Goal: Information Seeking & Learning: Compare options

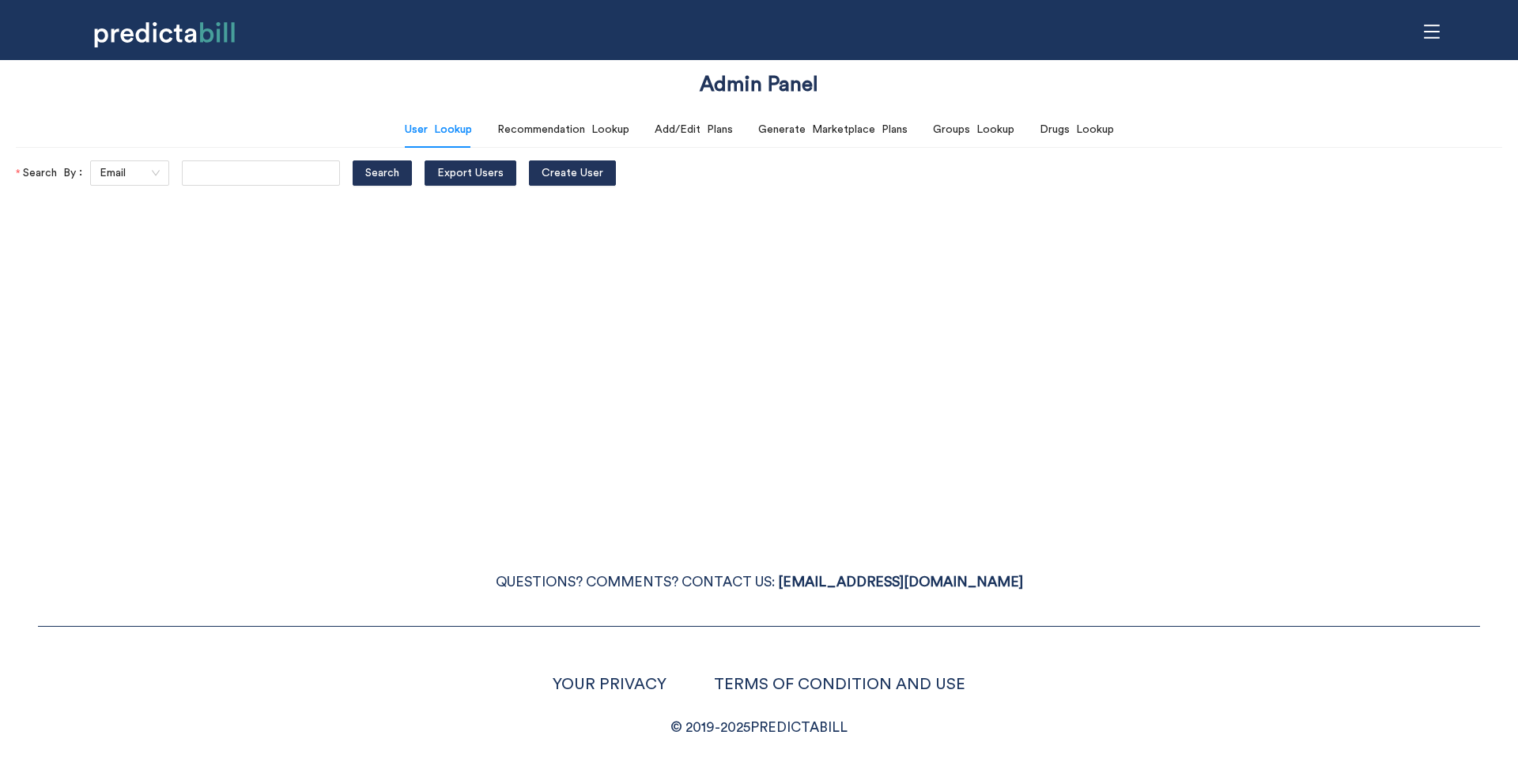
click at [777, 484] on div "Admin Panel User Lookup Recommendation Lookup Add/Edit Plans Generate Marketpla…" at bounding box center [759, 392] width 1518 height 784
click at [228, 177] on input "text" at bounding box center [261, 173] width 158 height 25
type input "bryan.f.murphy@gmail.com"
click at [353, 161] on button "Search" at bounding box center [382, 173] width 59 height 25
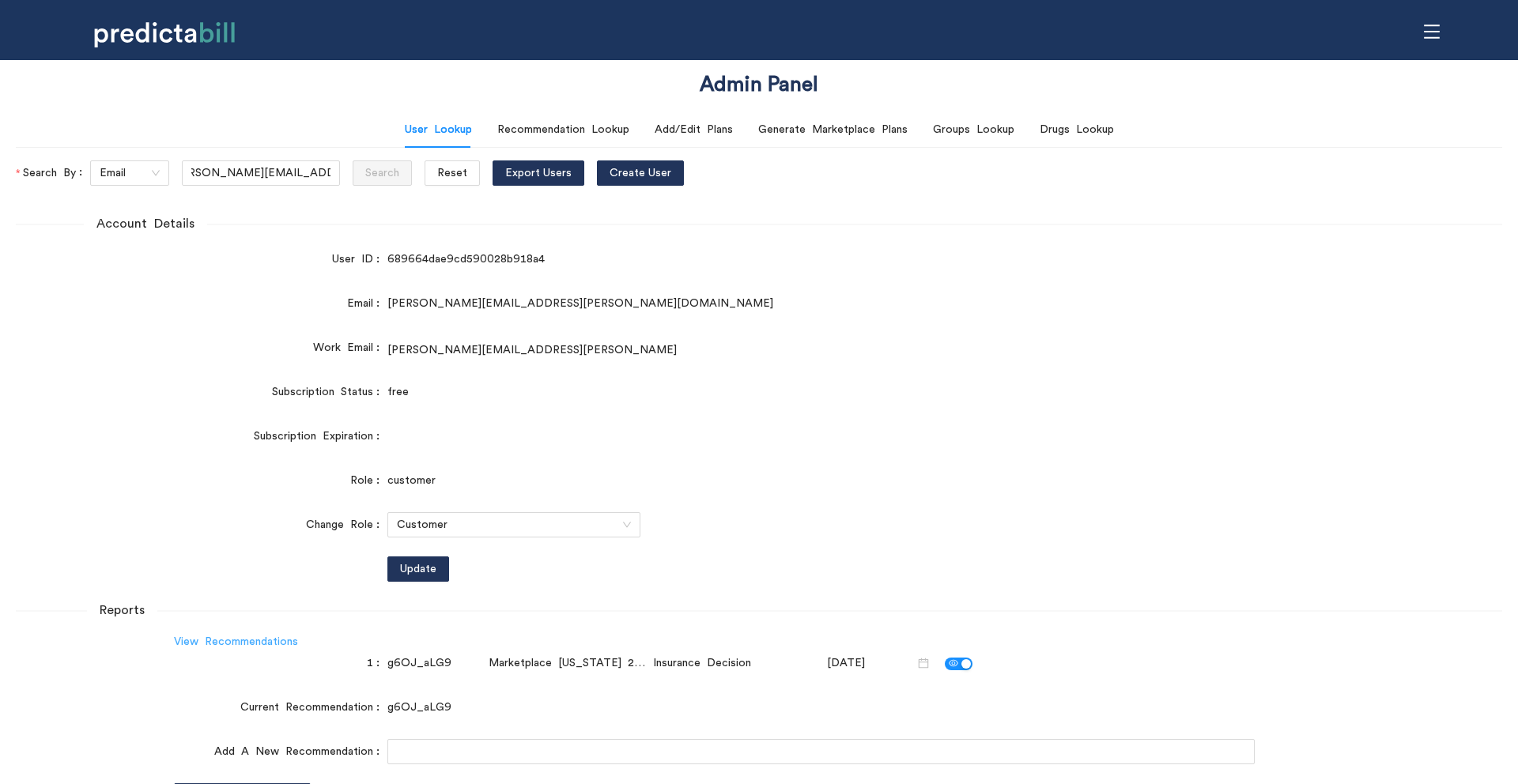
click at [252, 645] on link "View Recommendations" at bounding box center [236, 641] width 124 height 11
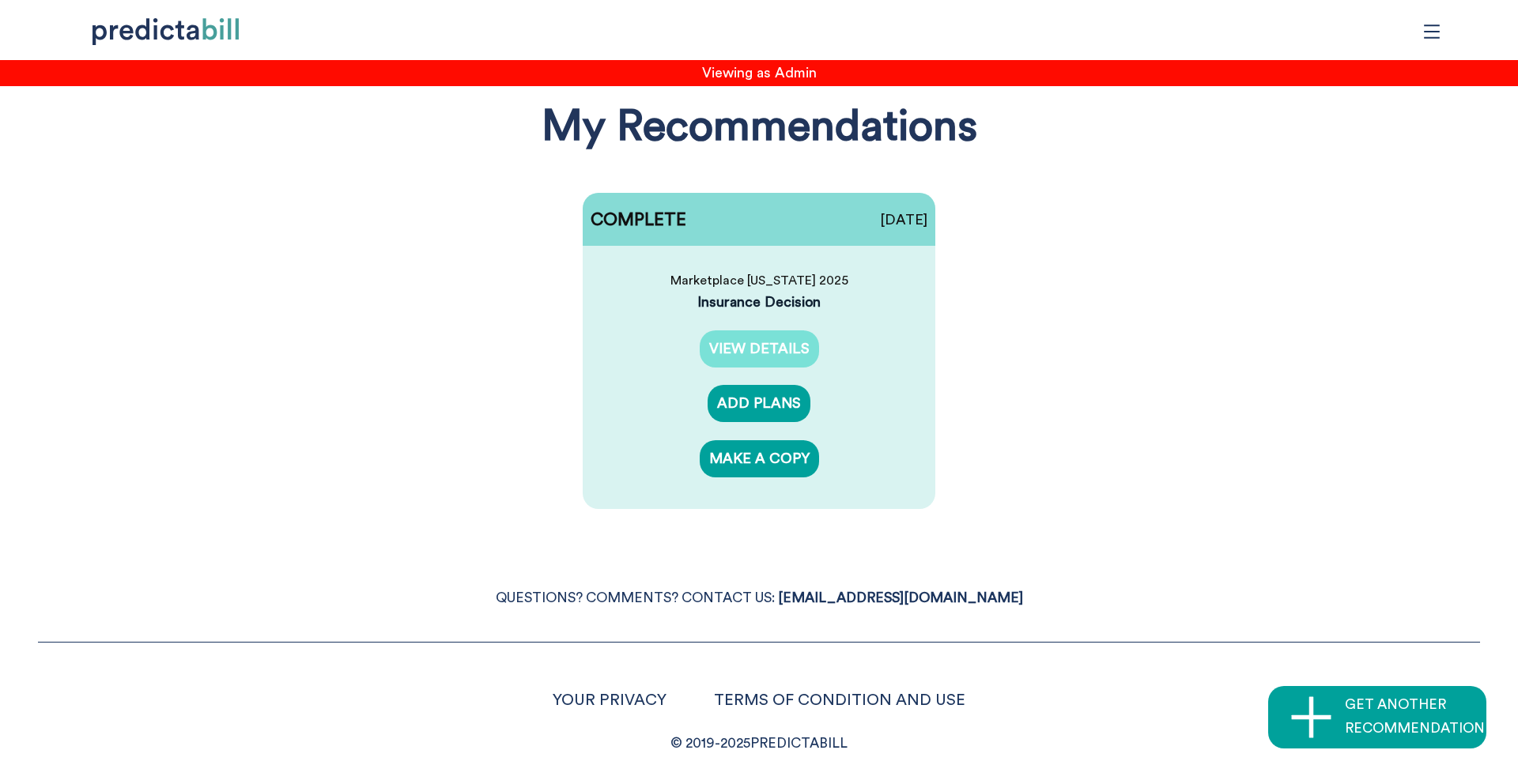
click at [769, 347] on link "VIEW DETAILS" at bounding box center [759, 349] width 119 height 37
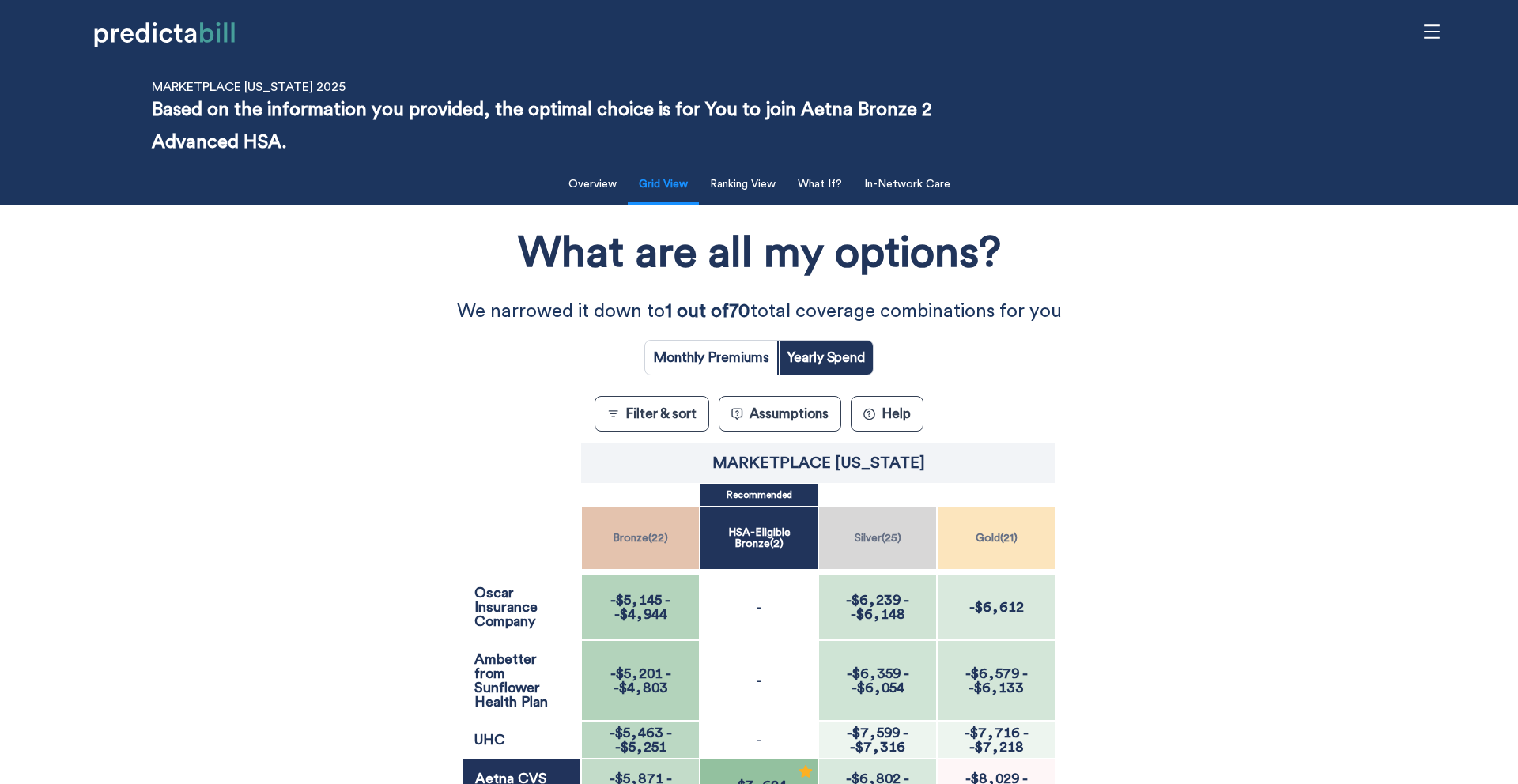
click at [755, 354] on input "radio" at bounding box center [711, 358] width 132 height 34
radio input "true"
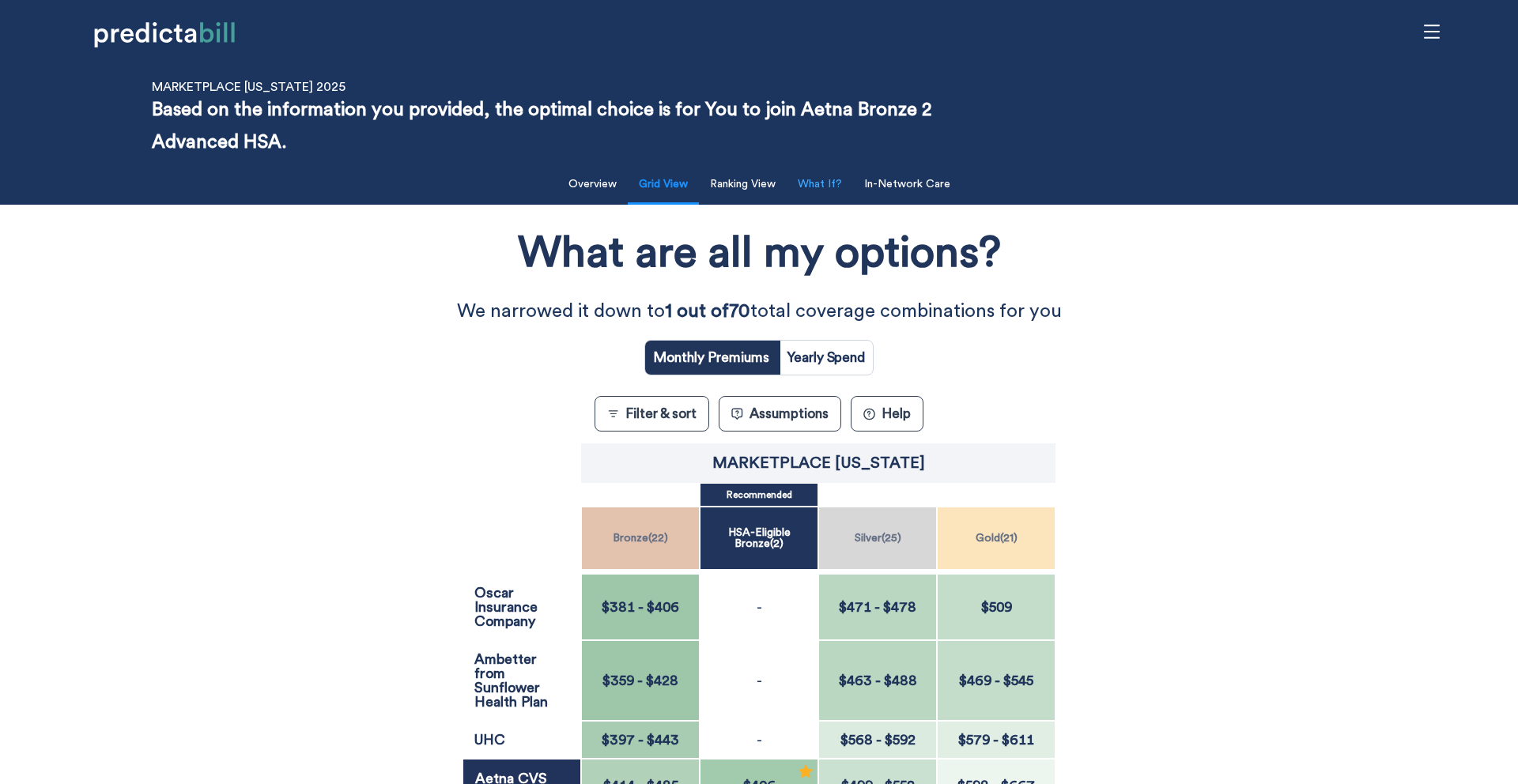
click at [829, 178] on button "What If?" at bounding box center [820, 184] width 63 height 33
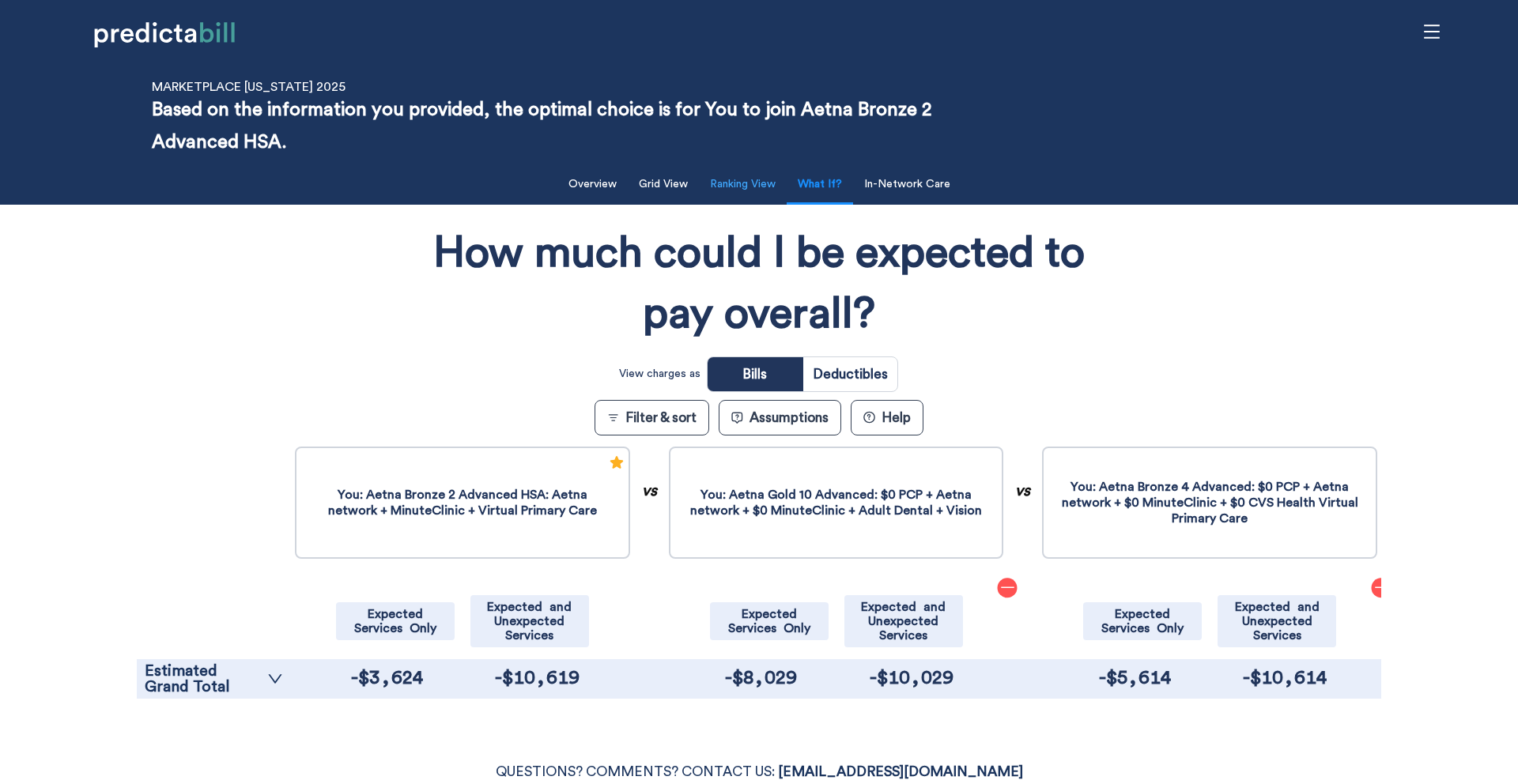
click at [751, 181] on button "Ranking View" at bounding box center [742, 184] width 85 height 33
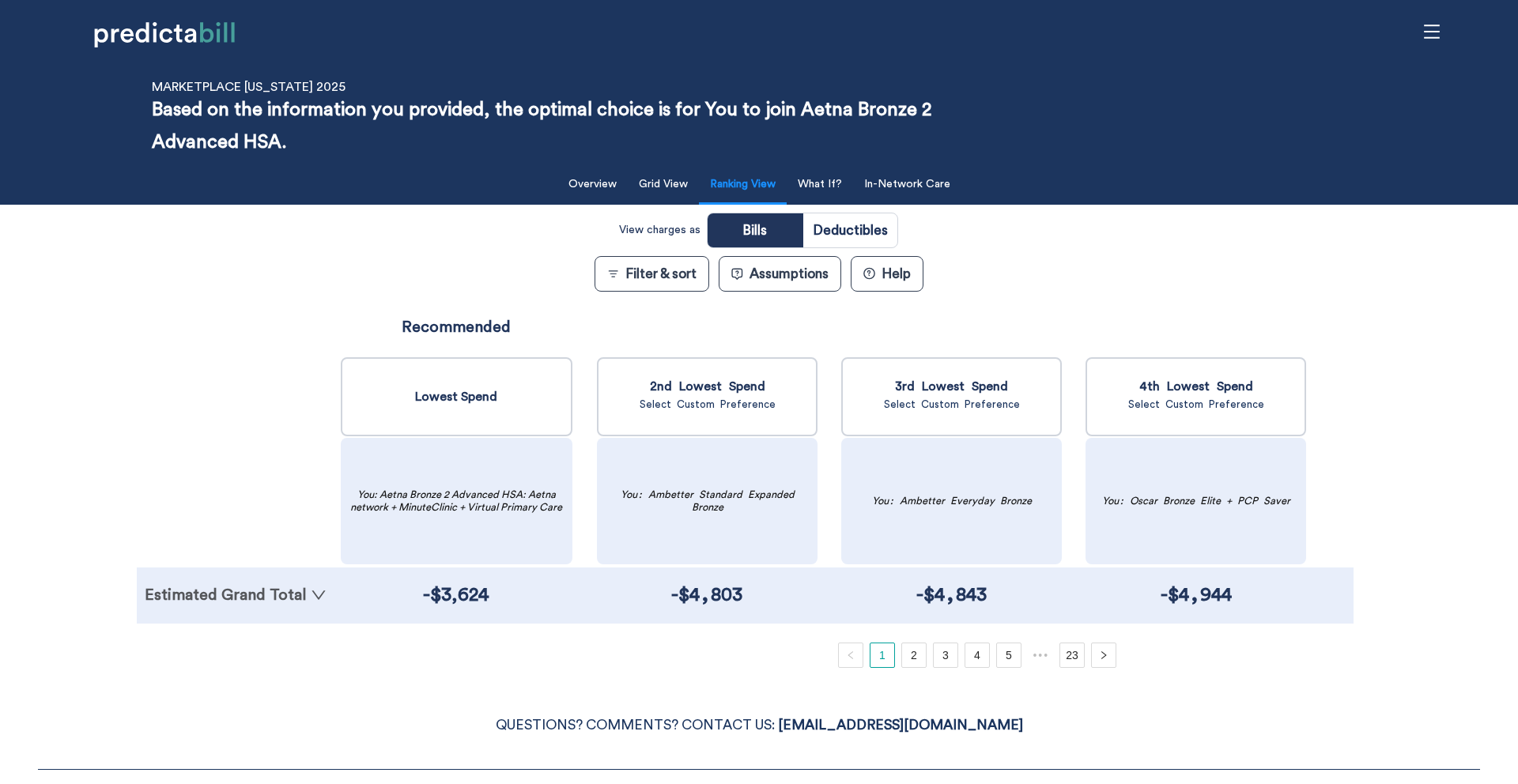
click at [267, 598] on link "Estimated Grand Total" at bounding box center [236, 595] width 182 height 16
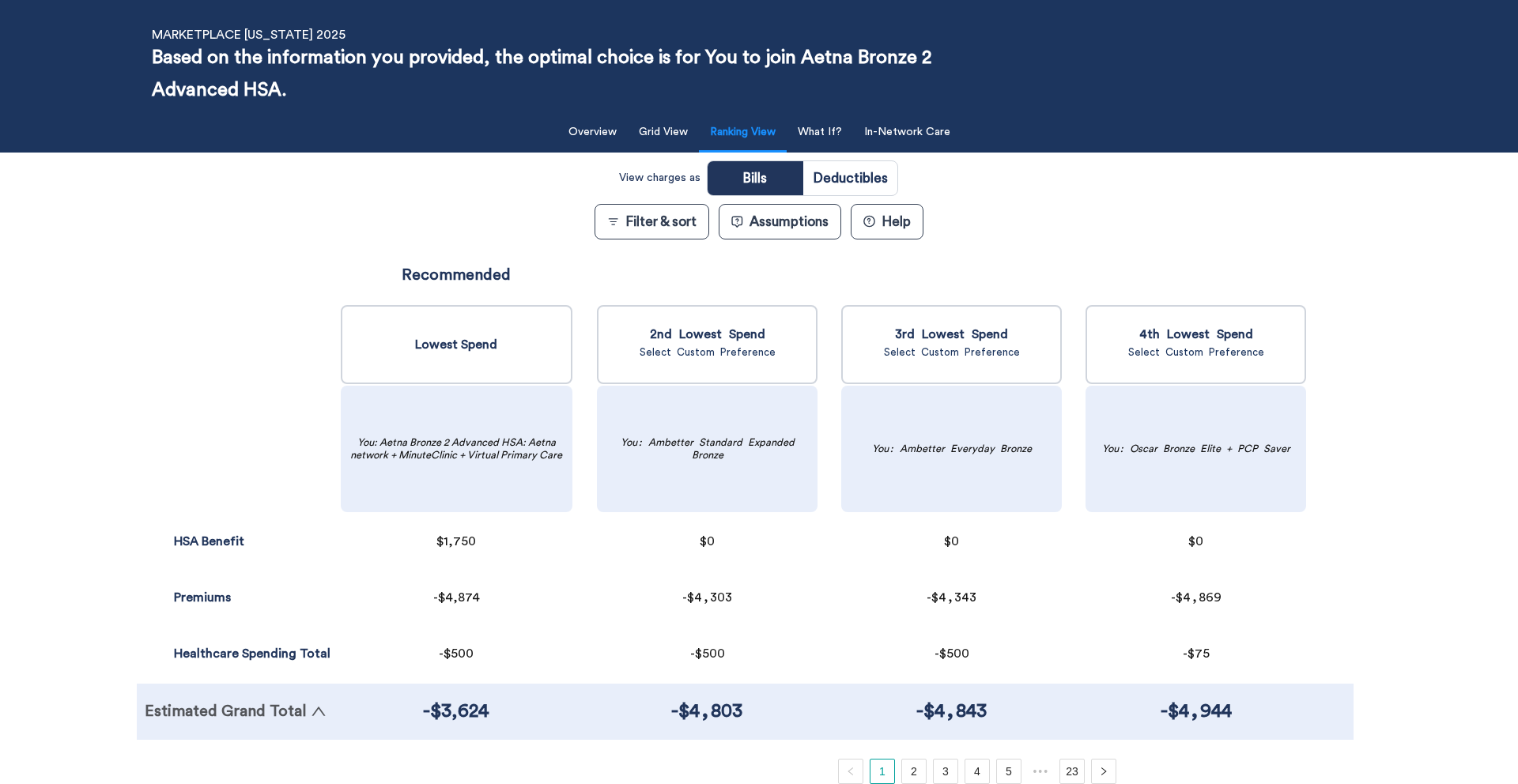
scroll to position [111, 0]
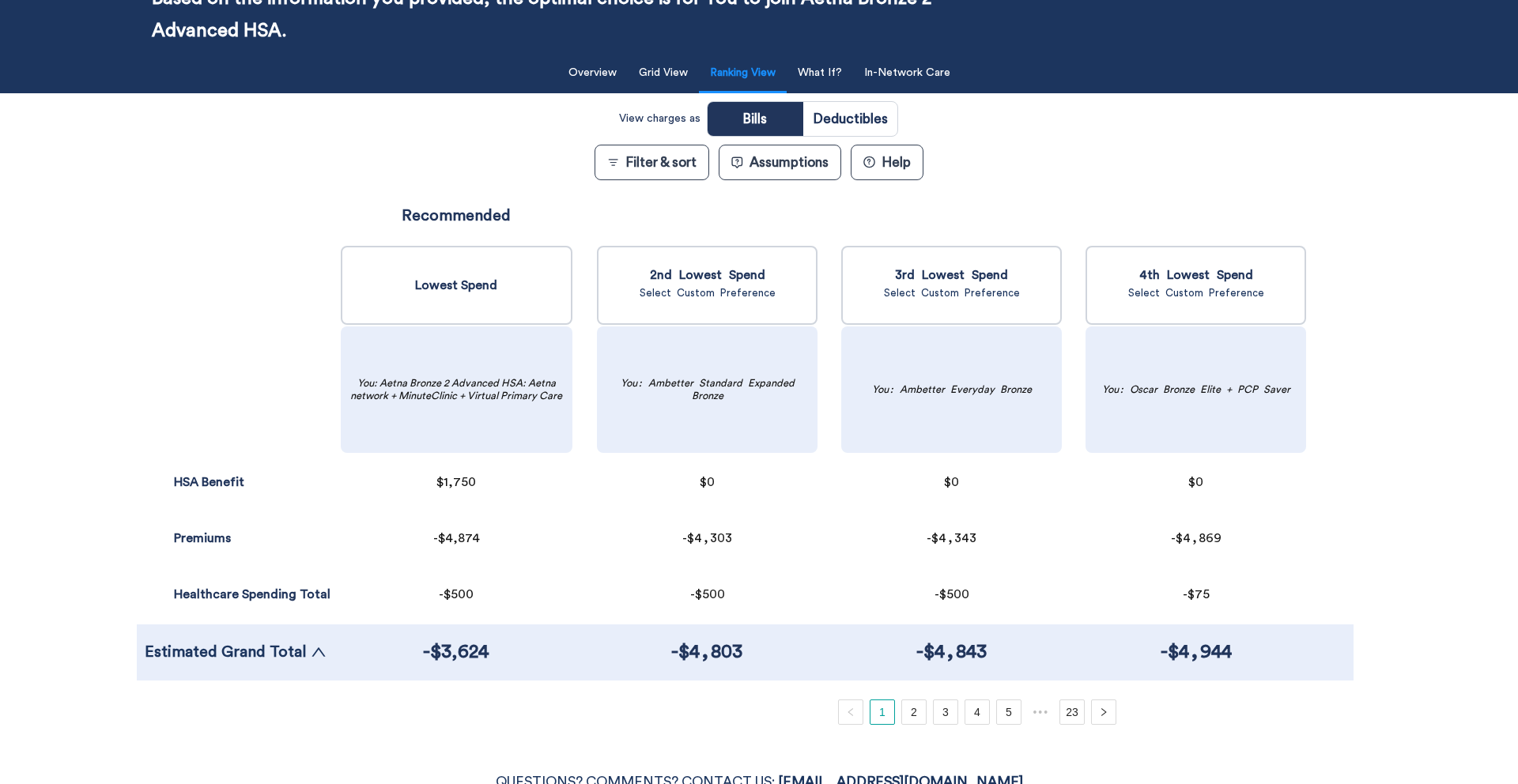
click at [852, 123] on input "radio" at bounding box center [850, 119] width 94 height 34
radio input "true"
click at [774, 124] on input "radio" at bounding box center [755, 119] width 94 height 34
radio input "true"
click at [828, 84] on button "What If?" at bounding box center [820, 73] width 63 height 33
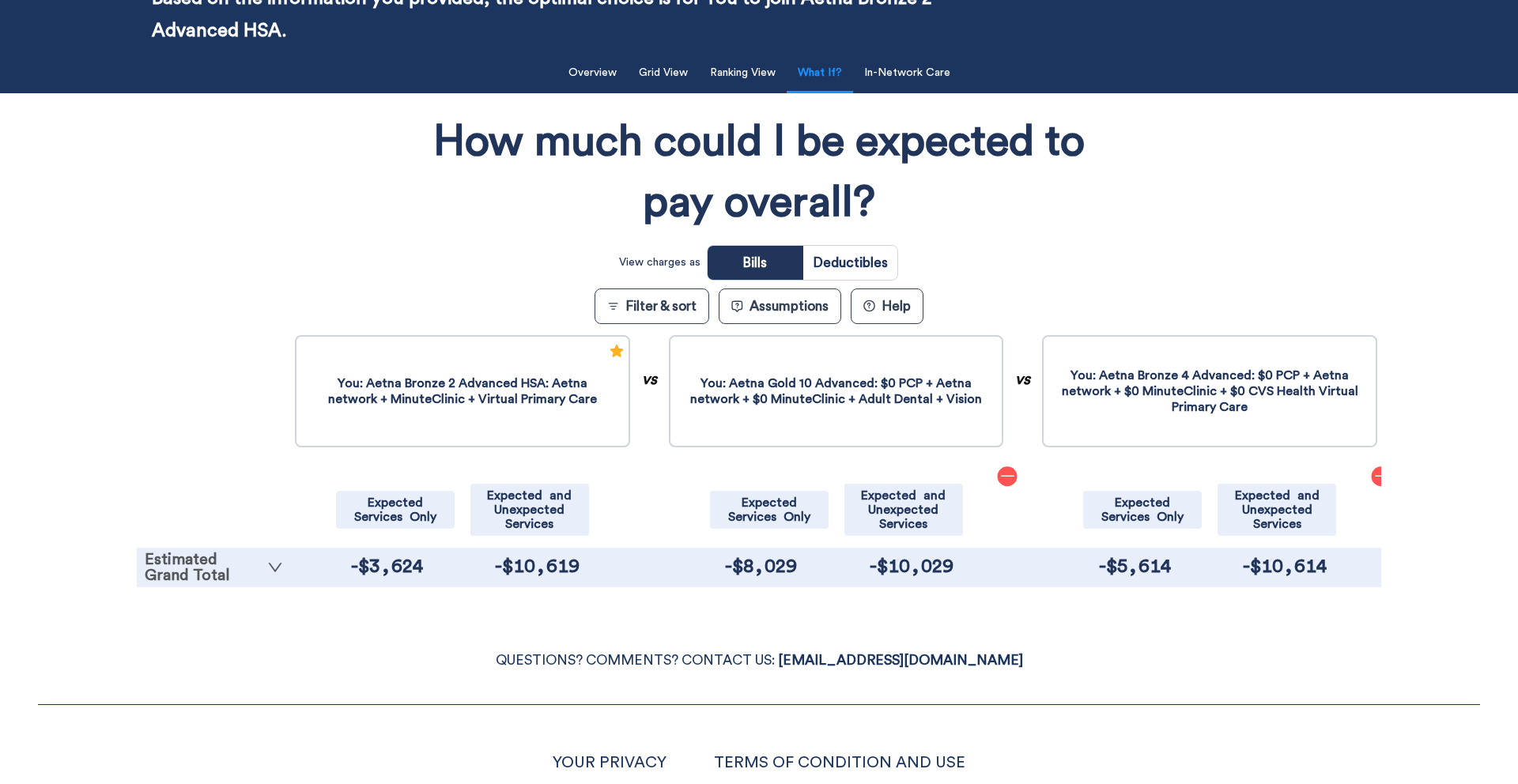
click at [238, 572] on link "Estimated Grand Total" at bounding box center [214, 568] width 138 height 32
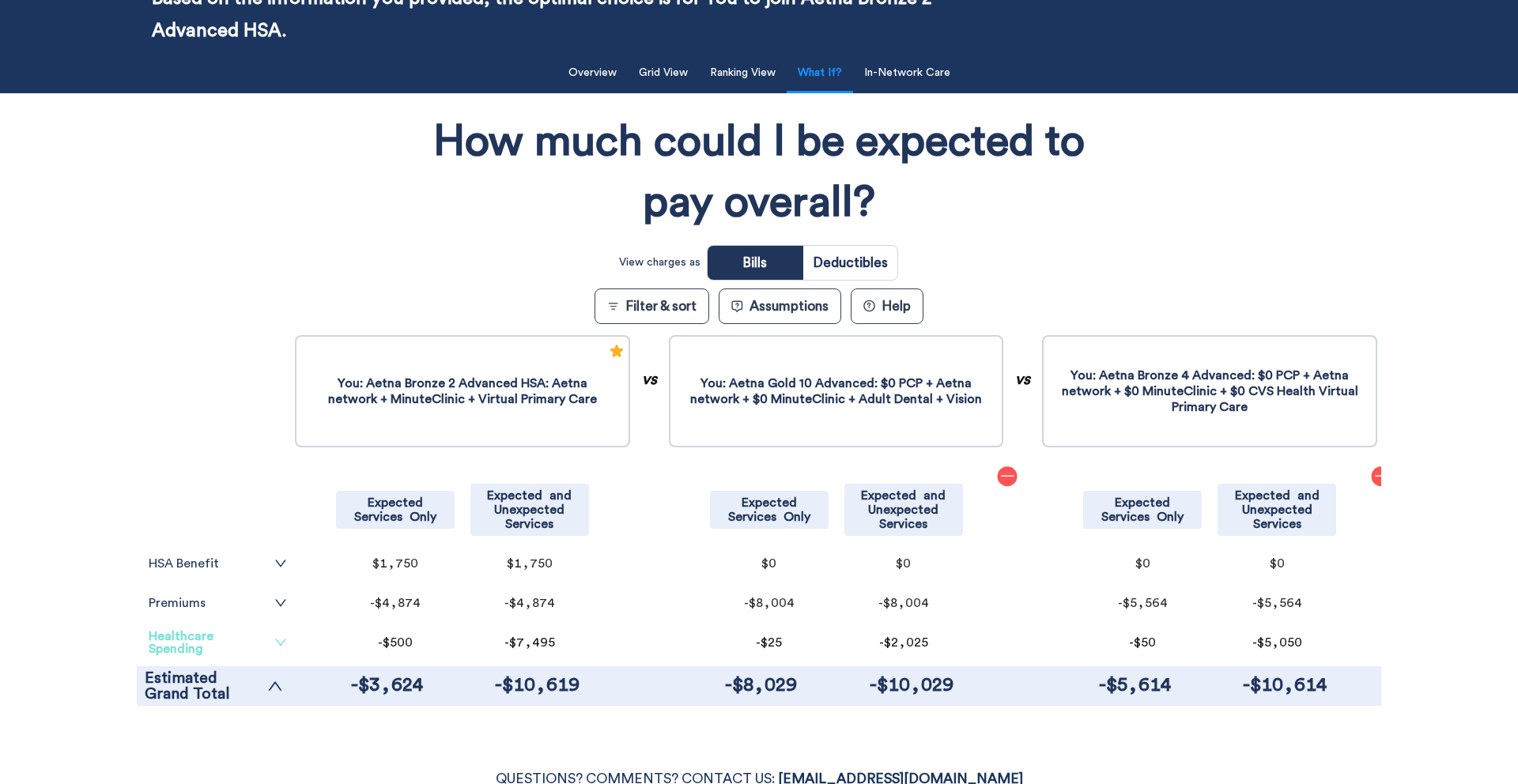
click at [252, 644] on link "Healthcare Spending" at bounding box center [218, 643] width 138 height 25
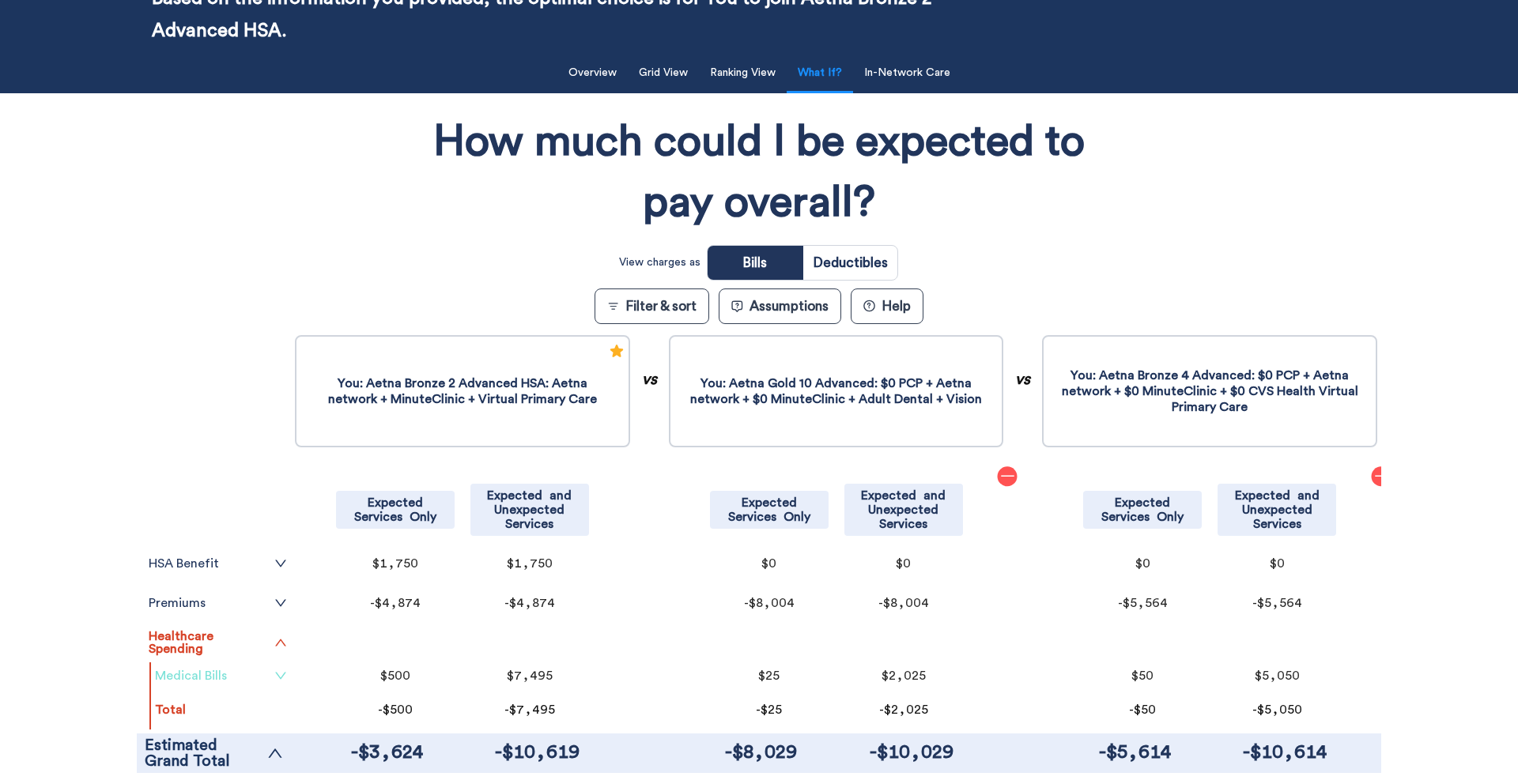
click at [254, 681] on link "Medical Bills" at bounding box center [220, 675] width 132 height 13
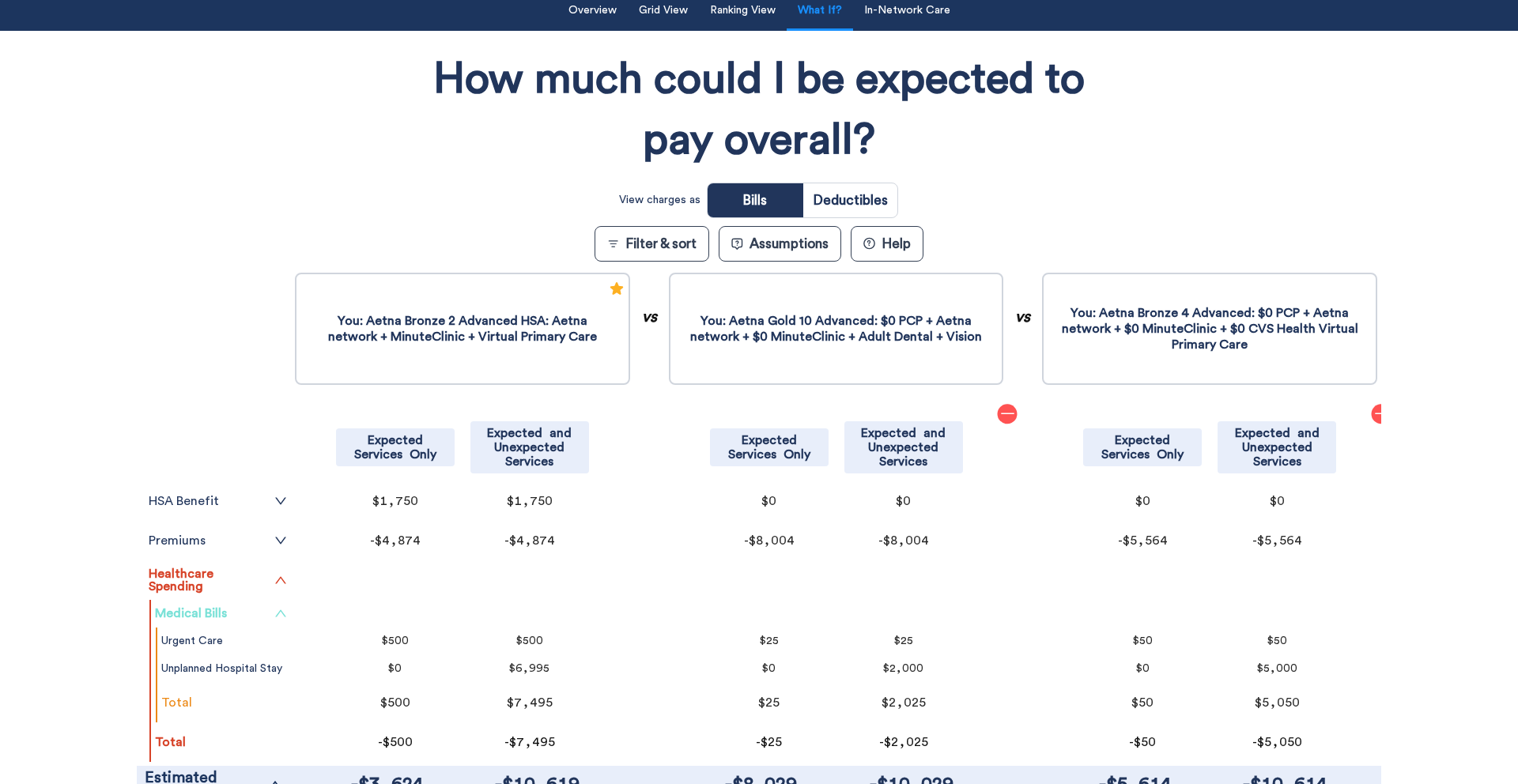
scroll to position [294, 0]
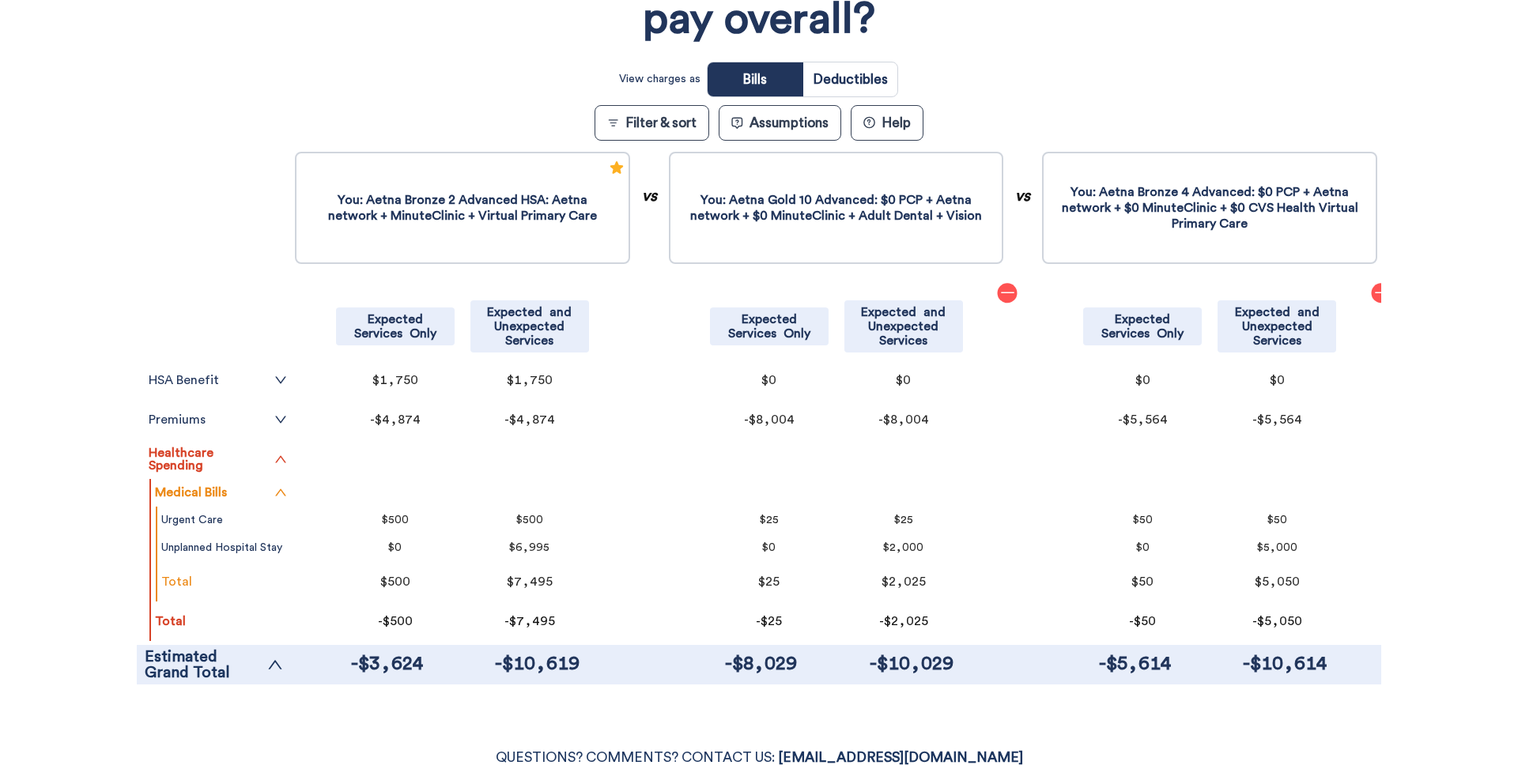
click at [671, 131] on button "Filter & sort" at bounding box center [651, 123] width 114 height 35
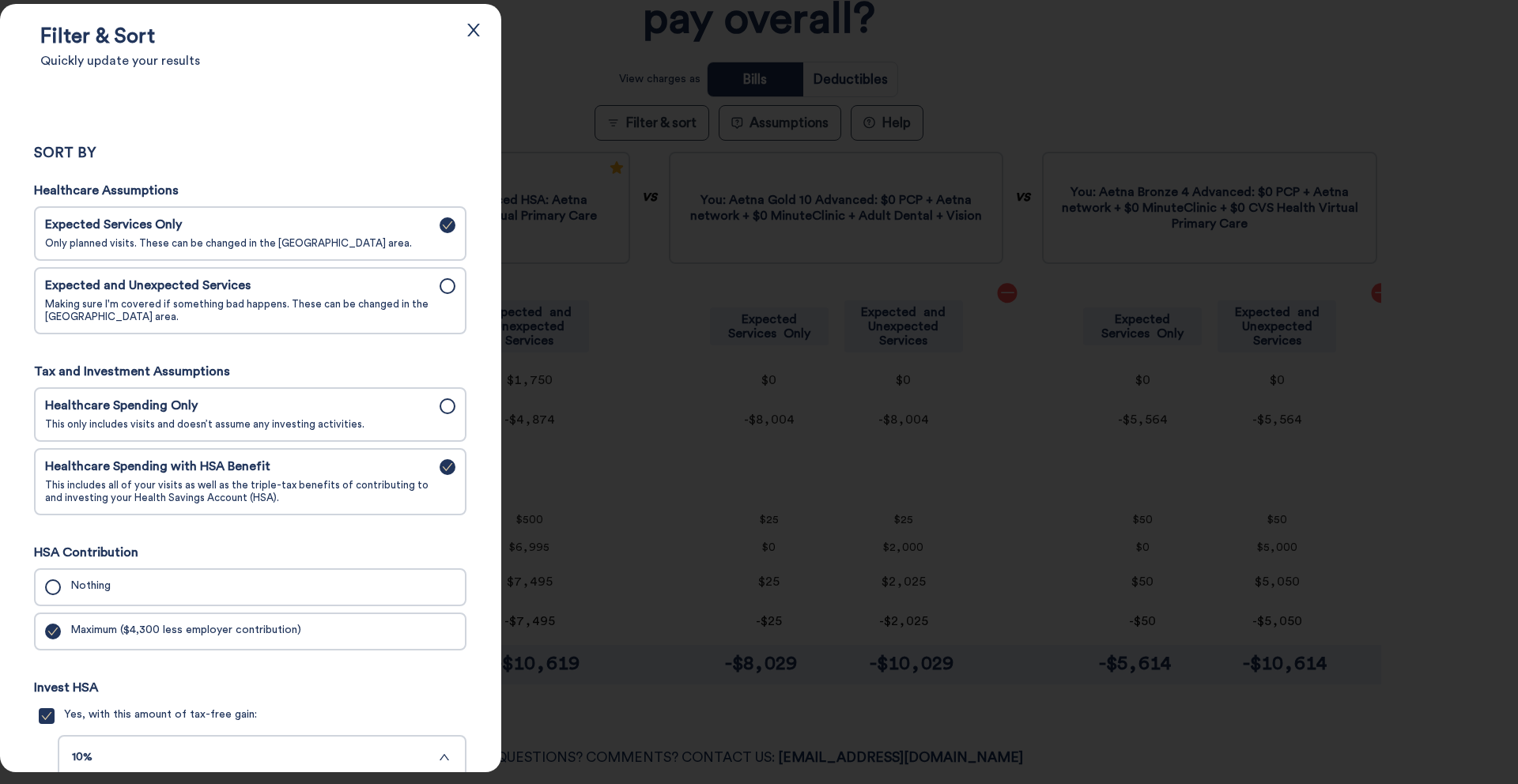
click at [545, 34] on div at bounding box center [759, 392] width 1518 height 784
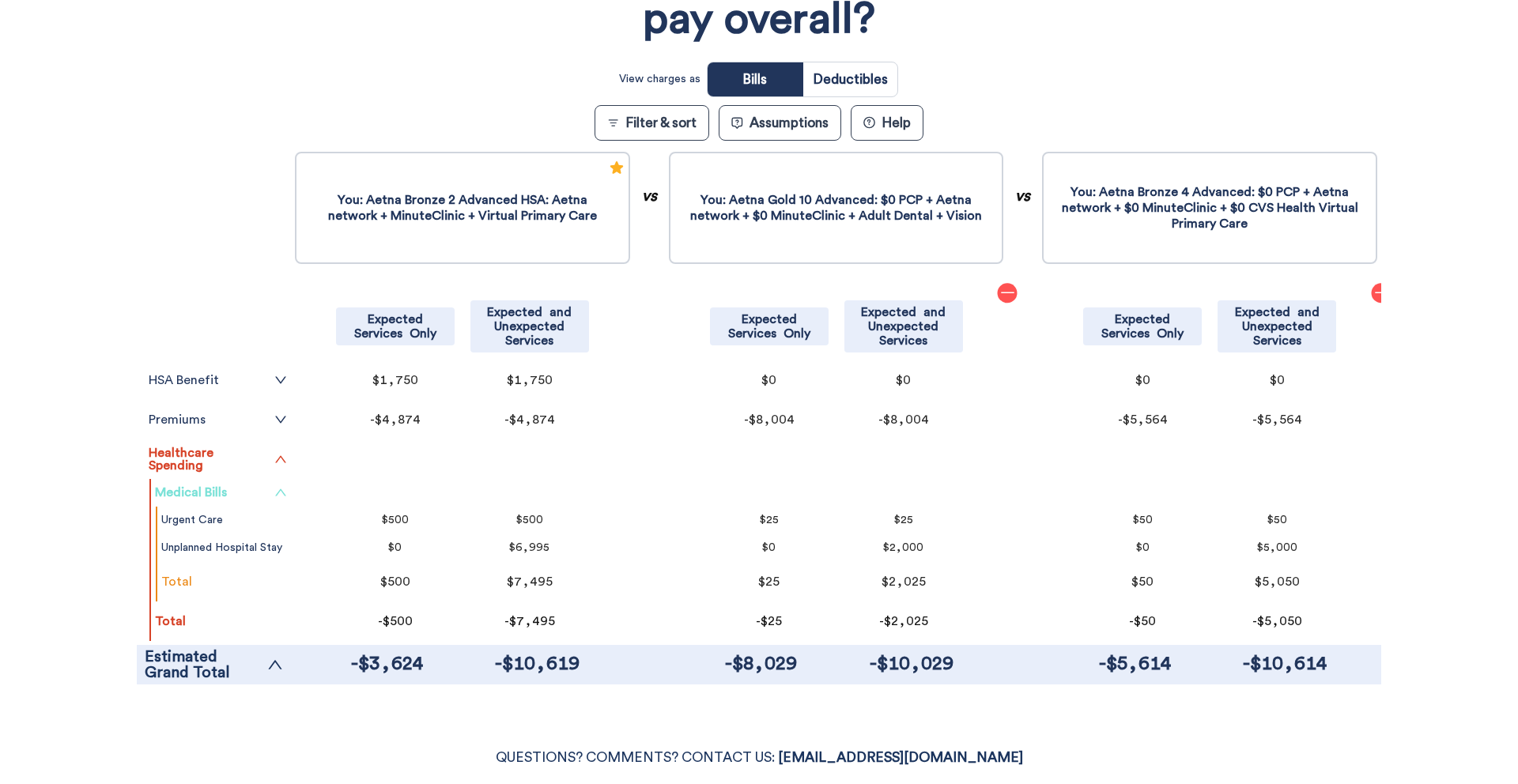
click at [279, 488] on icon "up" at bounding box center [280, 492] width 13 height 13
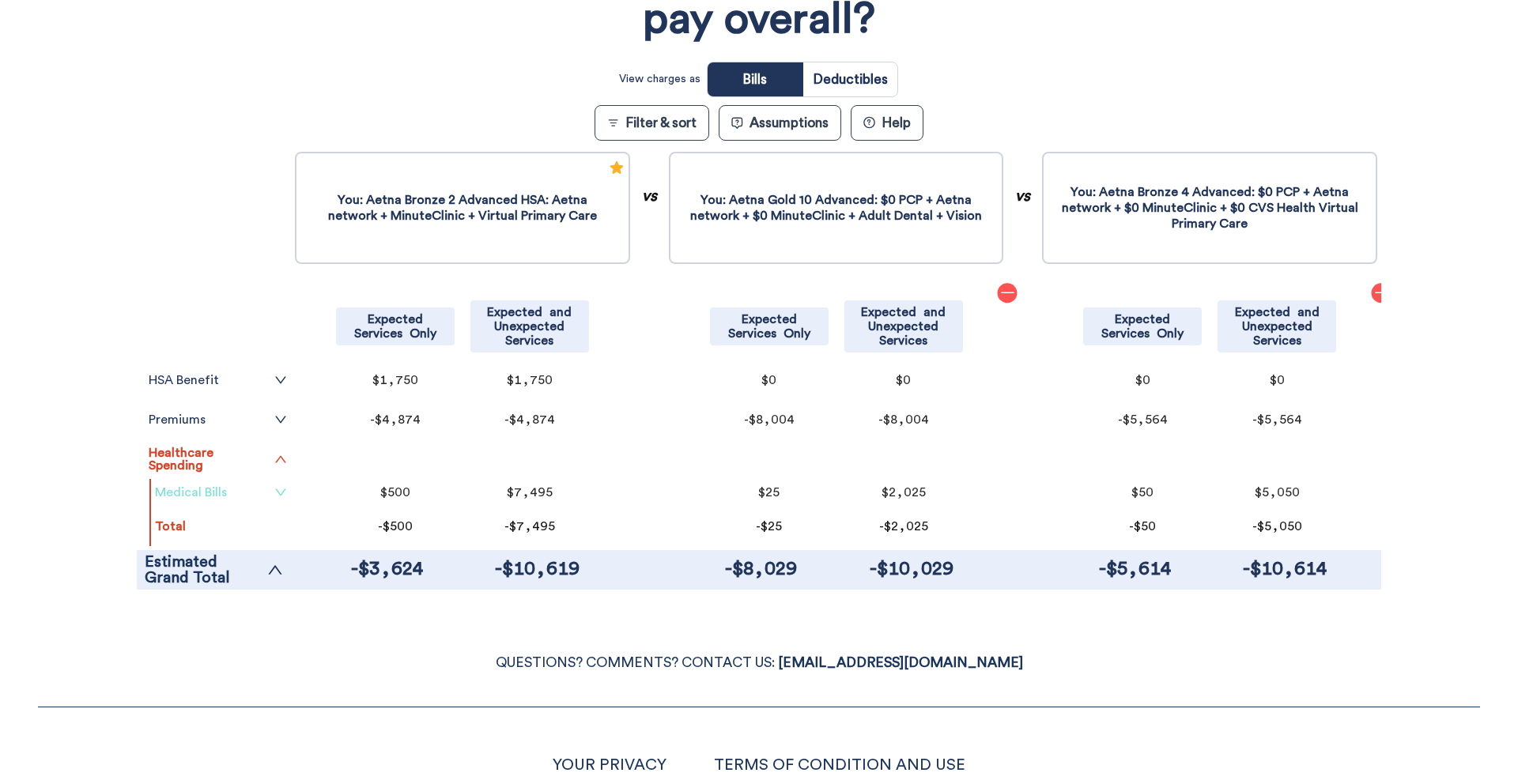
click at [1011, 291] on icon "minus" at bounding box center [1006, 292] width 16 height 16
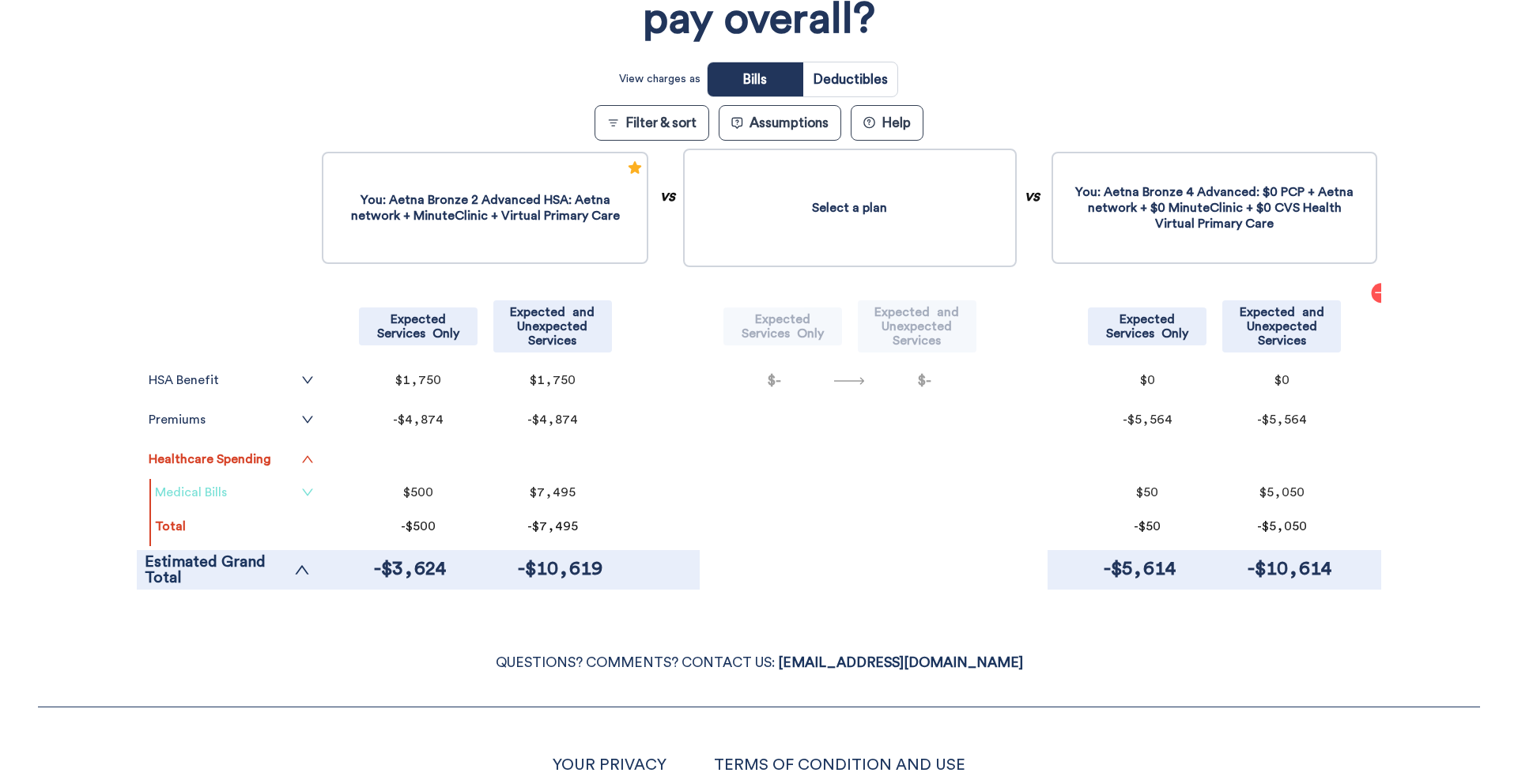
click at [893, 188] on button "Select a plan" at bounding box center [850, 208] width 333 height 119
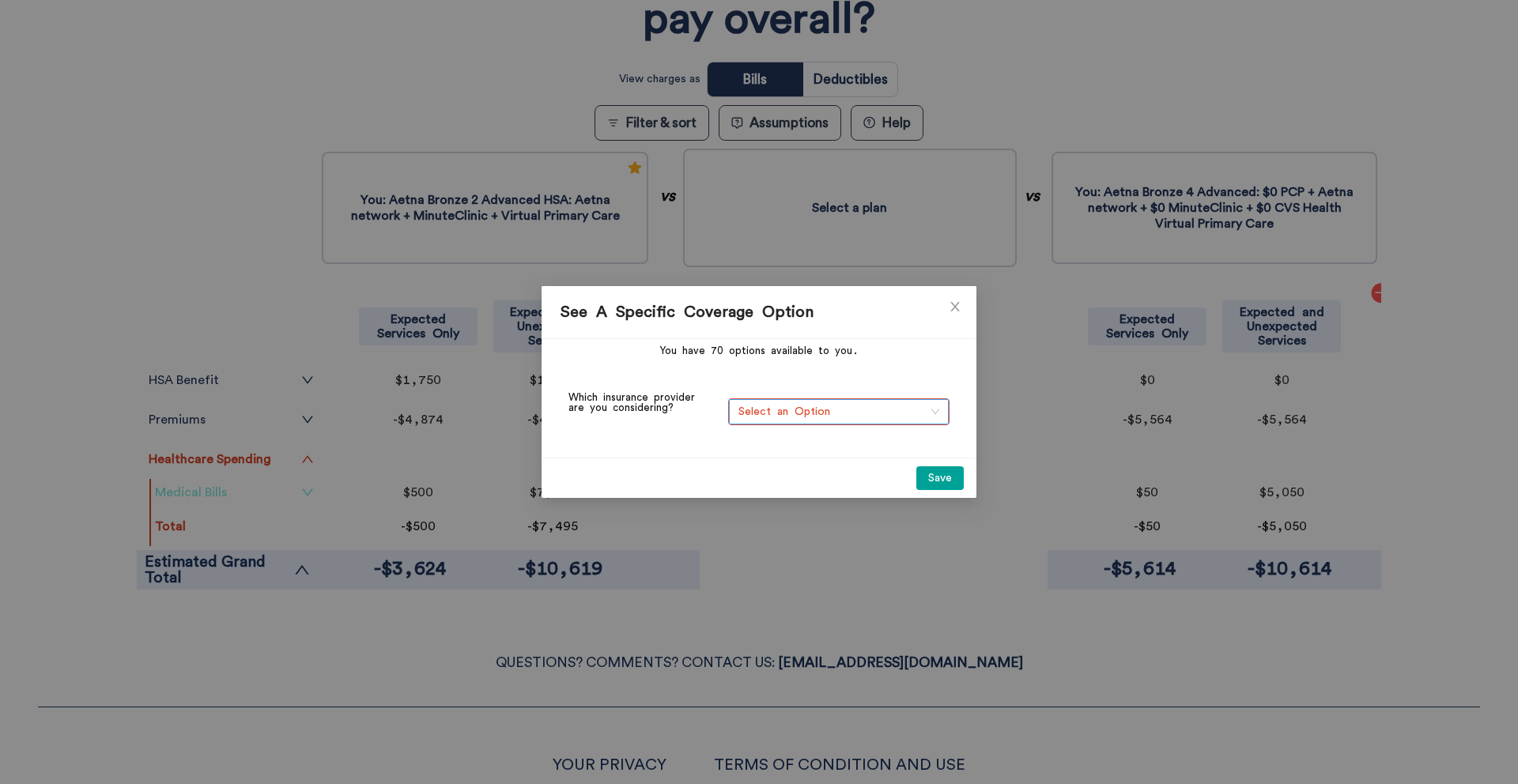
click at [861, 403] on span "Select an Option" at bounding box center [838, 411] width 201 height 24
click at [857, 434] on div "Marketplace [US_STATE]" at bounding box center [838, 442] width 202 height 18
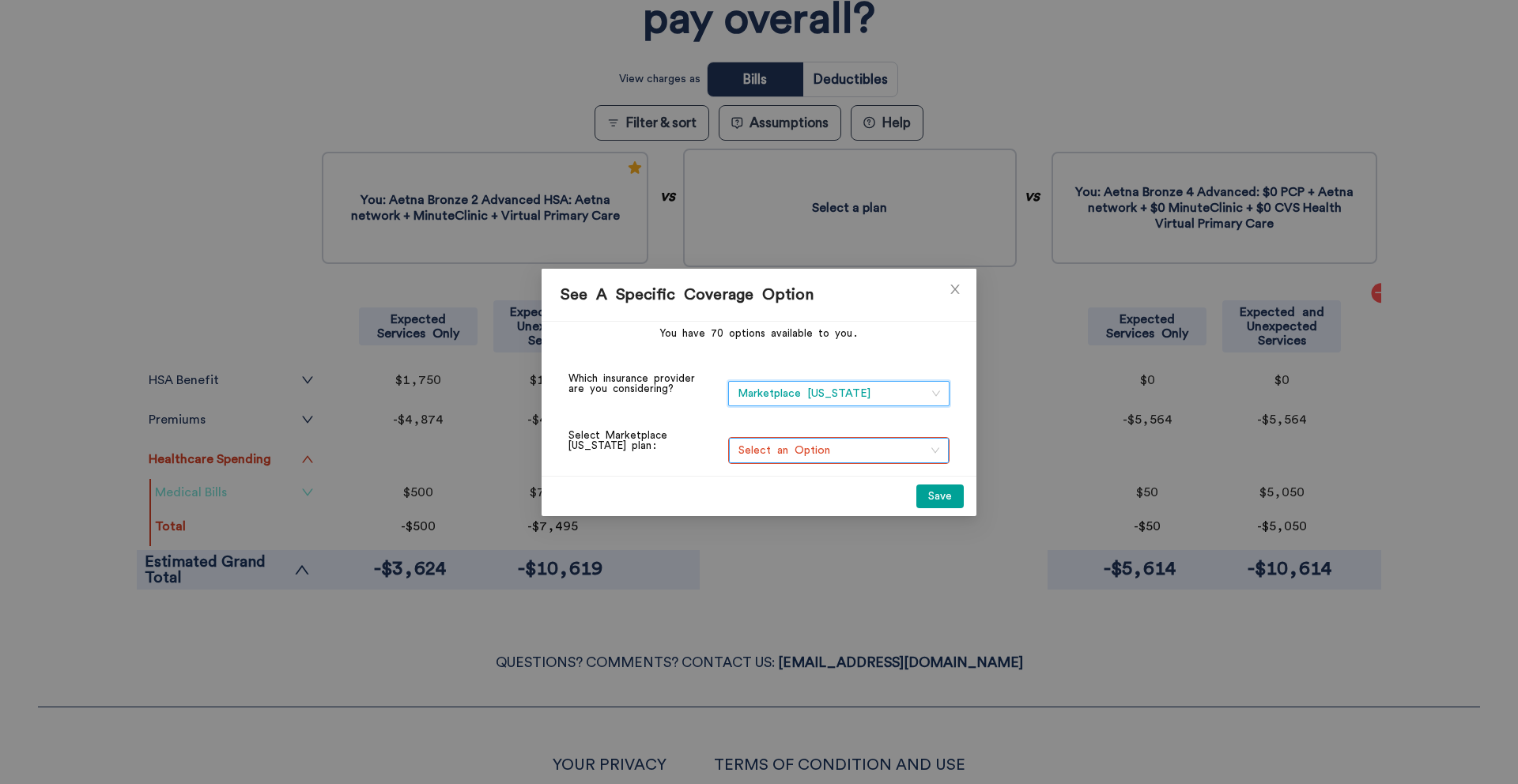
click at [834, 450] on span "Select an Option" at bounding box center [838, 450] width 201 height 24
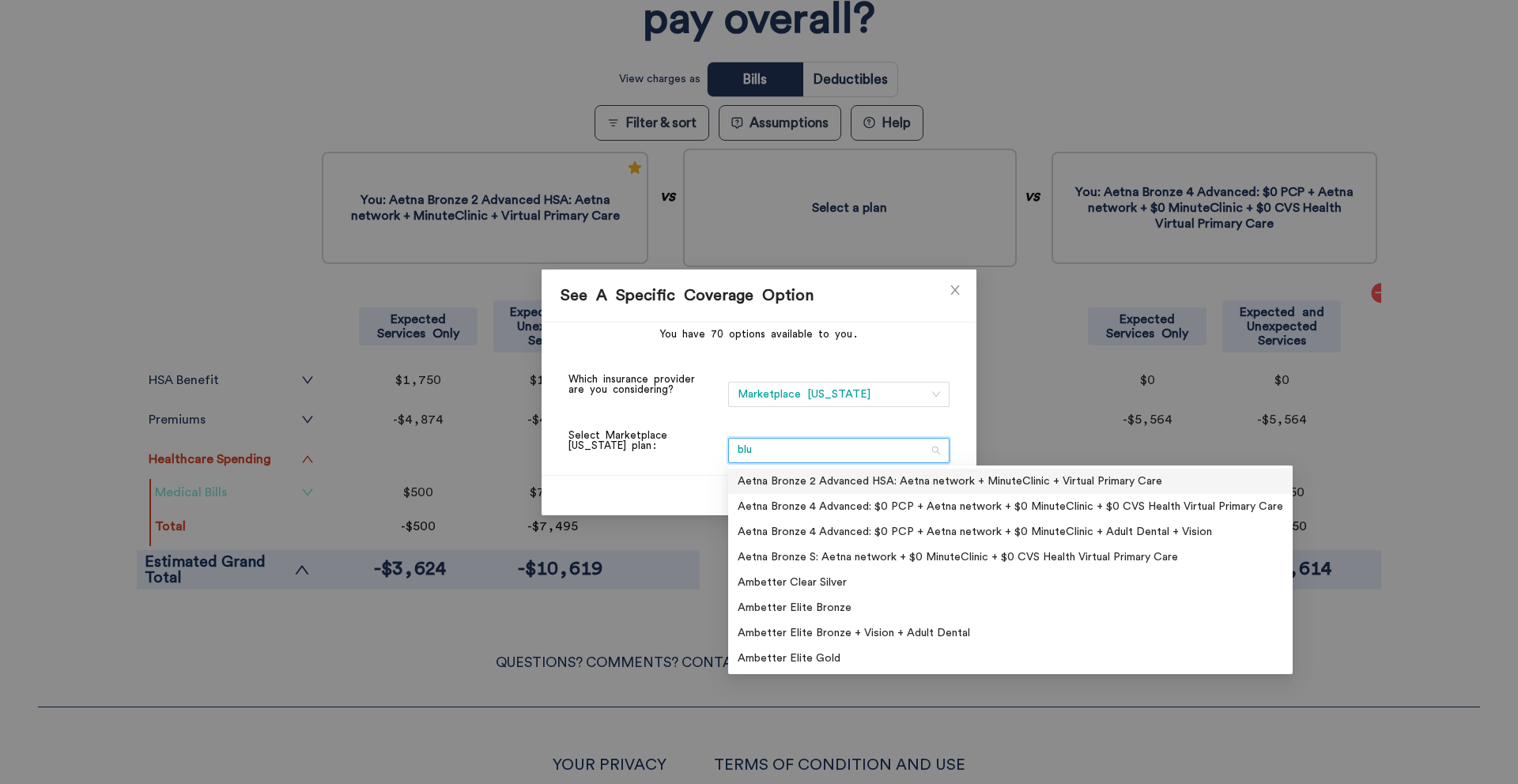
type input "blue"
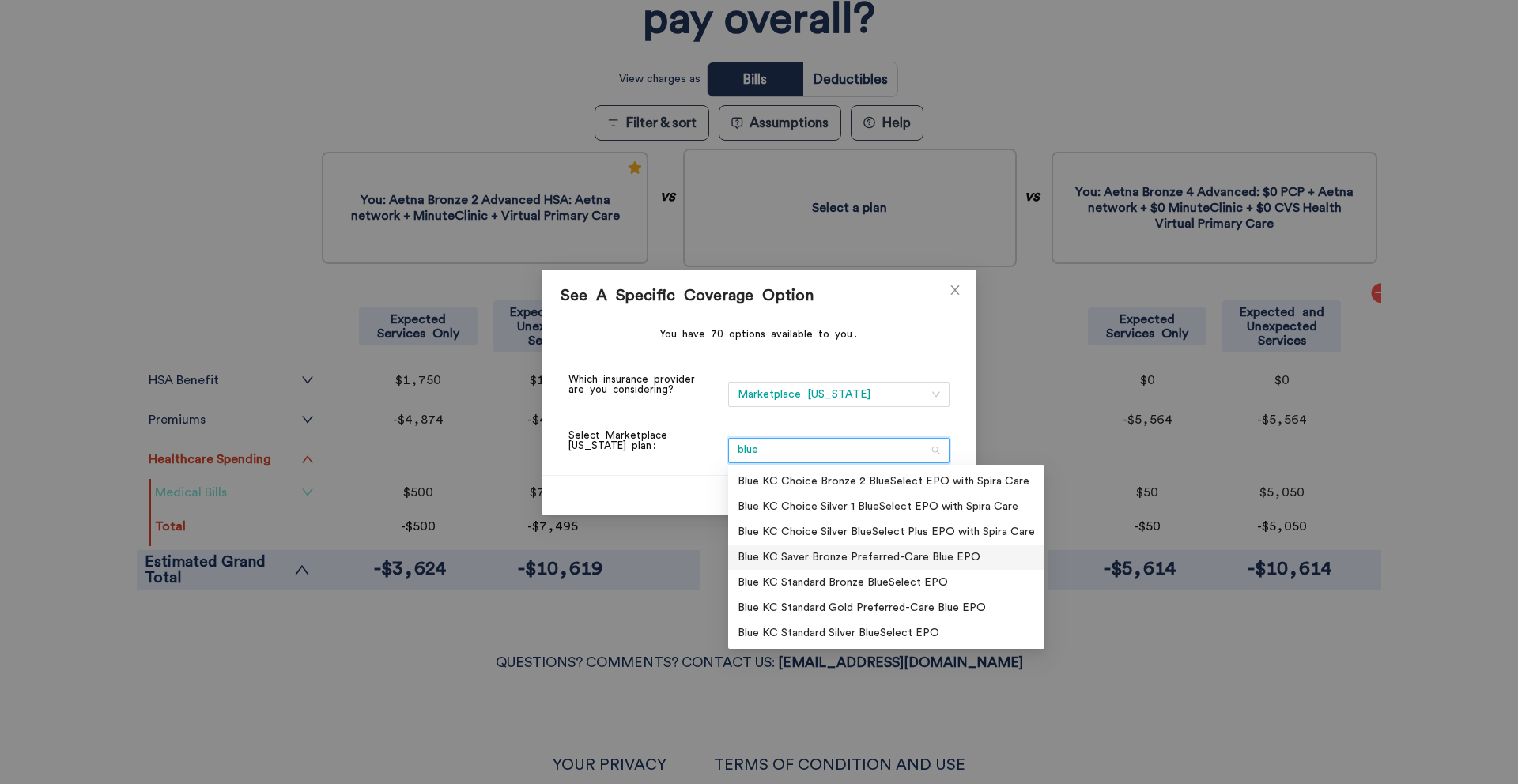
click at [937, 563] on div "Blue KC Saver Bronze Preferred-Care Blue EPO" at bounding box center [885, 557] width 297 height 18
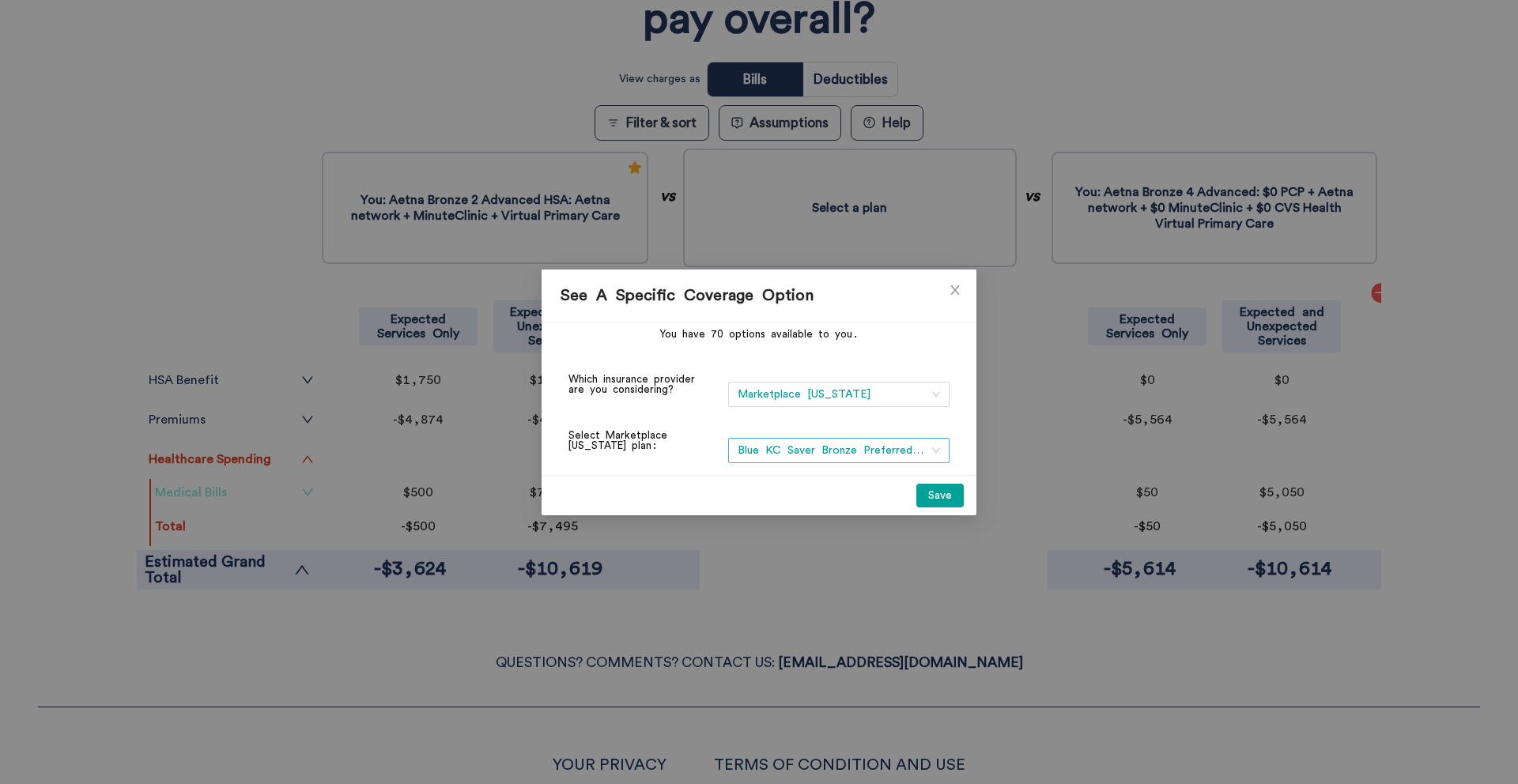
click at [939, 496] on button "Save" at bounding box center [940, 495] width 47 height 24
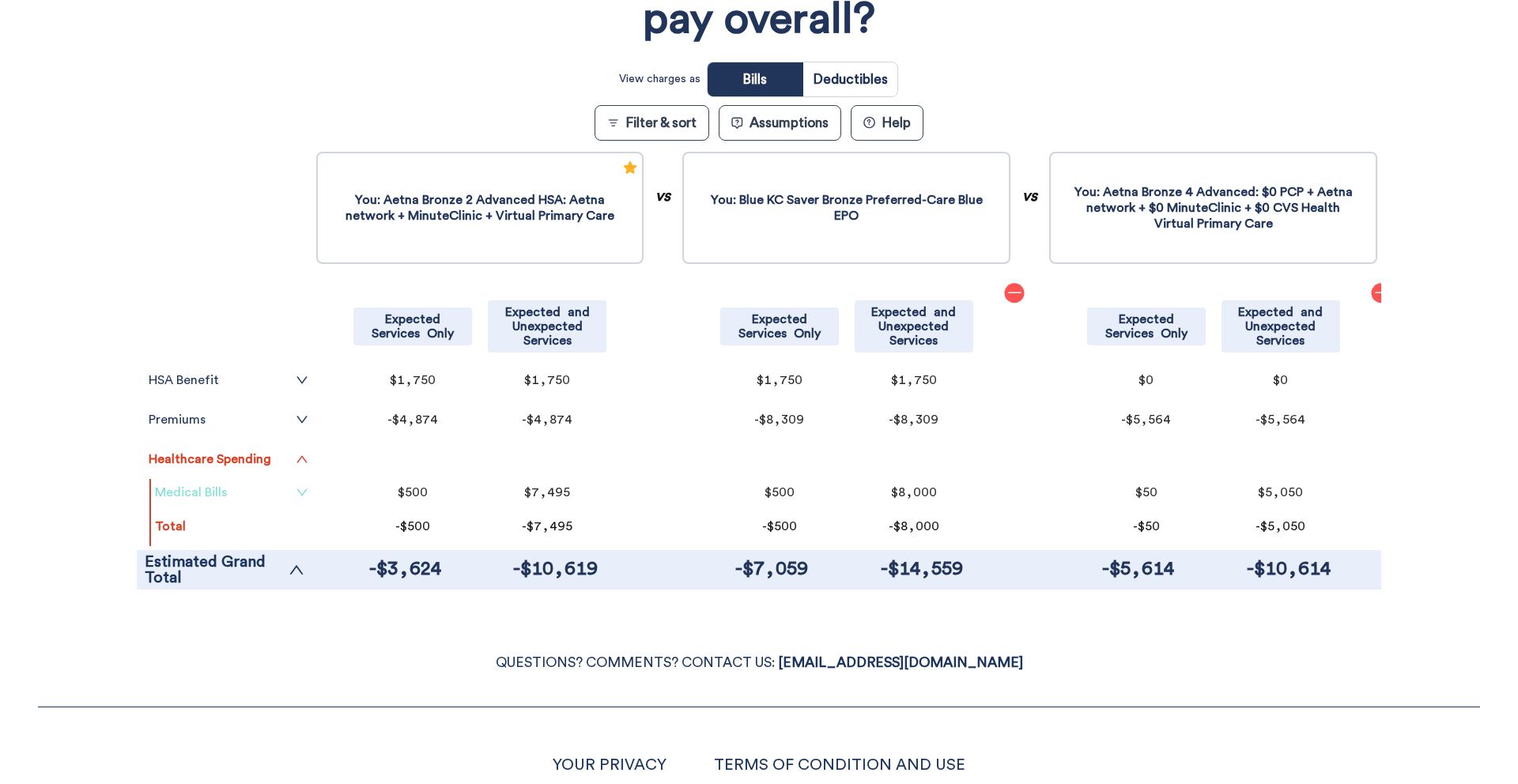
click at [249, 493] on link "Medical Bills" at bounding box center [231, 492] width 153 height 13
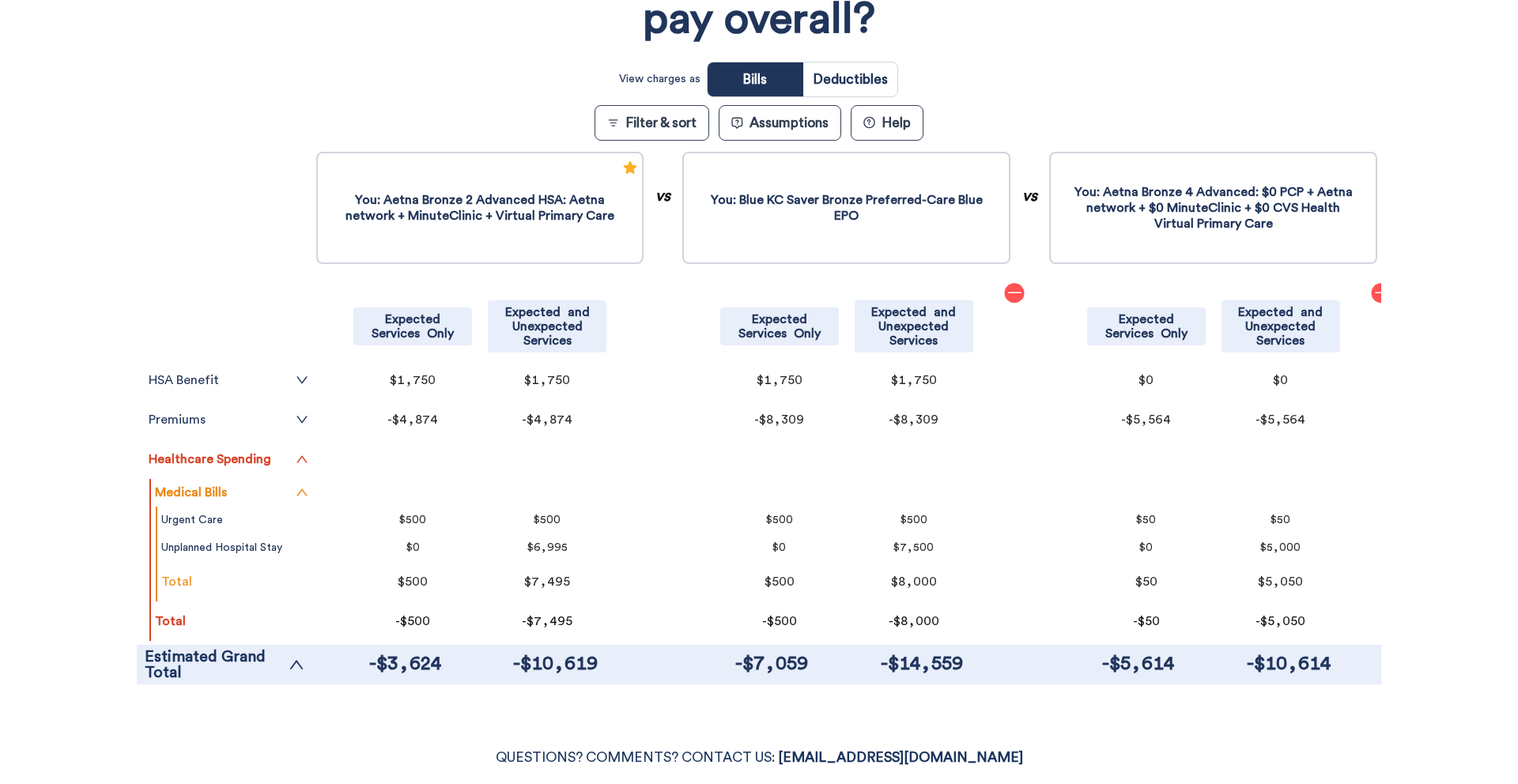
click at [854, 85] on input "radio" at bounding box center [850, 79] width 94 height 34
radio input "true"
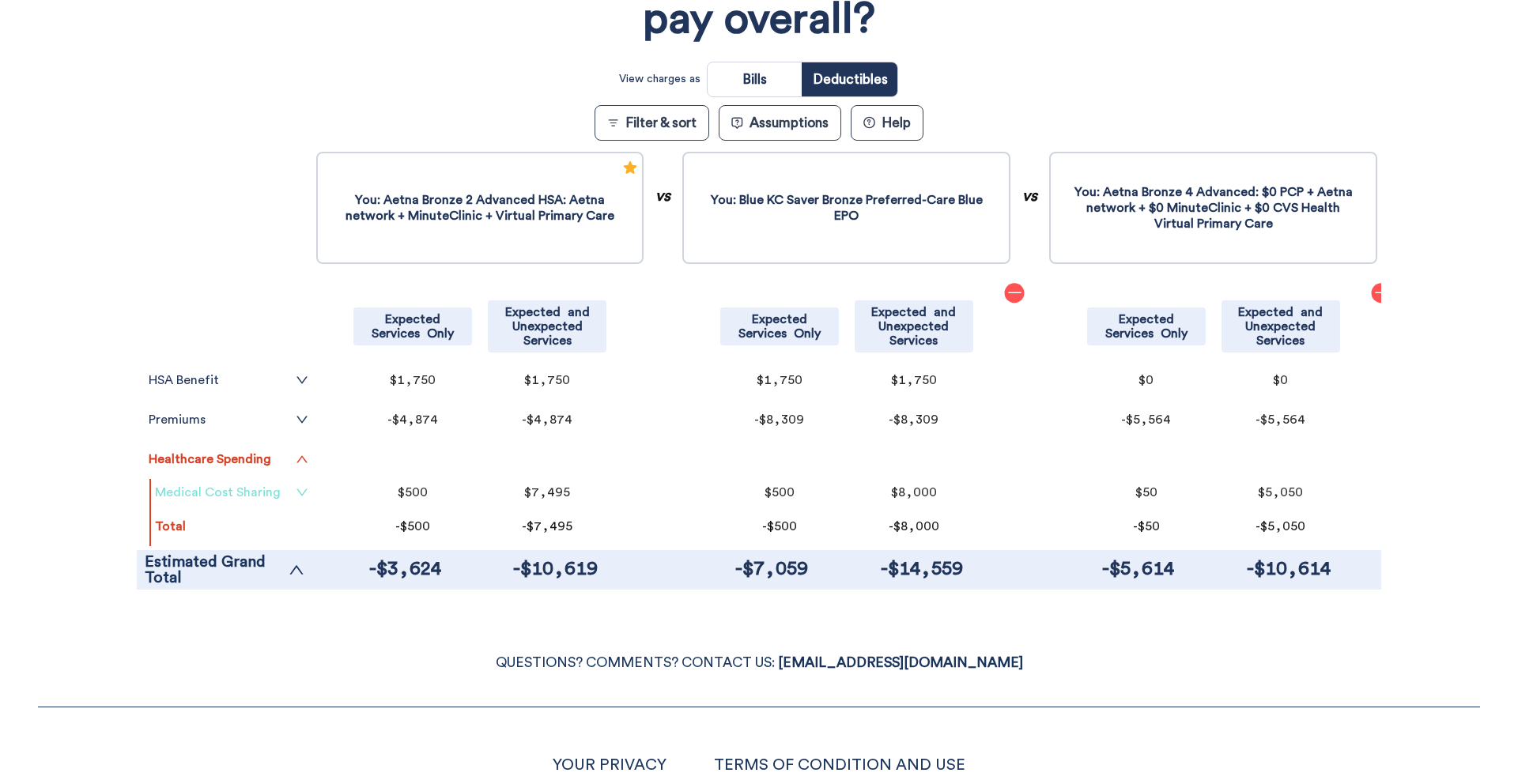
click at [266, 491] on link "Medical Cost Sharing" at bounding box center [231, 492] width 153 height 13
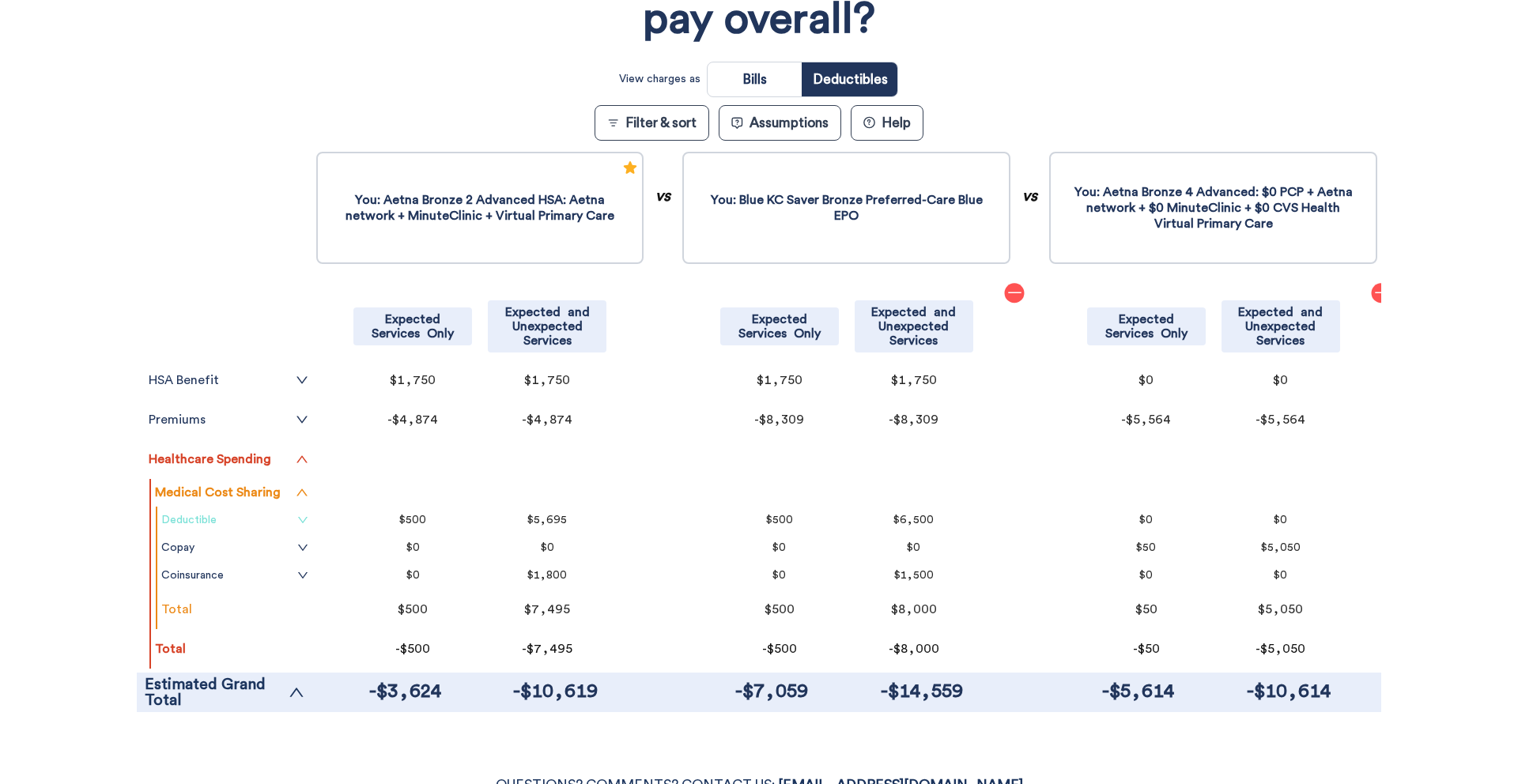
click at [280, 516] on link "Deductible" at bounding box center [235, 520] width 147 height 13
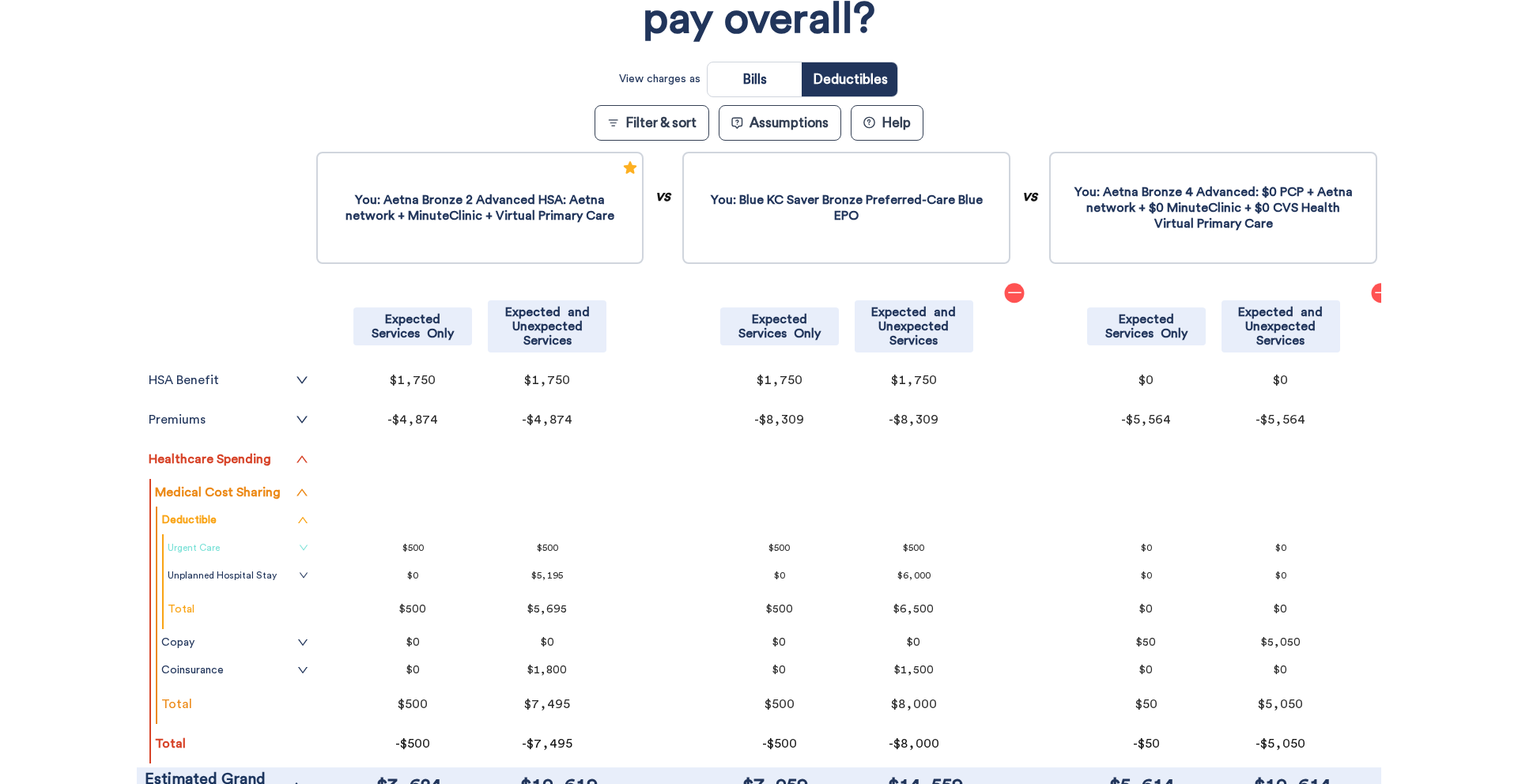
click at [280, 544] on link "Urgent Care" at bounding box center [237, 547] width 141 height 13
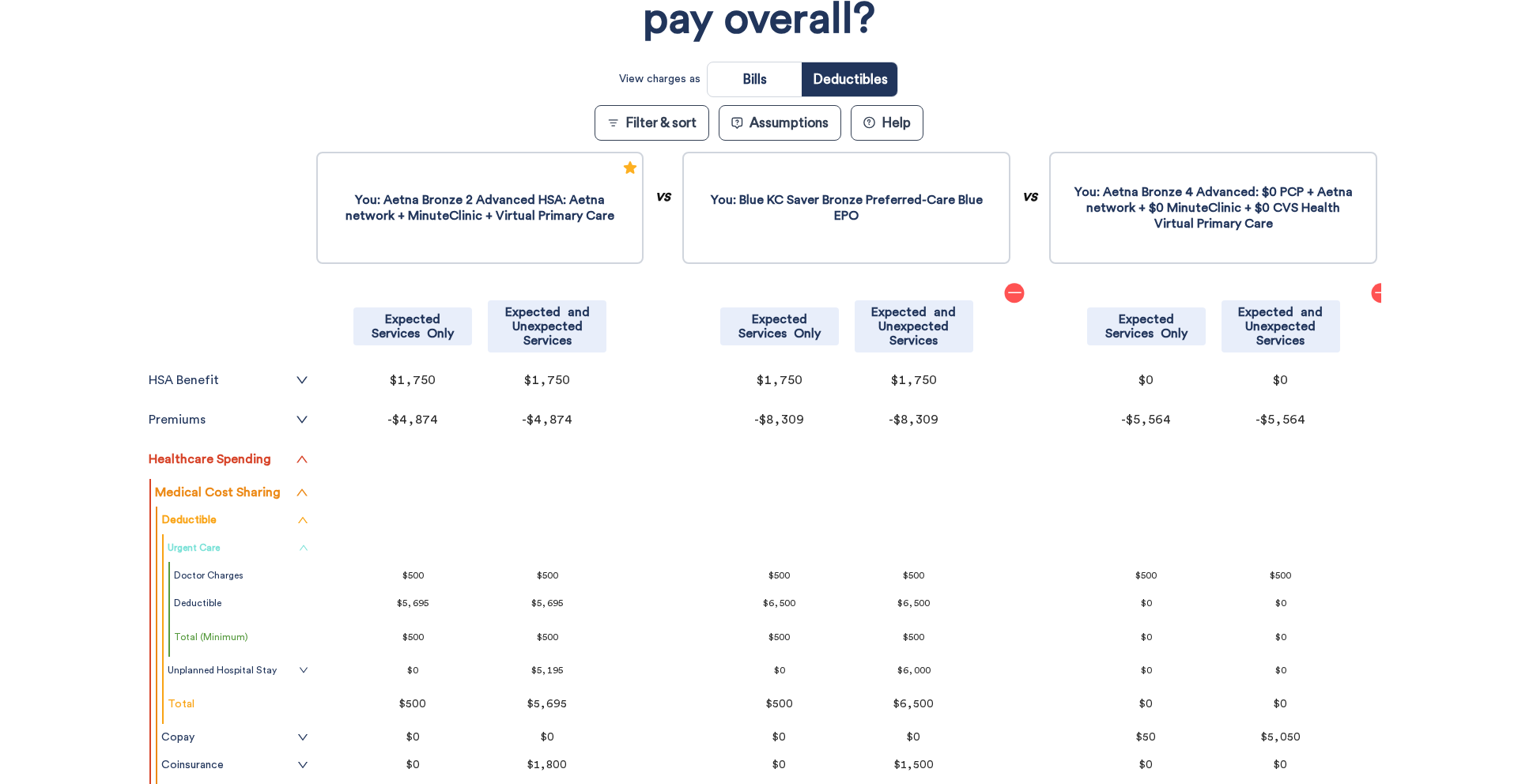
click at [280, 544] on link "Urgent Care" at bounding box center [237, 547] width 141 height 13
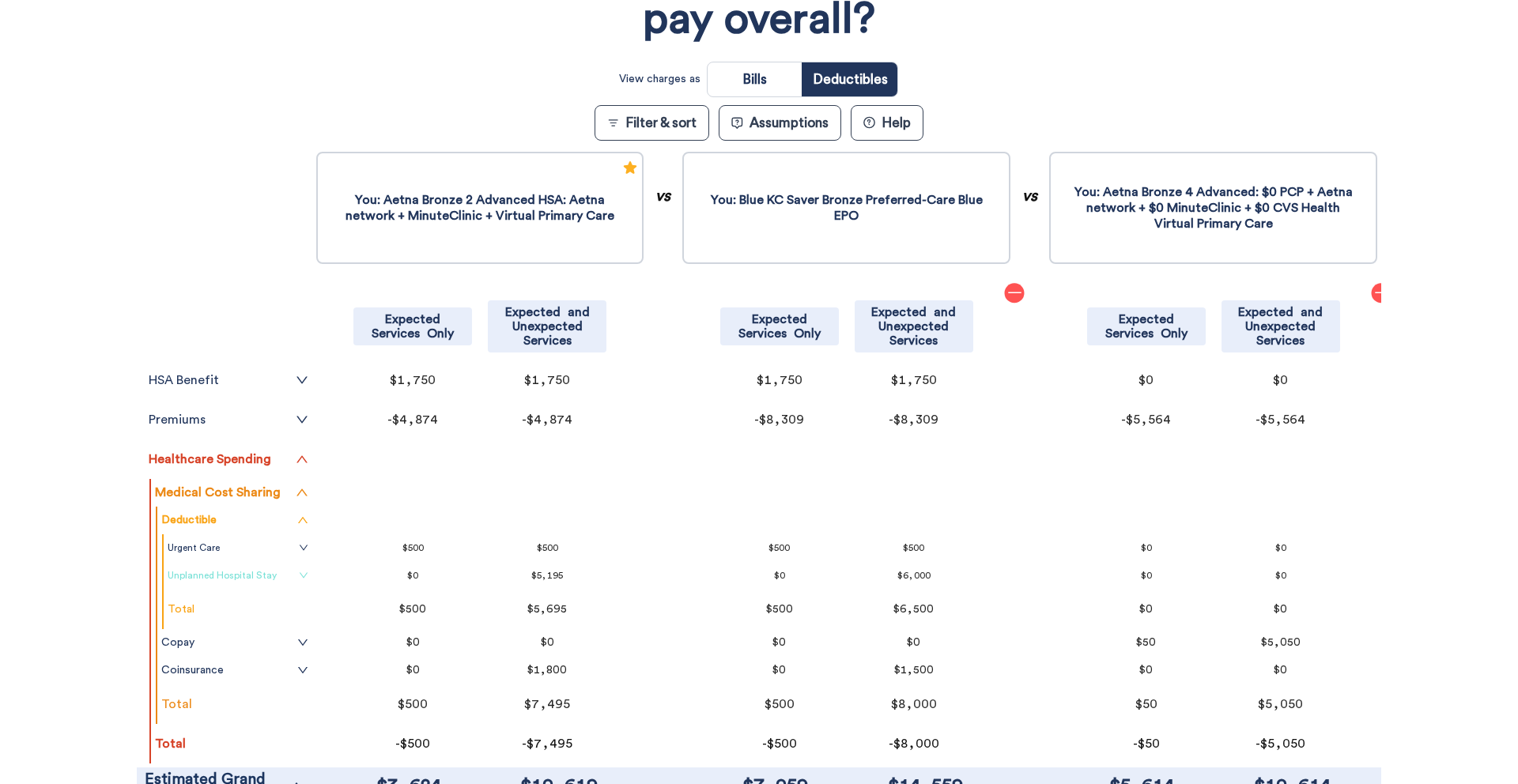
click at [284, 575] on link "Unplanned Hospital Stay" at bounding box center [237, 575] width 141 height 13
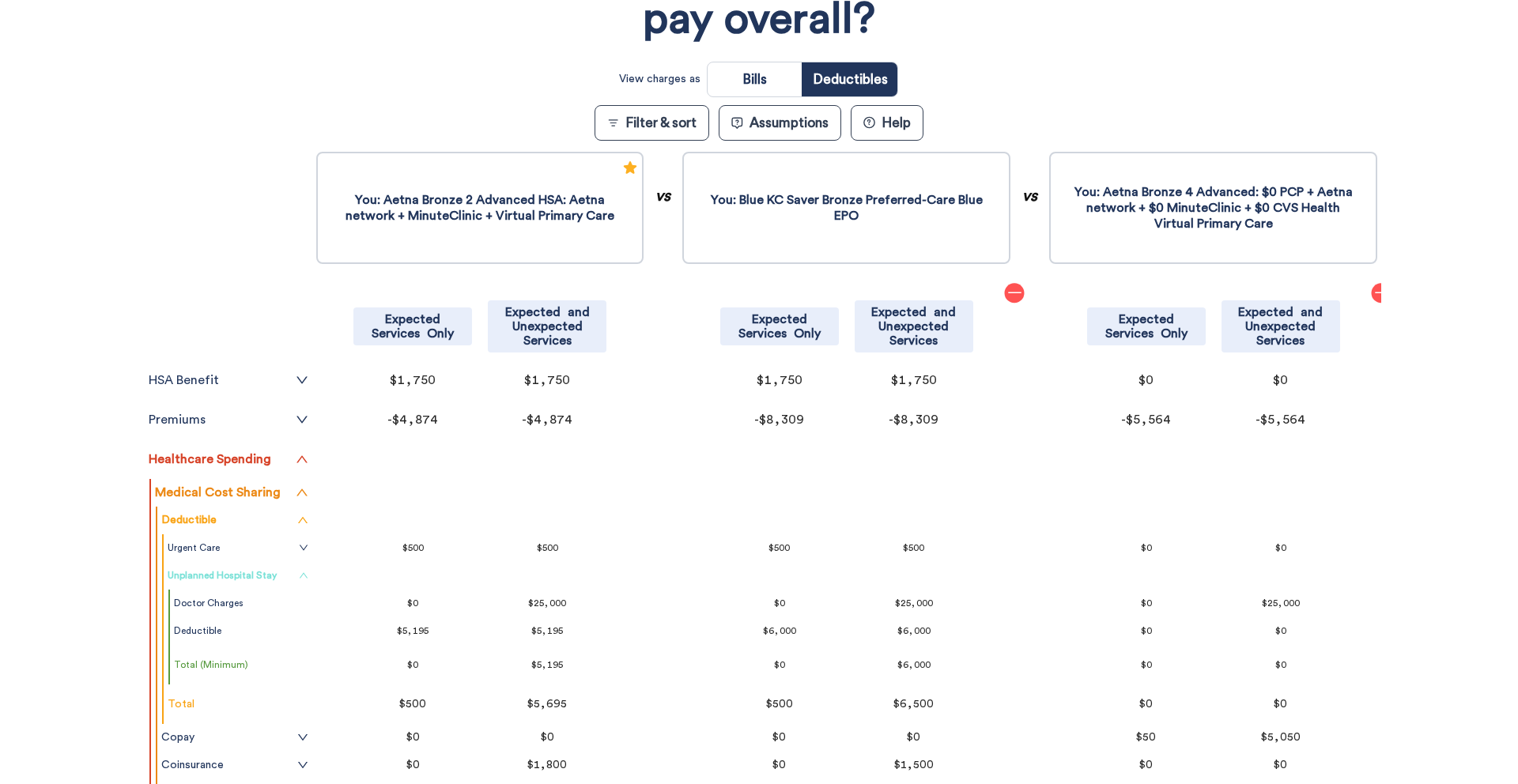
click at [284, 575] on link "Unplanned Hospital Stay" at bounding box center [237, 575] width 141 height 13
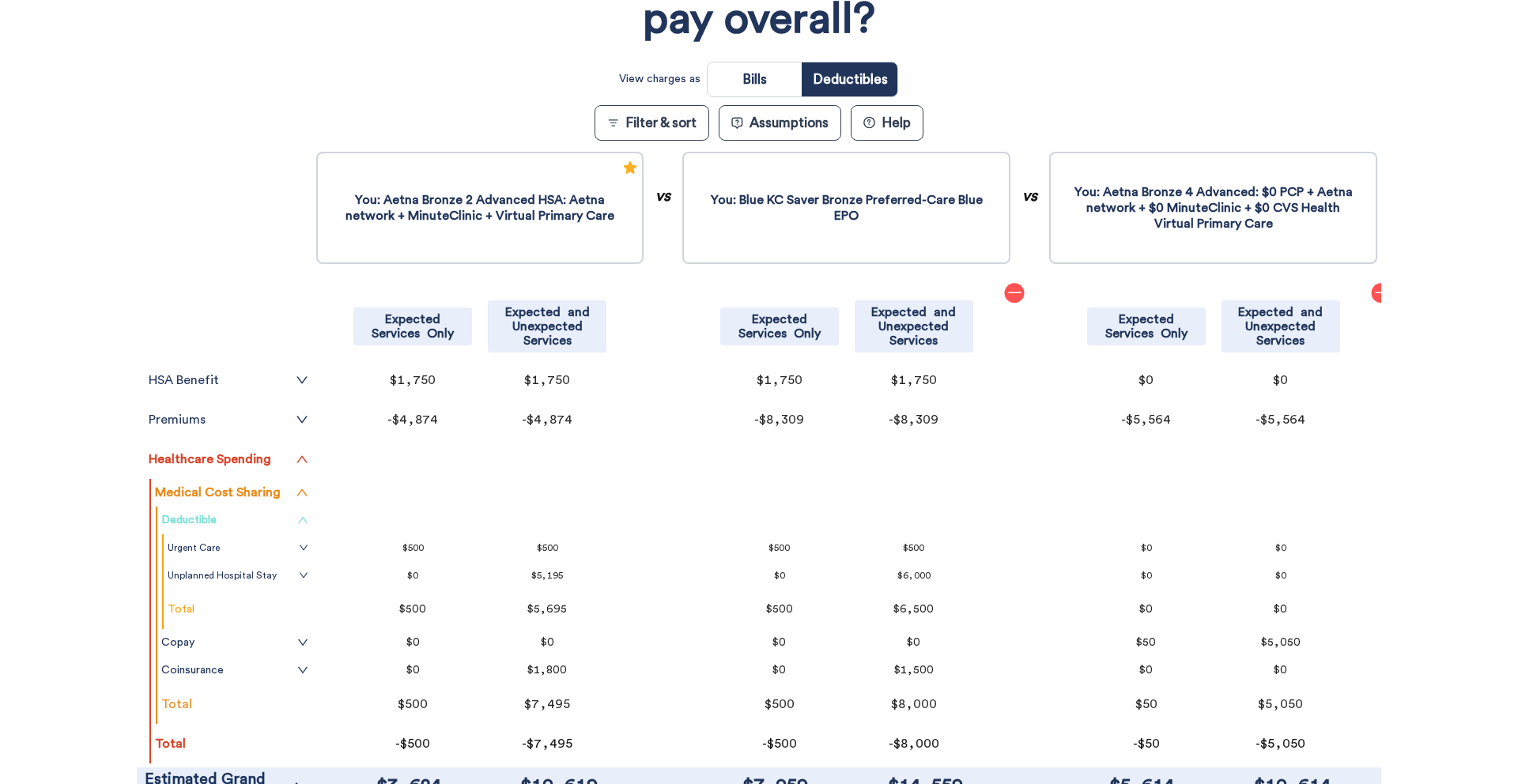
click at [305, 521] on icon "up" at bounding box center [302, 520] width 11 height 11
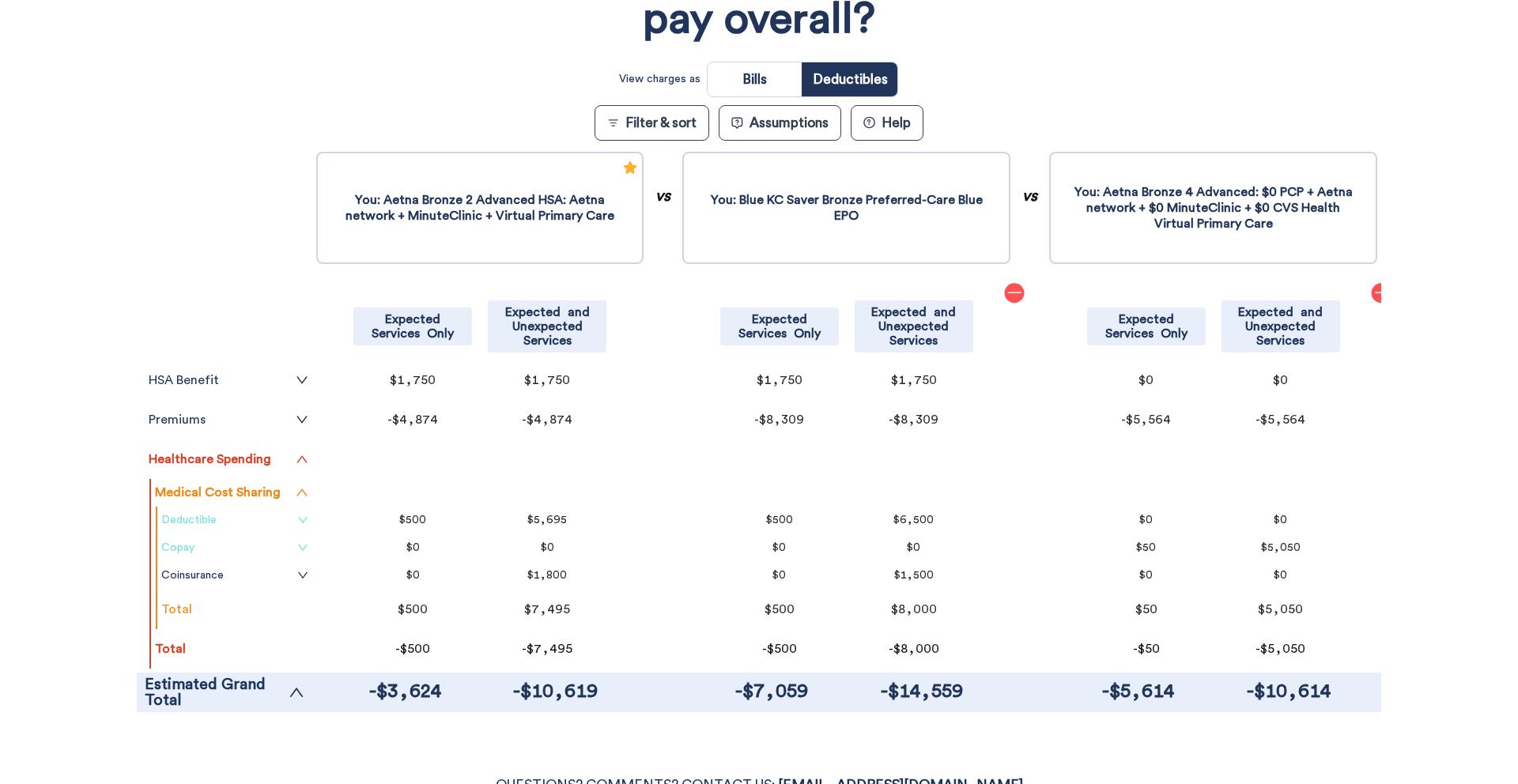
click at [303, 544] on icon "down" at bounding box center [302, 547] width 11 height 11
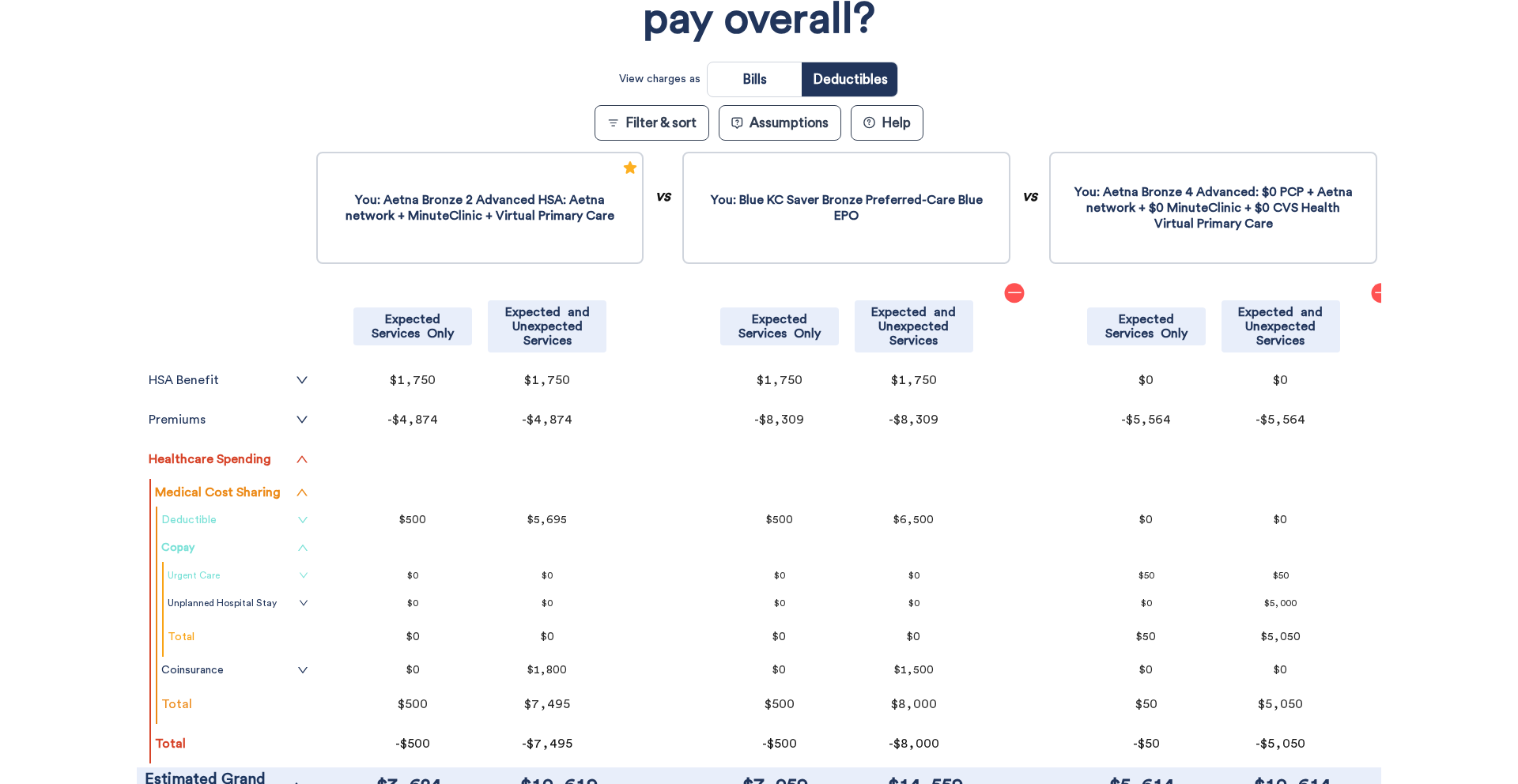
click at [300, 573] on icon "down" at bounding box center [303, 575] width 9 height 9
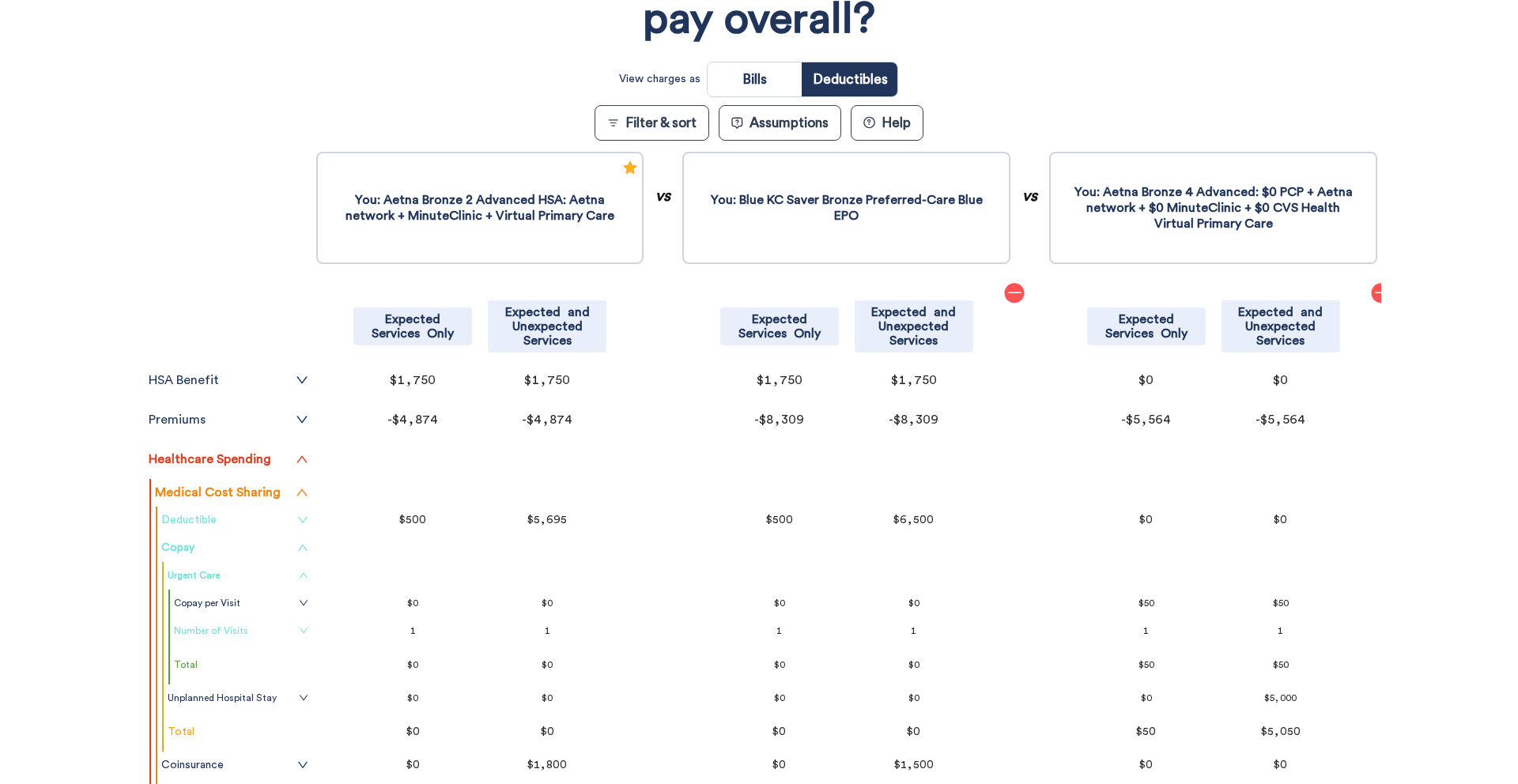
click at [299, 628] on icon "down" at bounding box center [303, 630] width 9 height 9
click at [299, 628] on icon "up" at bounding box center [303, 630] width 9 height 9
click at [295, 569] on link "Urgent Care" at bounding box center [237, 575] width 141 height 13
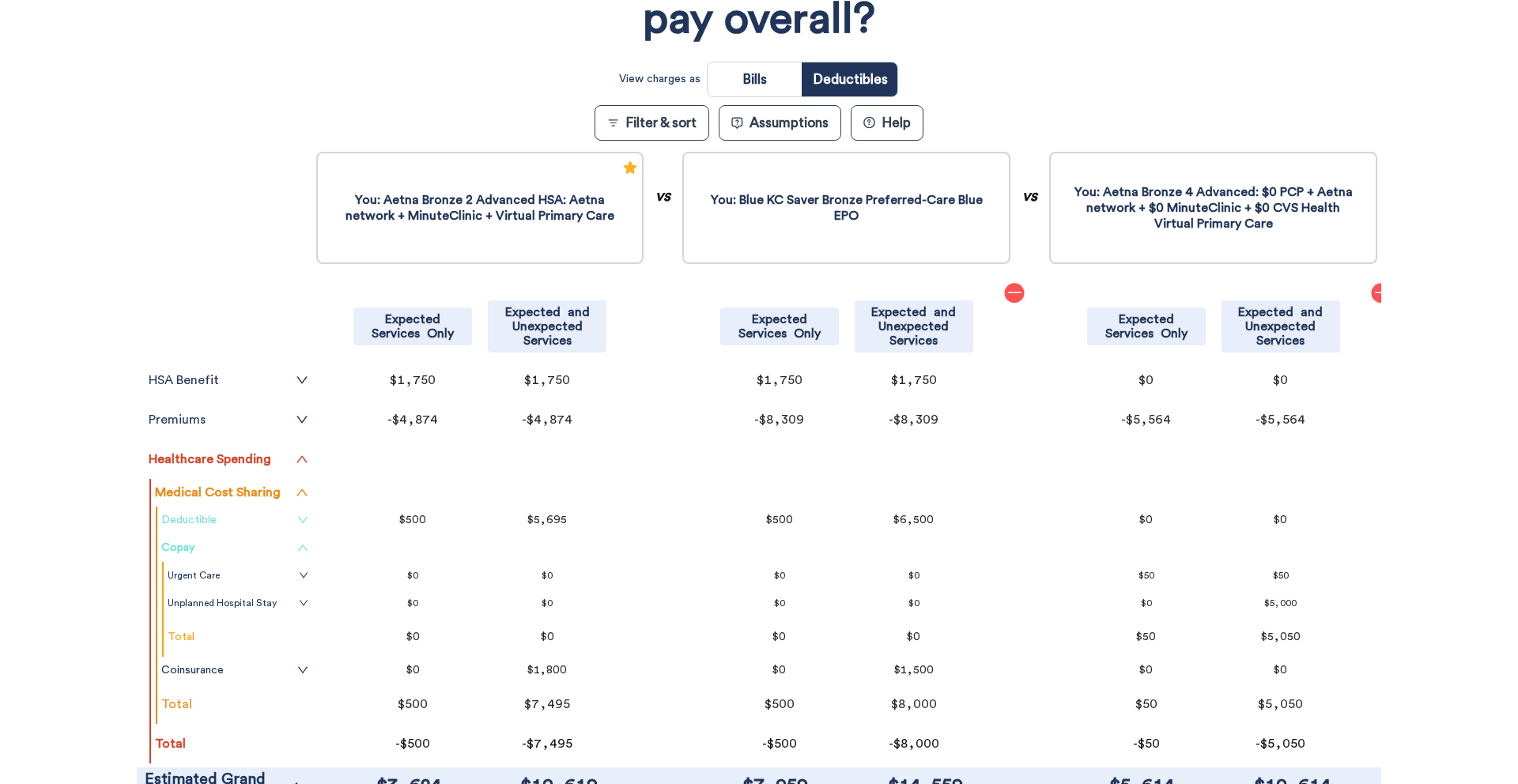
click at [305, 544] on icon "up" at bounding box center [302, 547] width 11 height 11
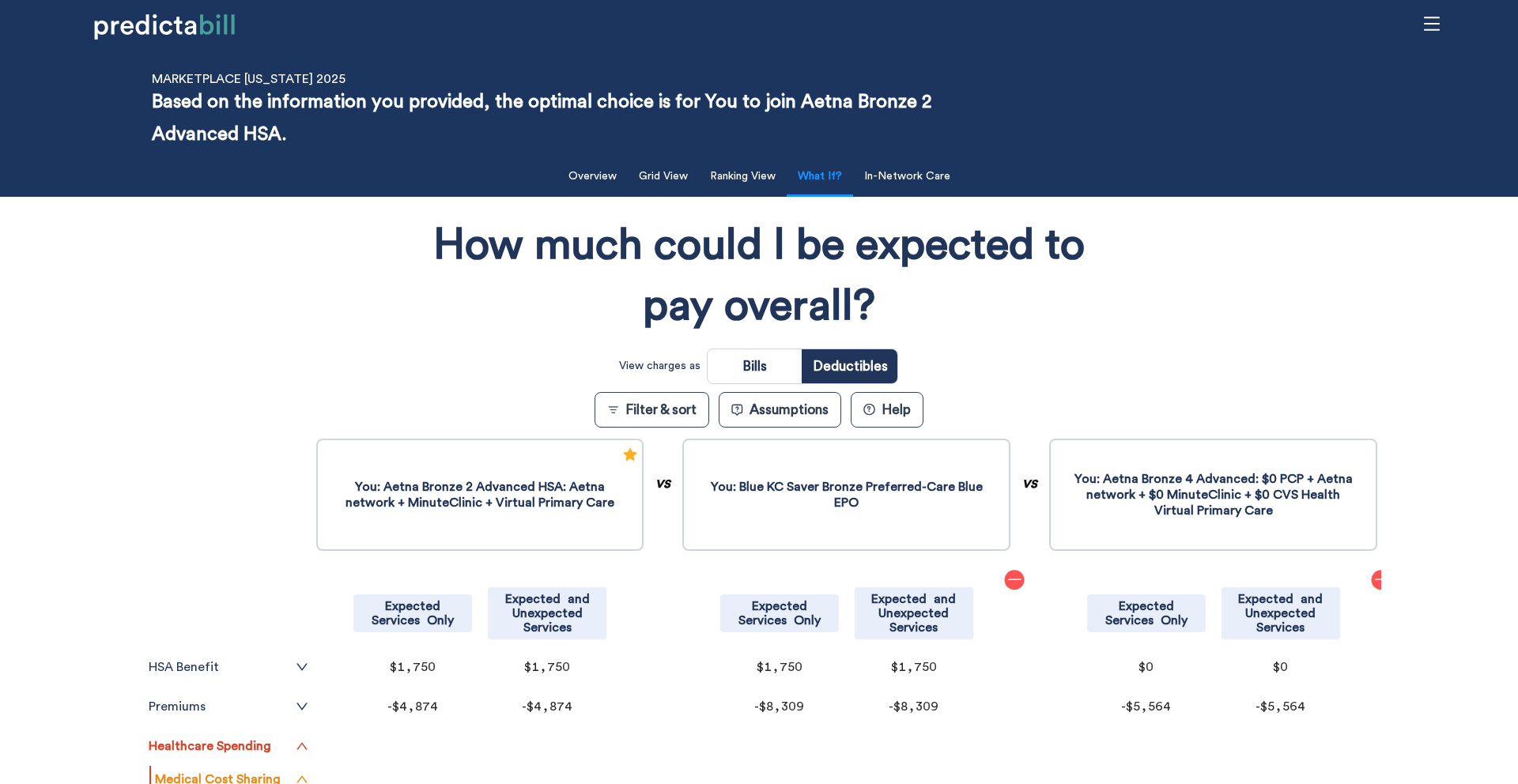
scroll to position [0, 0]
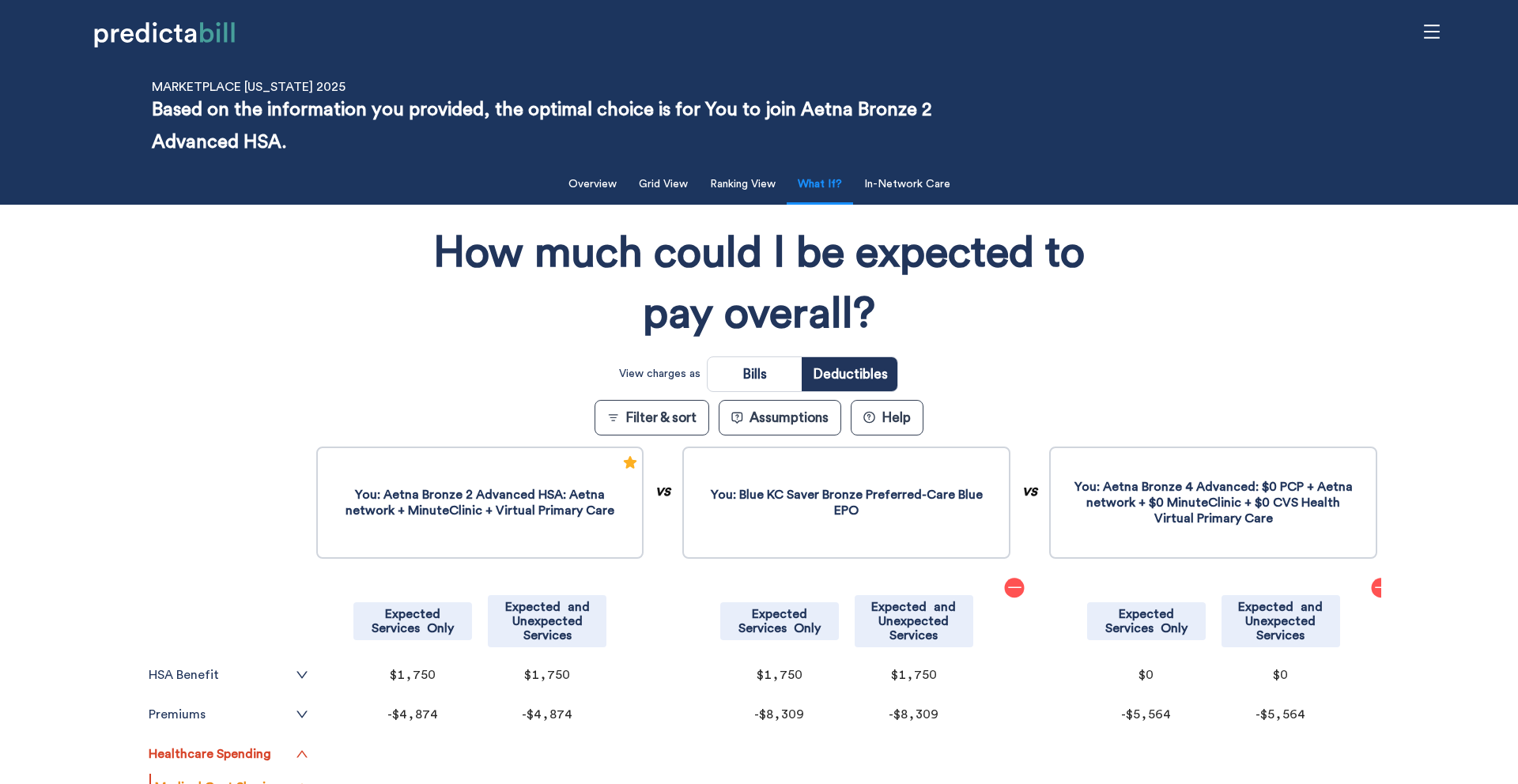
click at [249, 297] on div "How much could I be expected to pay overall? View charges as Bills Deductibles …" at bounding box center [759, 617] width 1245 height 810
click at [669, 202] on li "Grid View" at bounding box center [663, 185] width 72 height 38
click at [667, 188] on button "Grid View" at bounding box center [663, 184] width 68 height 33
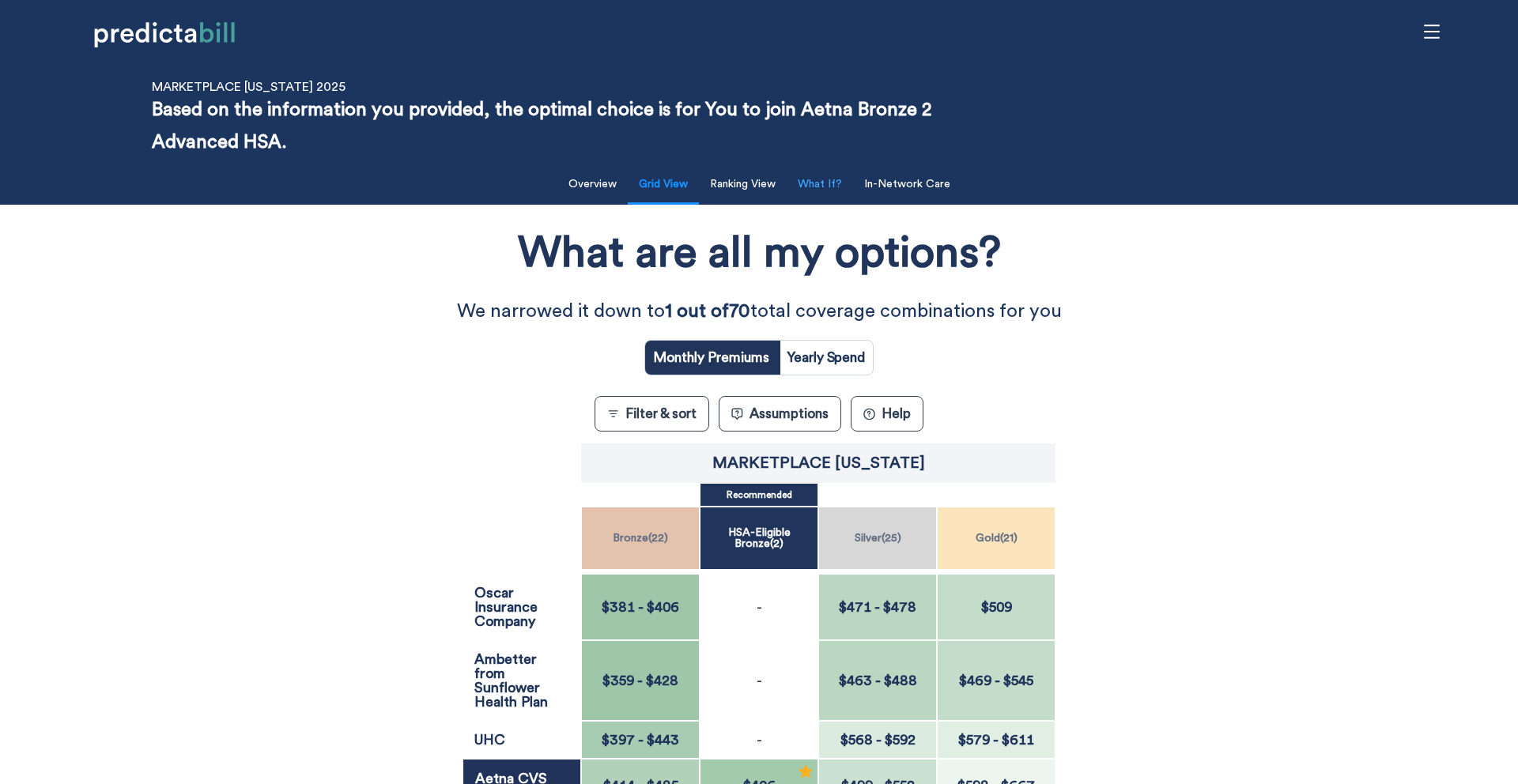
click at [831, 183] on button "What If?" at bounding box center [820, 184] width 63 height 33
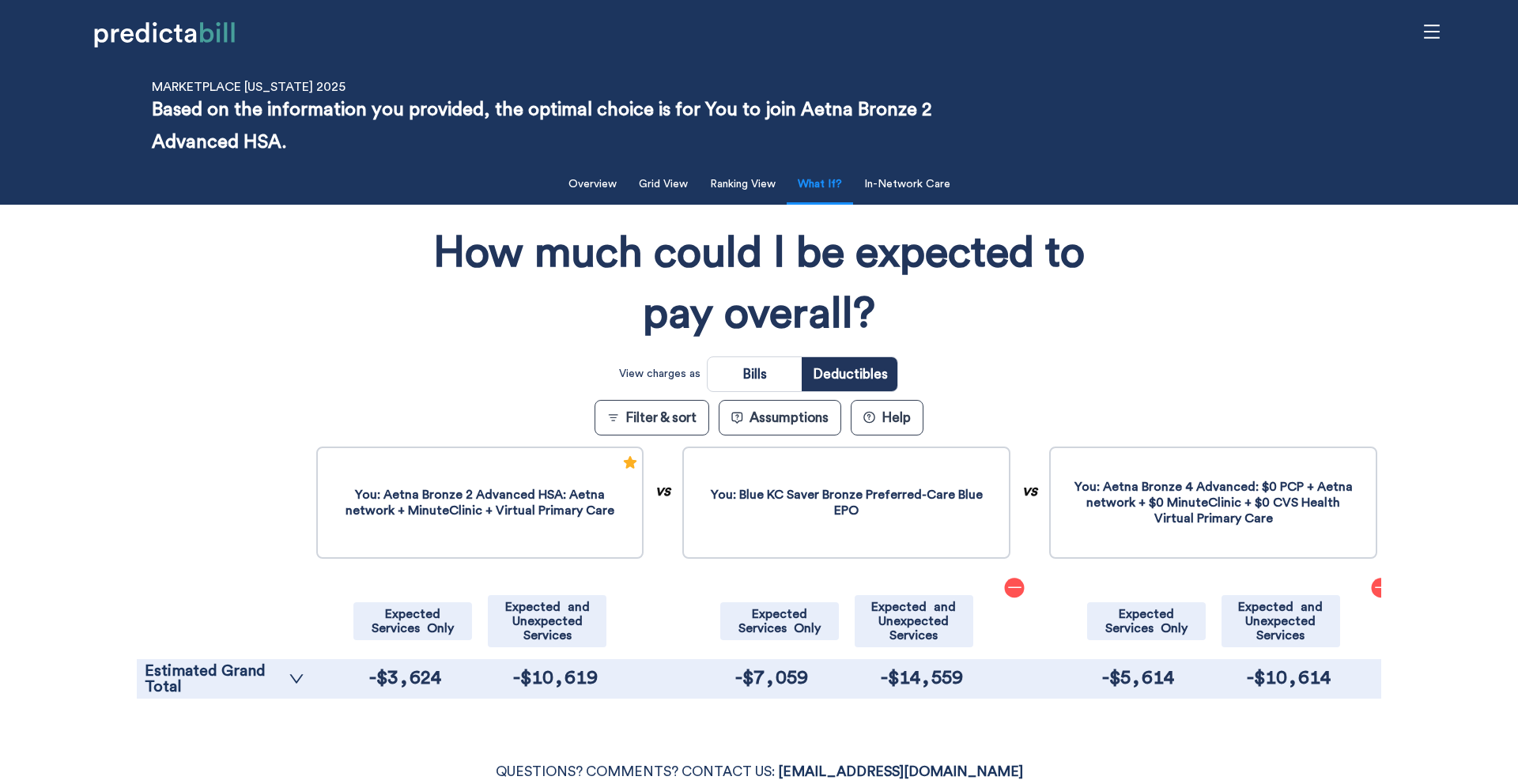
click at [1017, 581] on icon "minus" at bounding box center [1014, 587] width 16 height 16
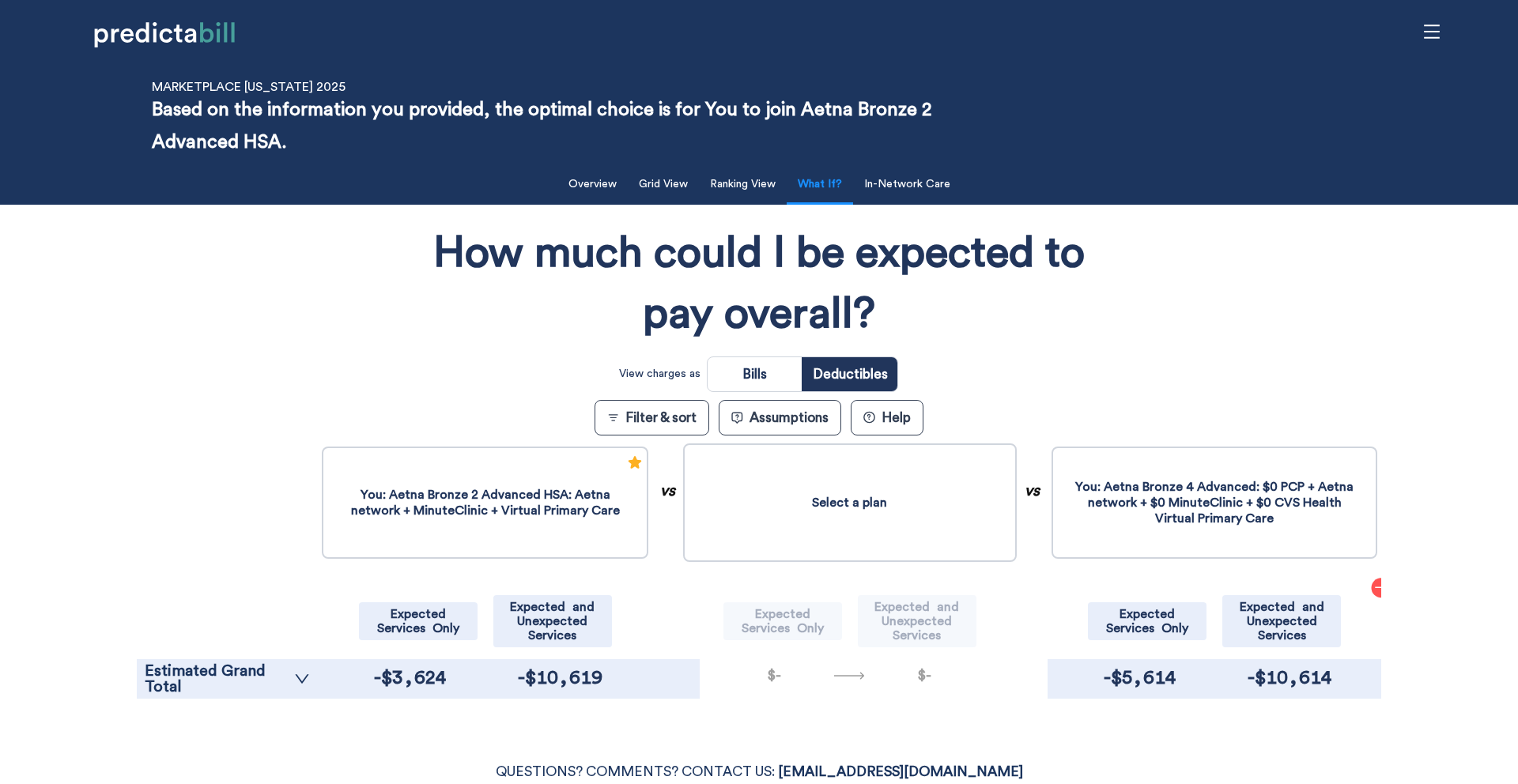
click at [854, 514] on button "Select a plan" at bounding box center [850, 502] width 333 height 119
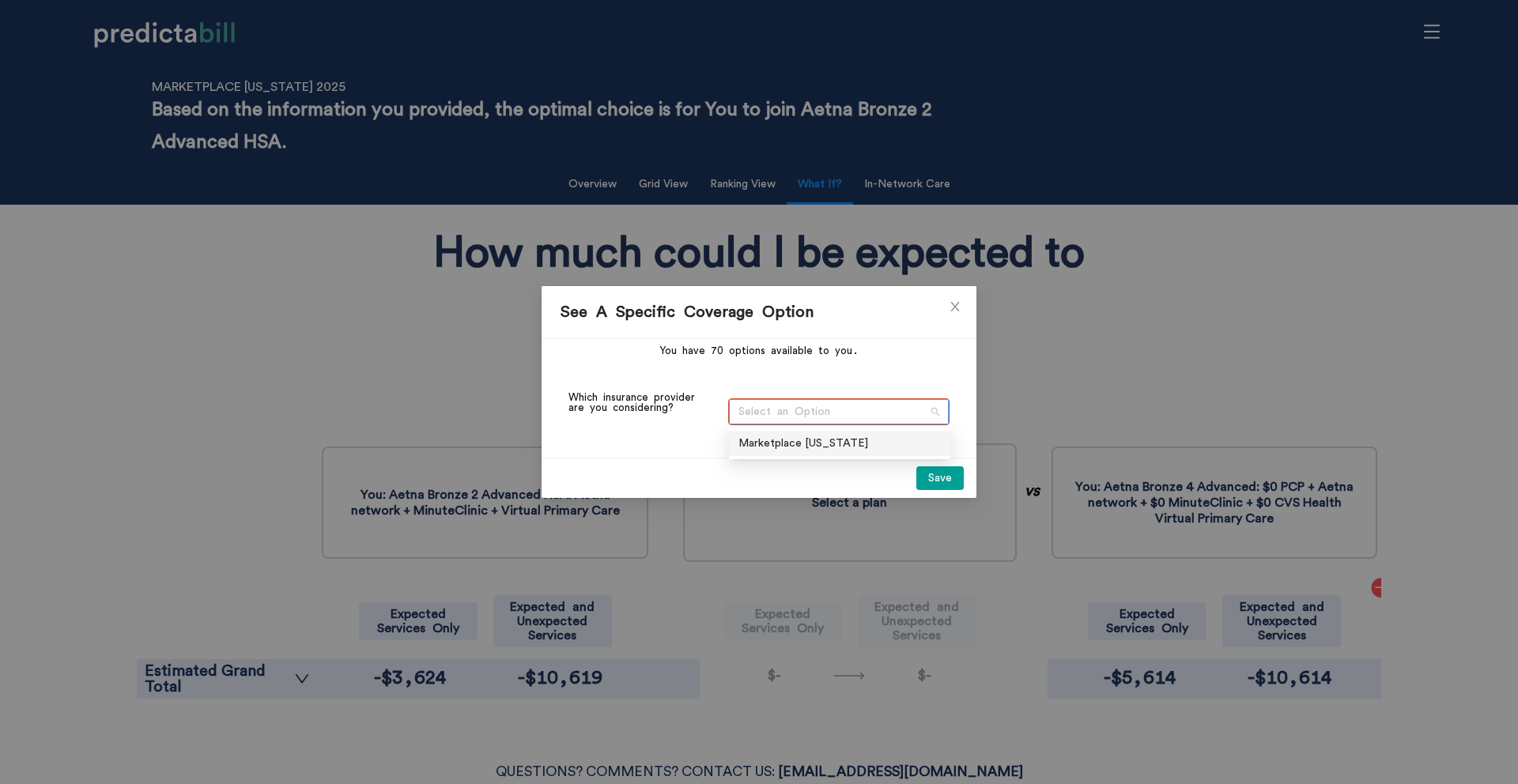
click at [812, 409] on span "Select an Option" at bounding box center [838, 411] width 201 height 24
click at [821, 437] on div "Marketplace [US_STATE]" at bounding box center [838, 442] width 202 height 18
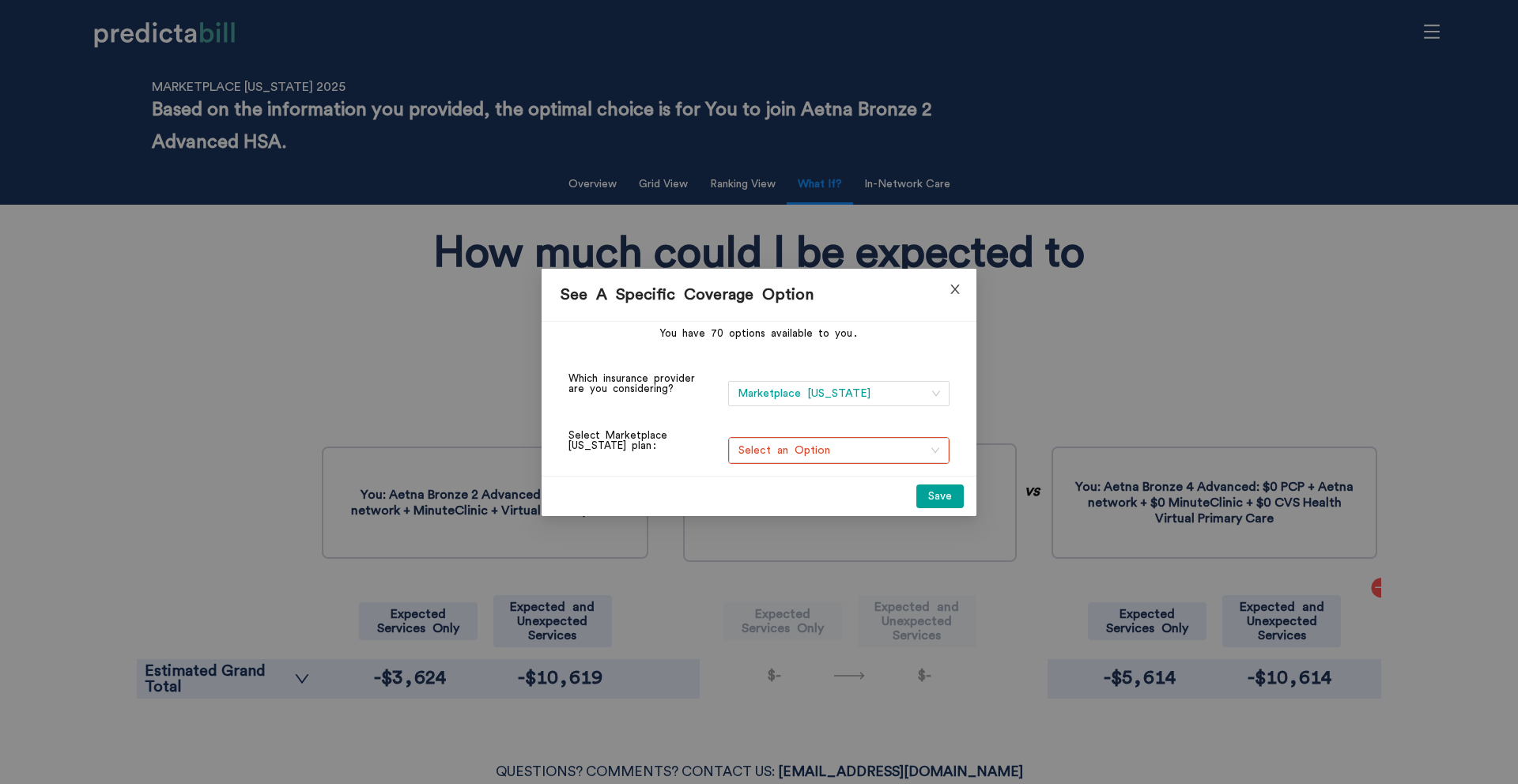
click at [960, 288] on icon "close" at bounding box center [954, 289] width 13 height 13
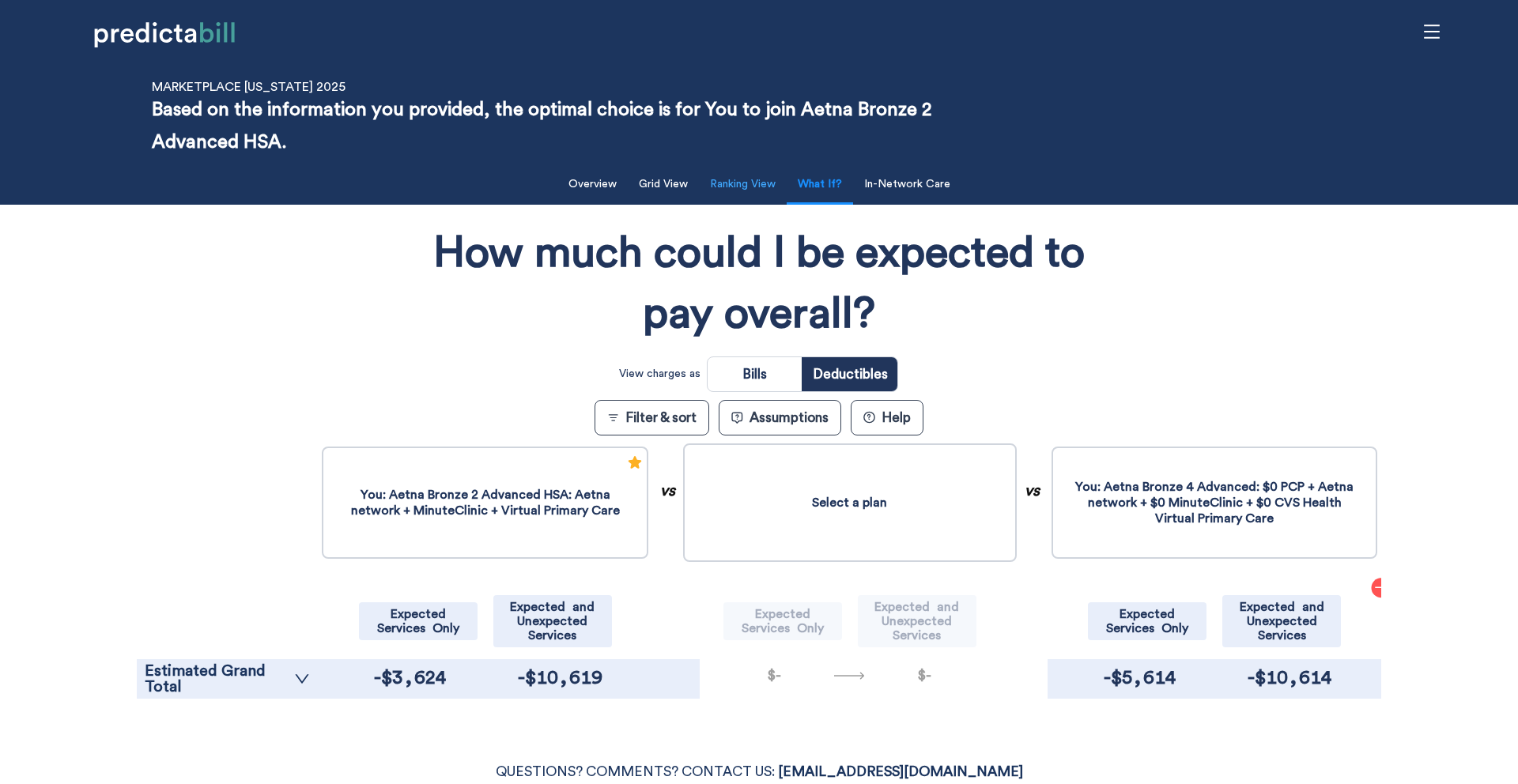
click at [745, 183] on button "Ranking View" at bounding box center [742, 184] width 85 height 33
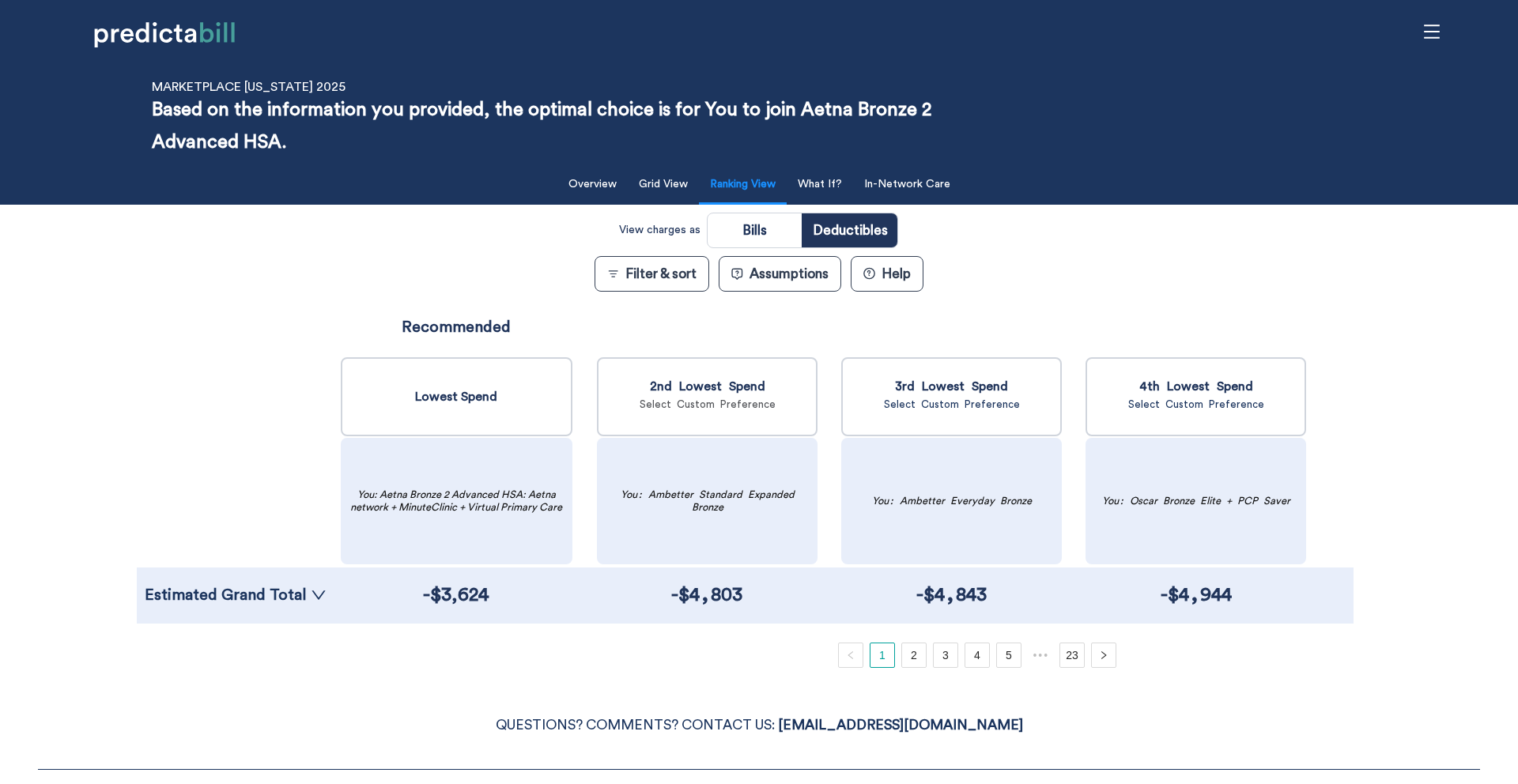
click at [738, 406] on link "Select Custom Preference" at bounding box center [708, 404] width 136 height 10
click at [979, 407] on link "Select Custom Preference" at bounding box center [952, 404] width 136 height 10
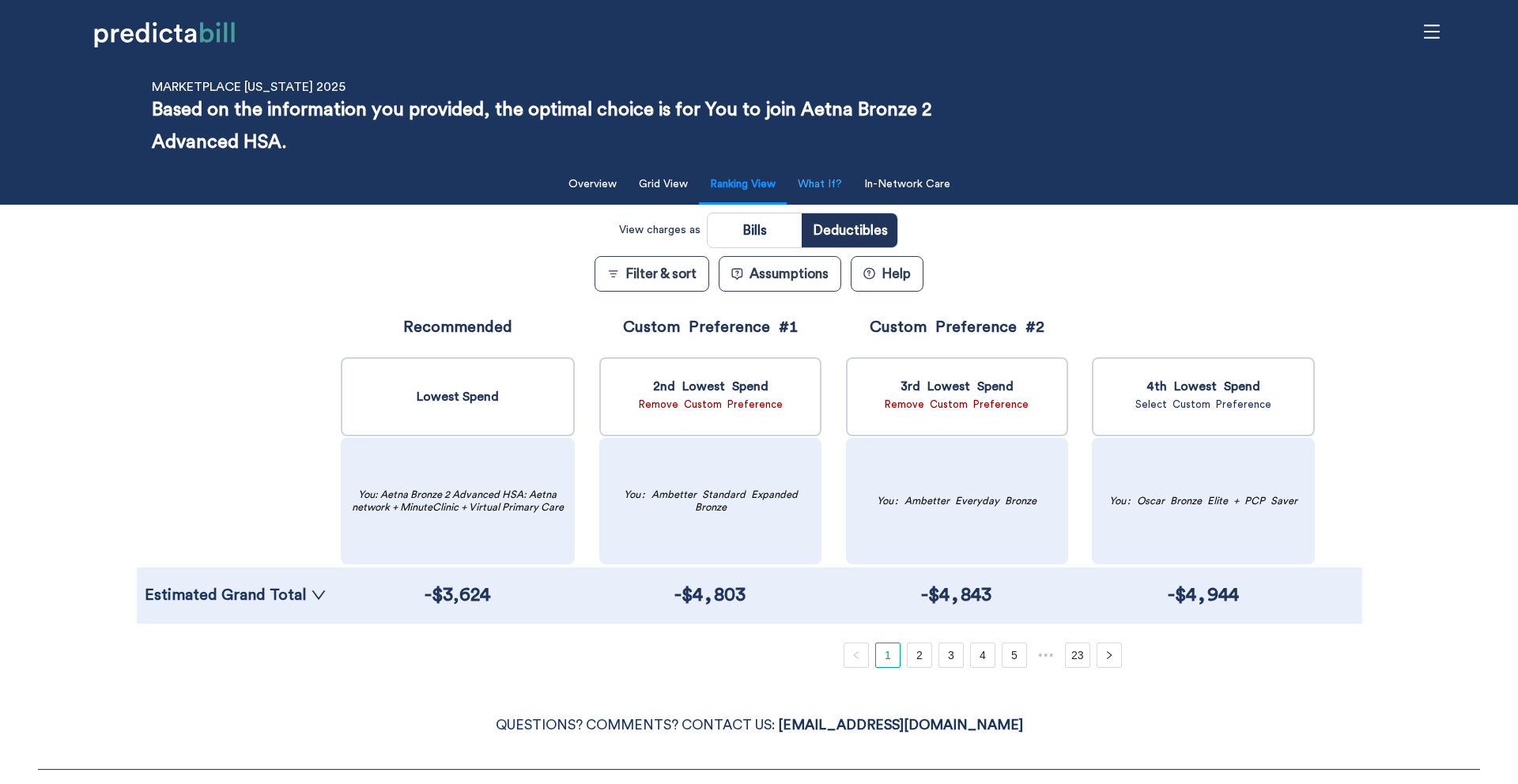
click at [809, 180] on button "What If?" at bounding box center [820, 184] width 63 height 33
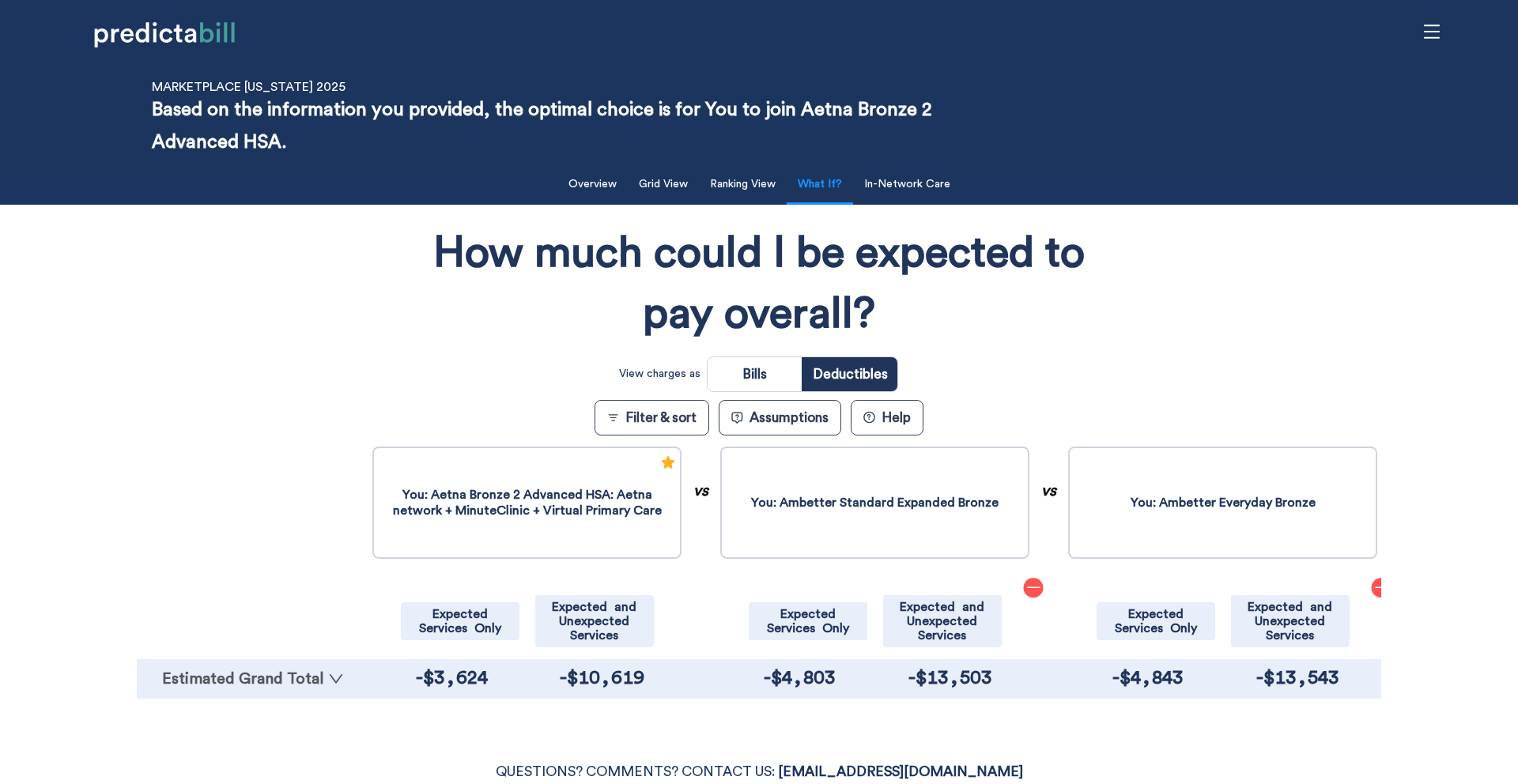
click at [309, 684] on link "Estimated Grand Total" at bounding box center [252, 679] width 216 height 16
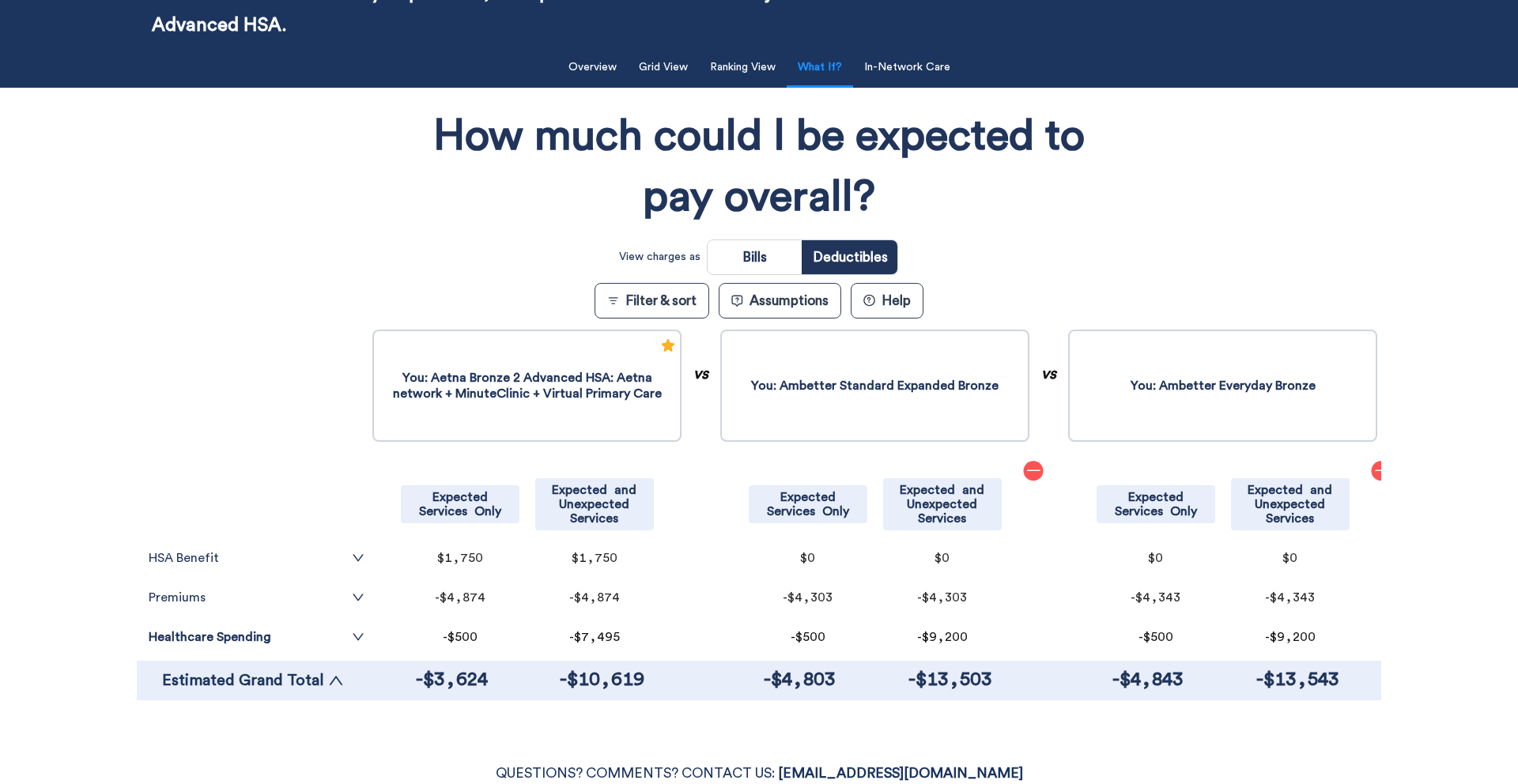
scroll to position [130, 0]
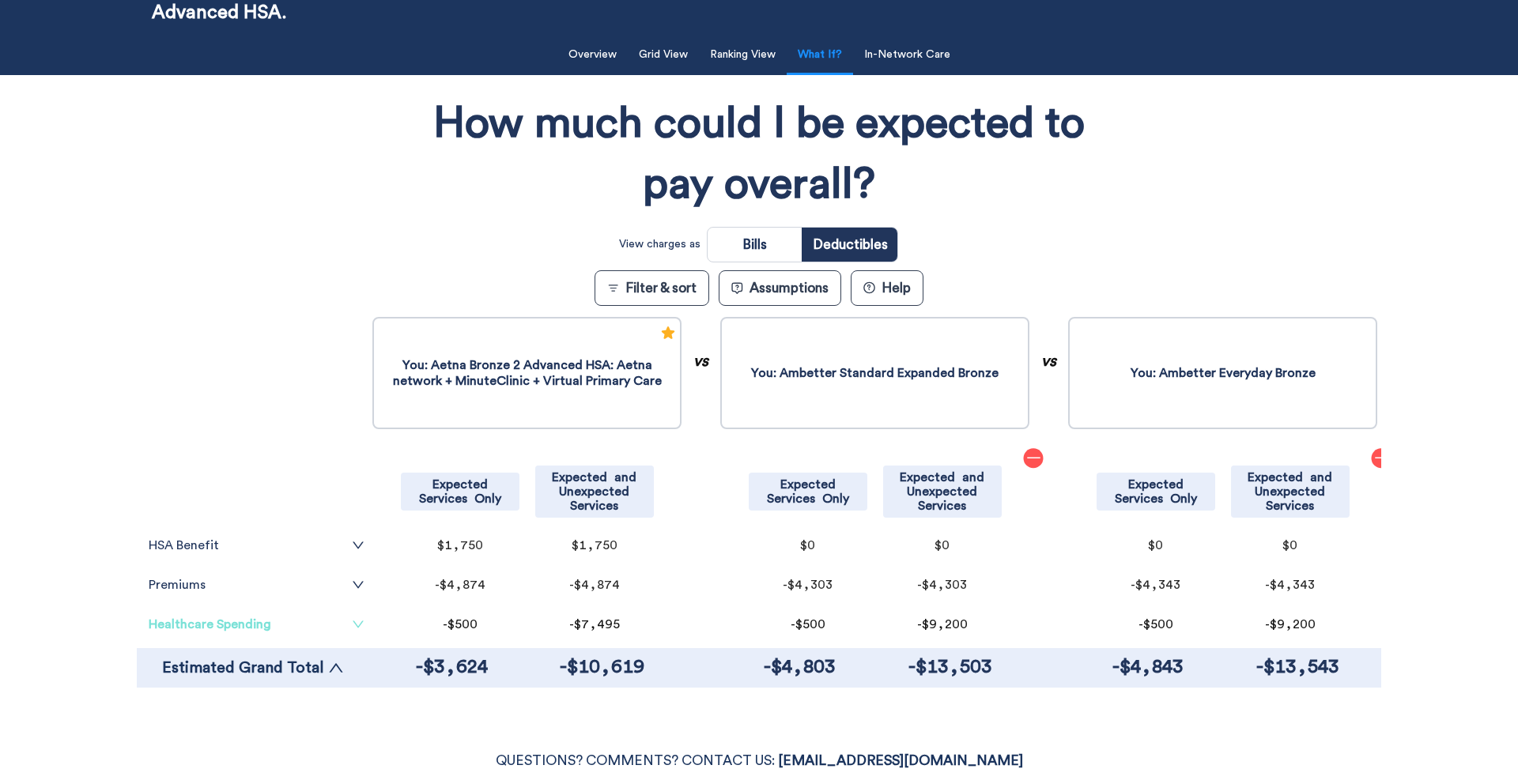
click at [354, 618] on icon "down" at bounding box center [358, 624] width 13 height 13
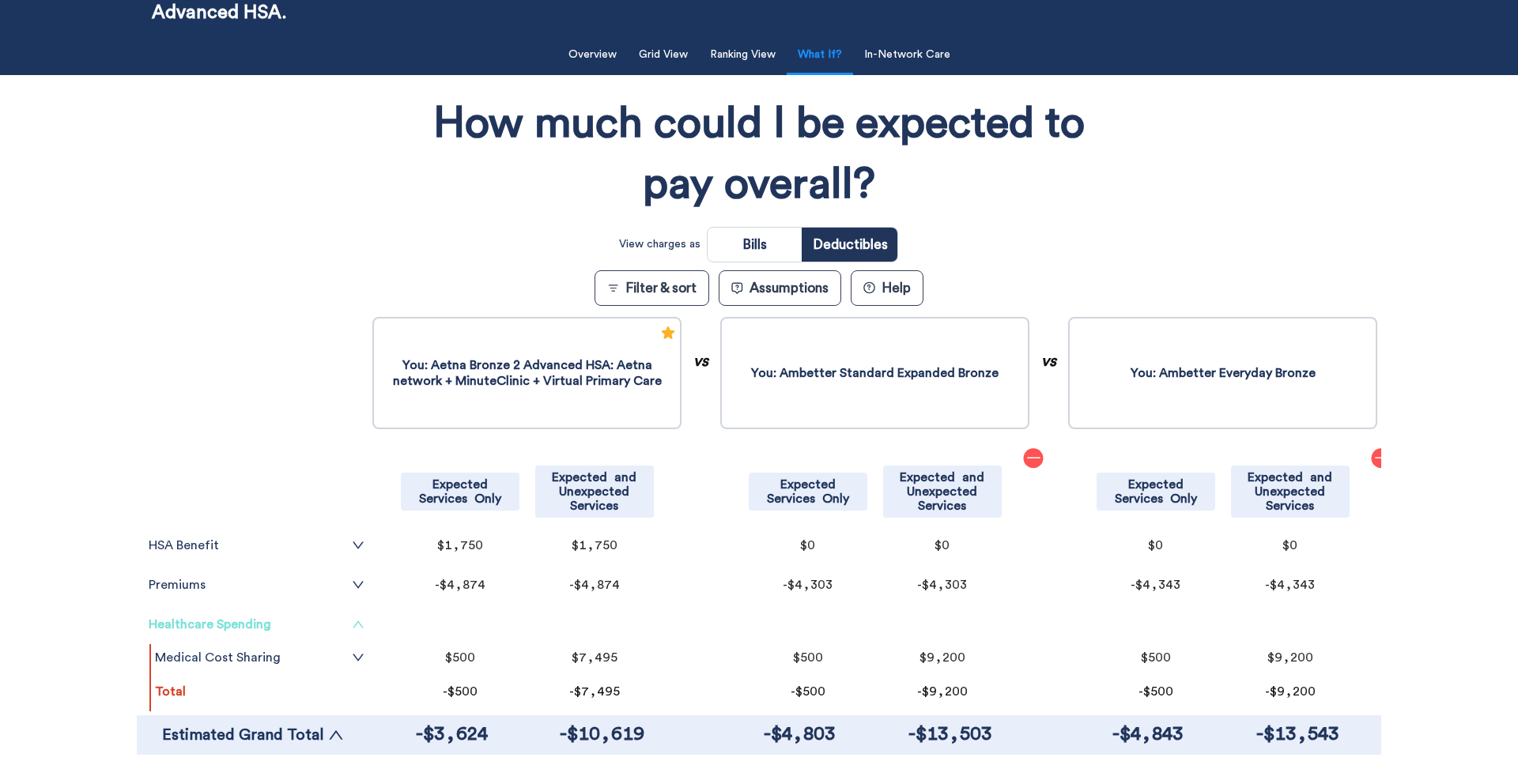
click at [354, 618] on icon "up" at bounding box center [358, 624] width 13 height 13
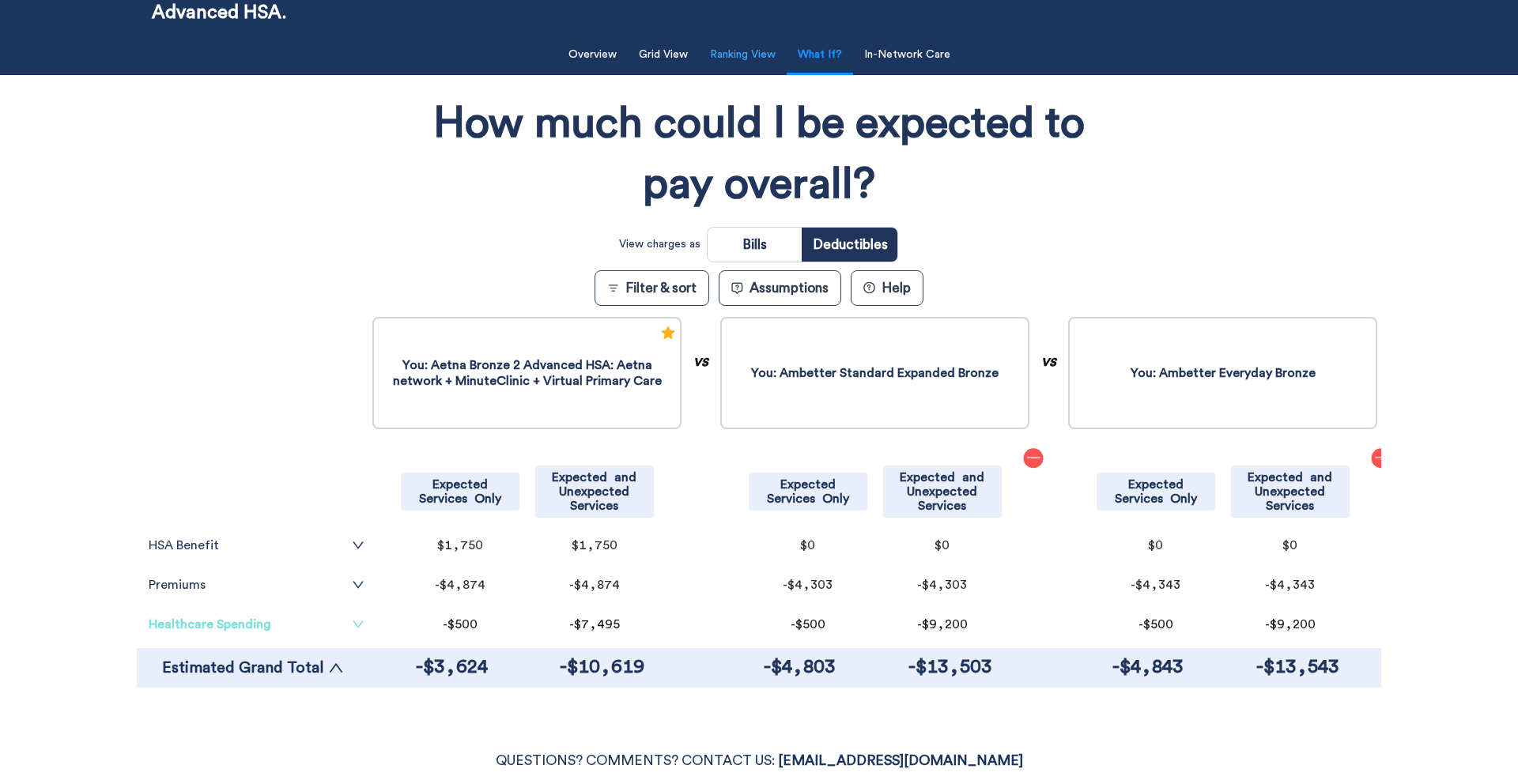
click at [748, 59] on button "Ranking View" at bounding box center [742, 55] width 85 height 33
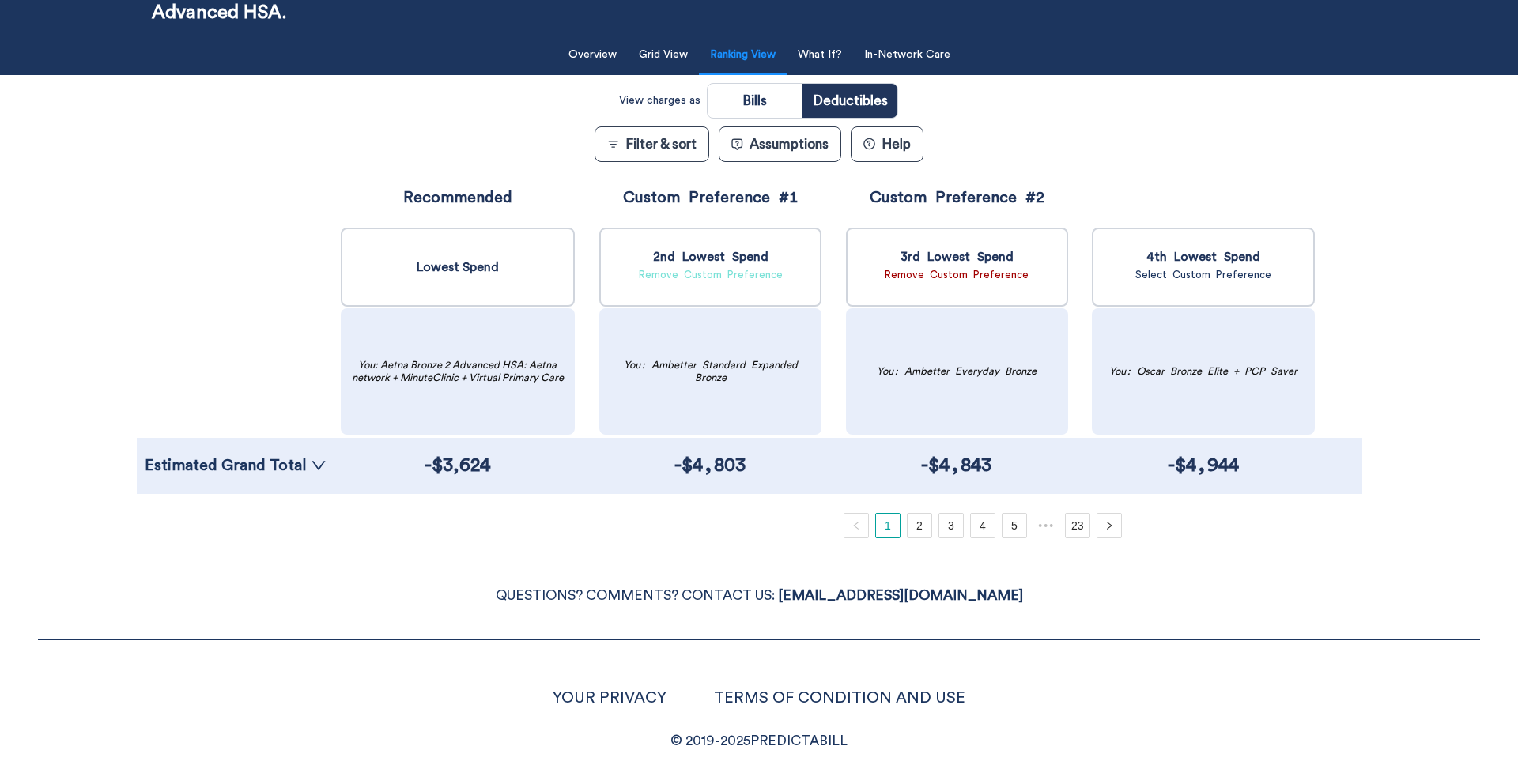
click at [750, 273] on link "Remove Custom Preference" at bounding box center [710, 274] width 144 height 10
click at [977, 276] on link "Remove Custom Preference" at bounding box center [956, 274] width 144 height 10
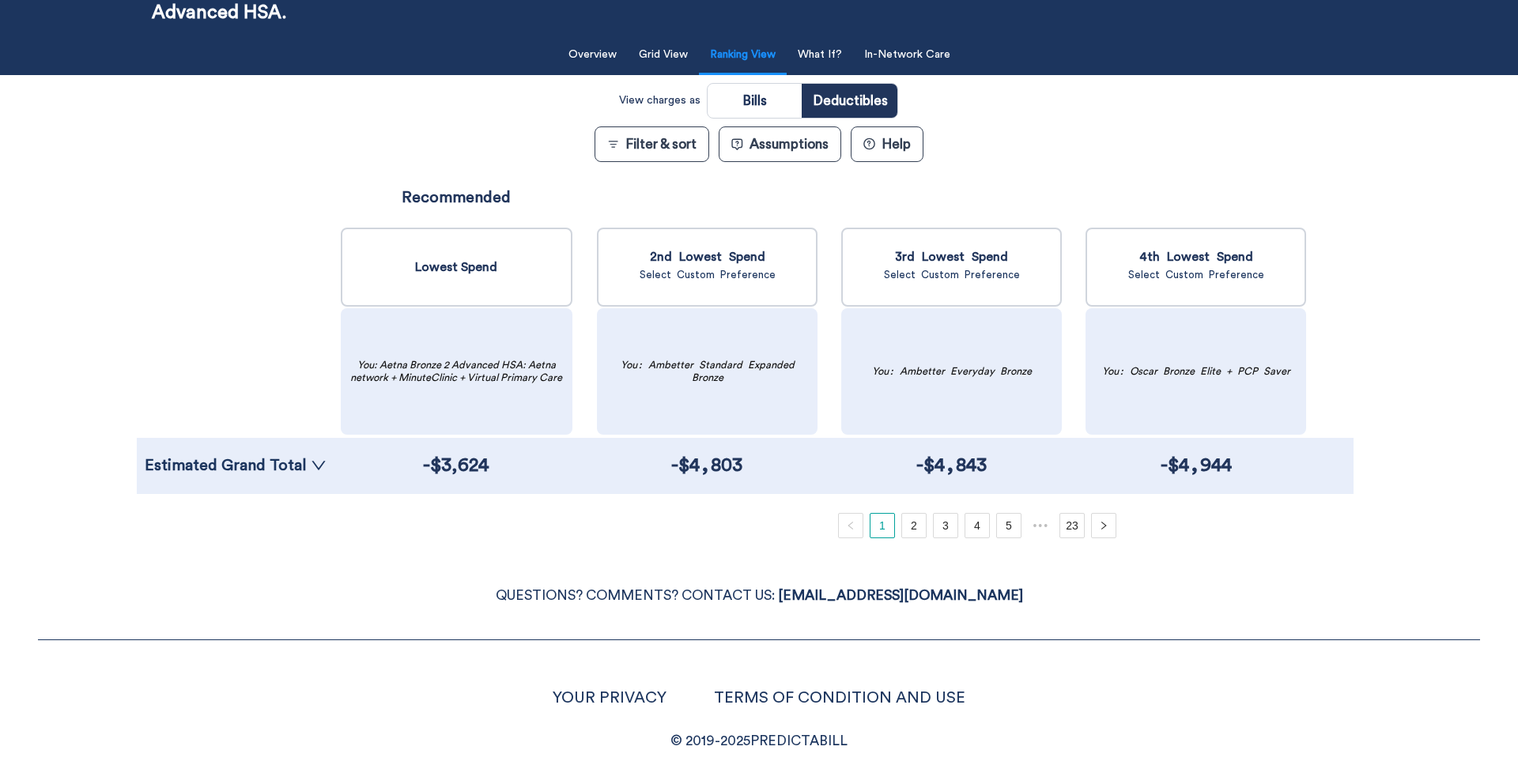
click at [923, 527] on ul "1 2 3 4 5 ••• 23" at bounding box center [977, 526] width 772 height 25
click at [918, 526] on link "2" at bounding box center [914, 526] width 24 height 24
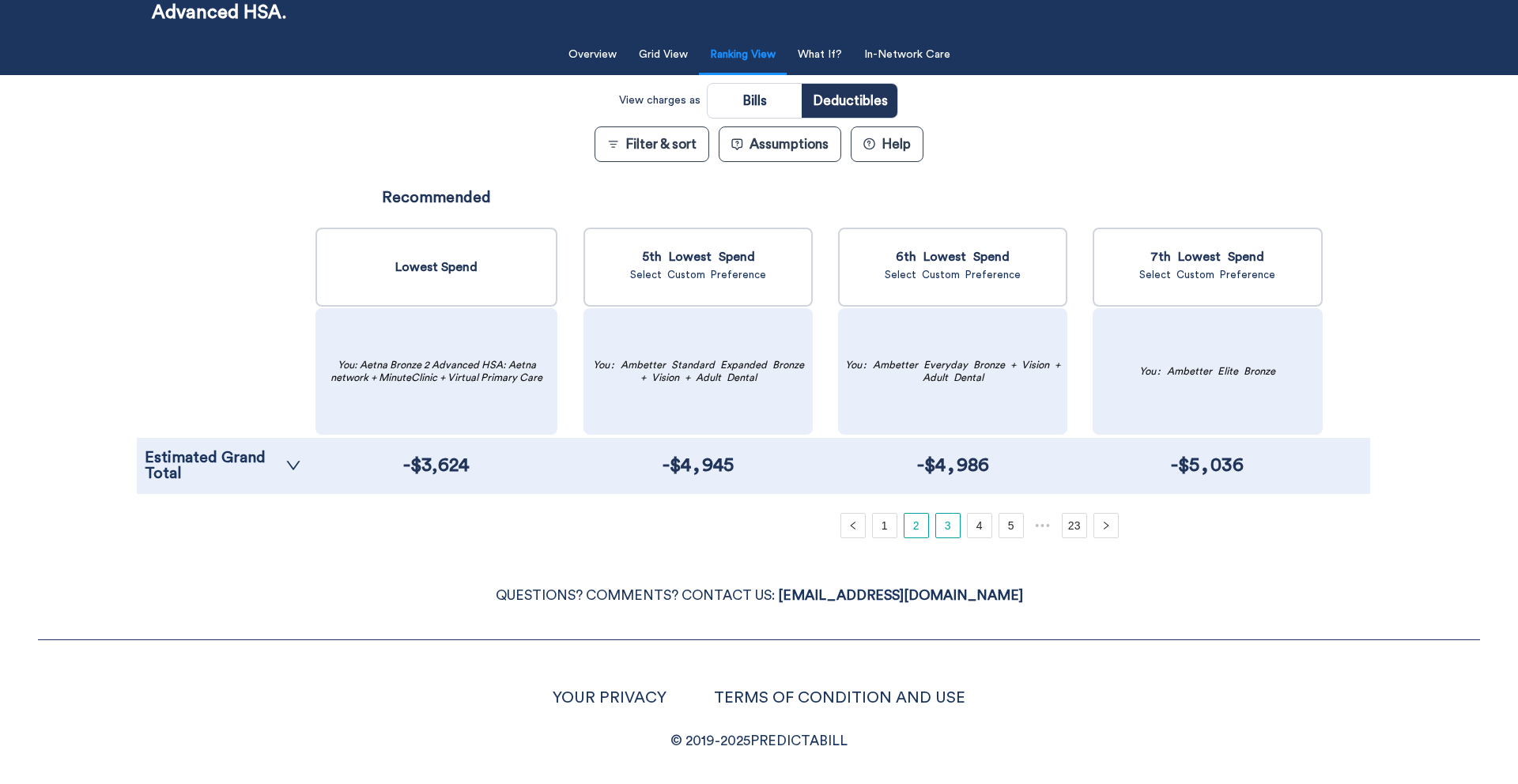
click at [947, 527] on link "3" at bounding box center [947, 526] width 24 height 24
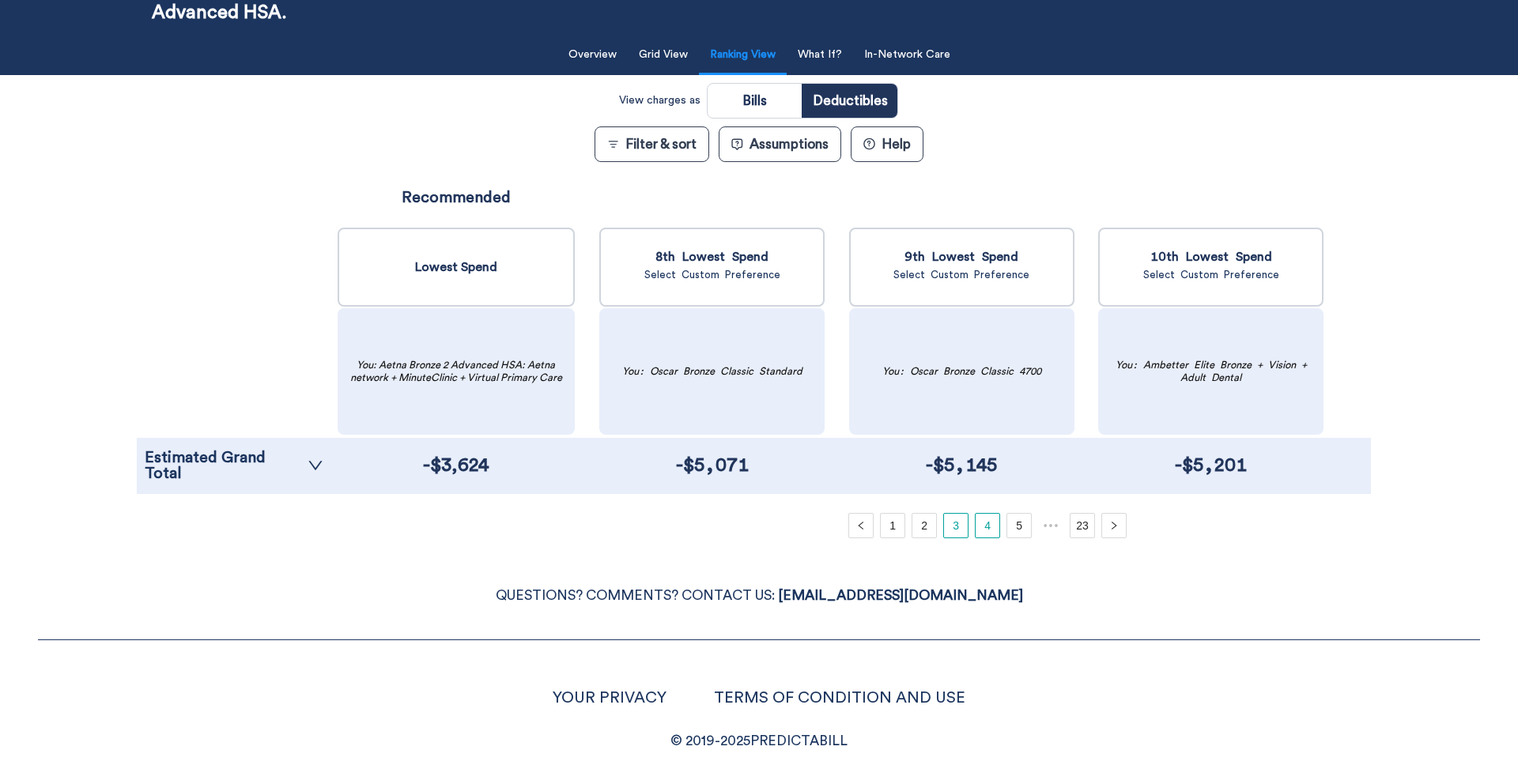
click at [990, 527] on link "4" at bounding box center [987, 526] width 24 height 24
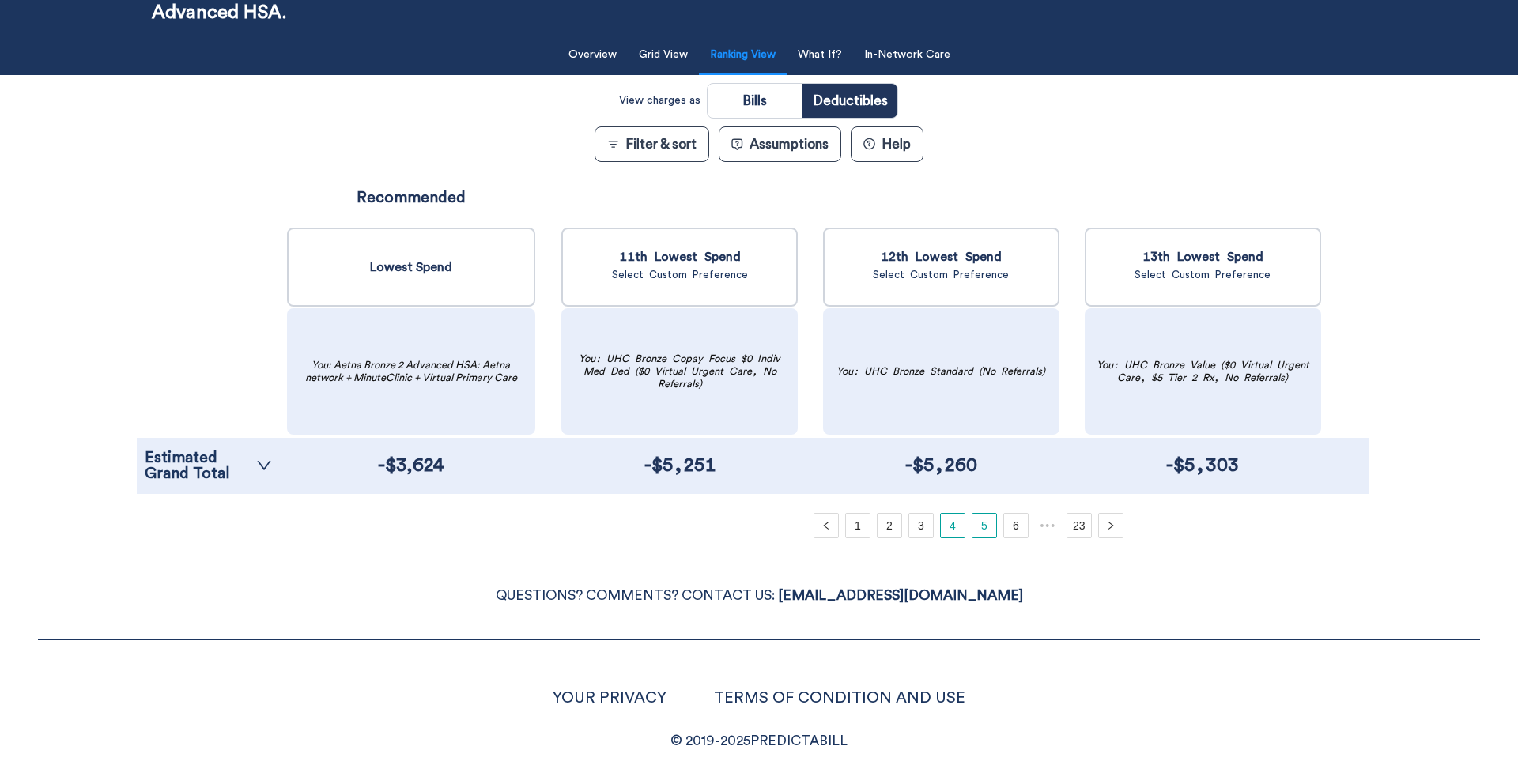
click at [985, 530] on link "5" at bounding box center [984, 526] width 24 height 24
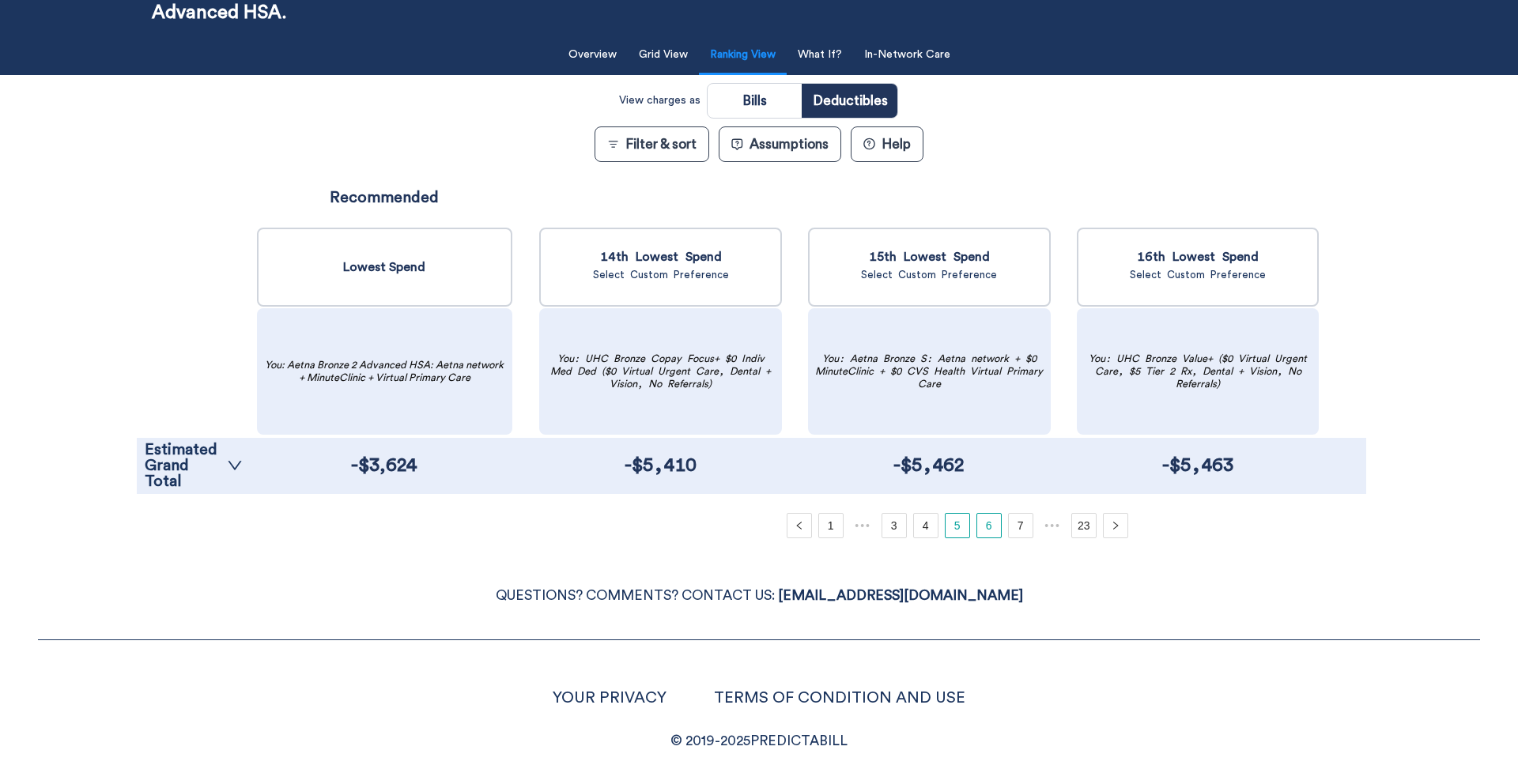
click at [987, 529] on link "6" at bounding box center [989, 526] width 24 height 24
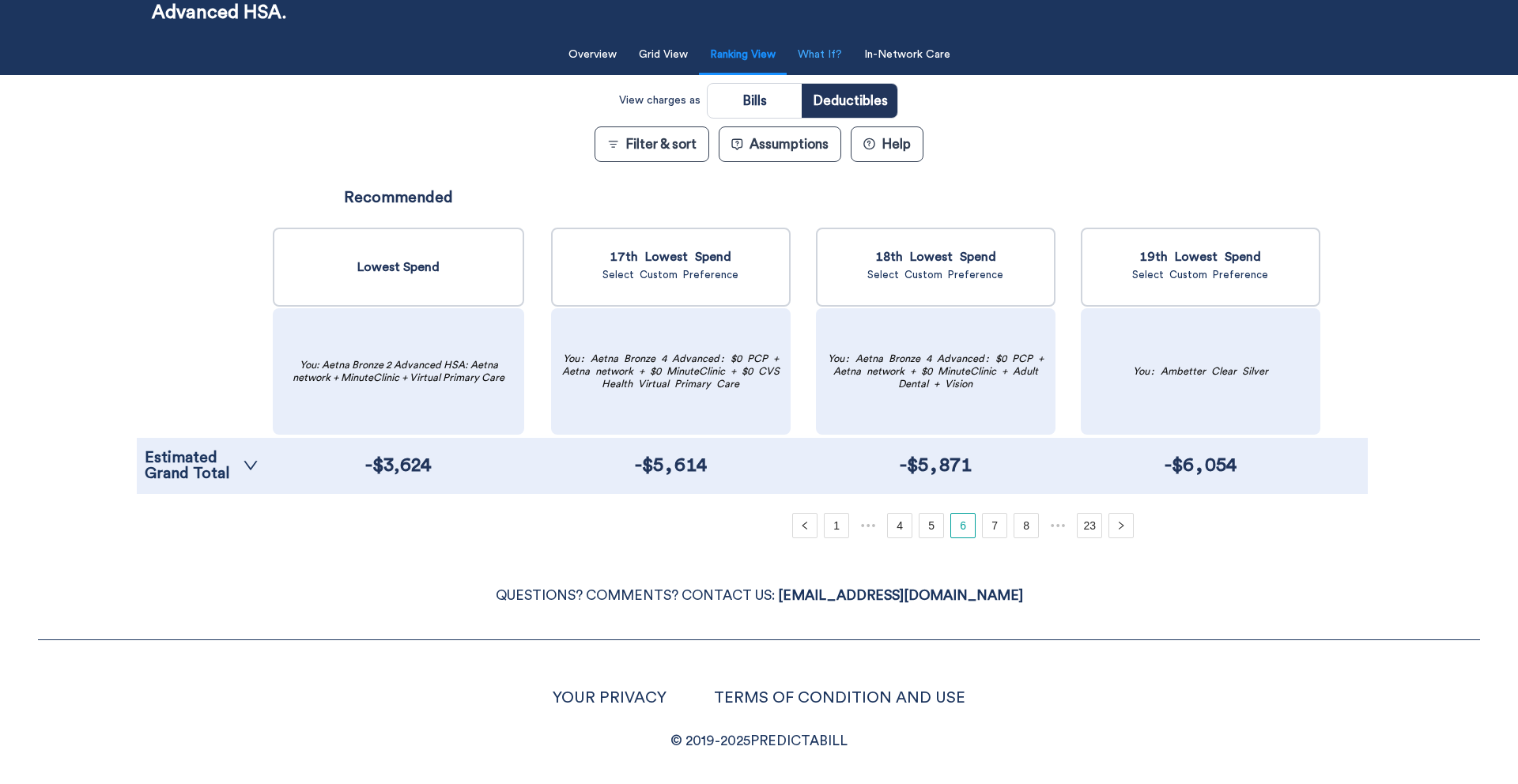
click at [834, 60] on button "What If?" at bounding box center [820, 55] width 63 height 33
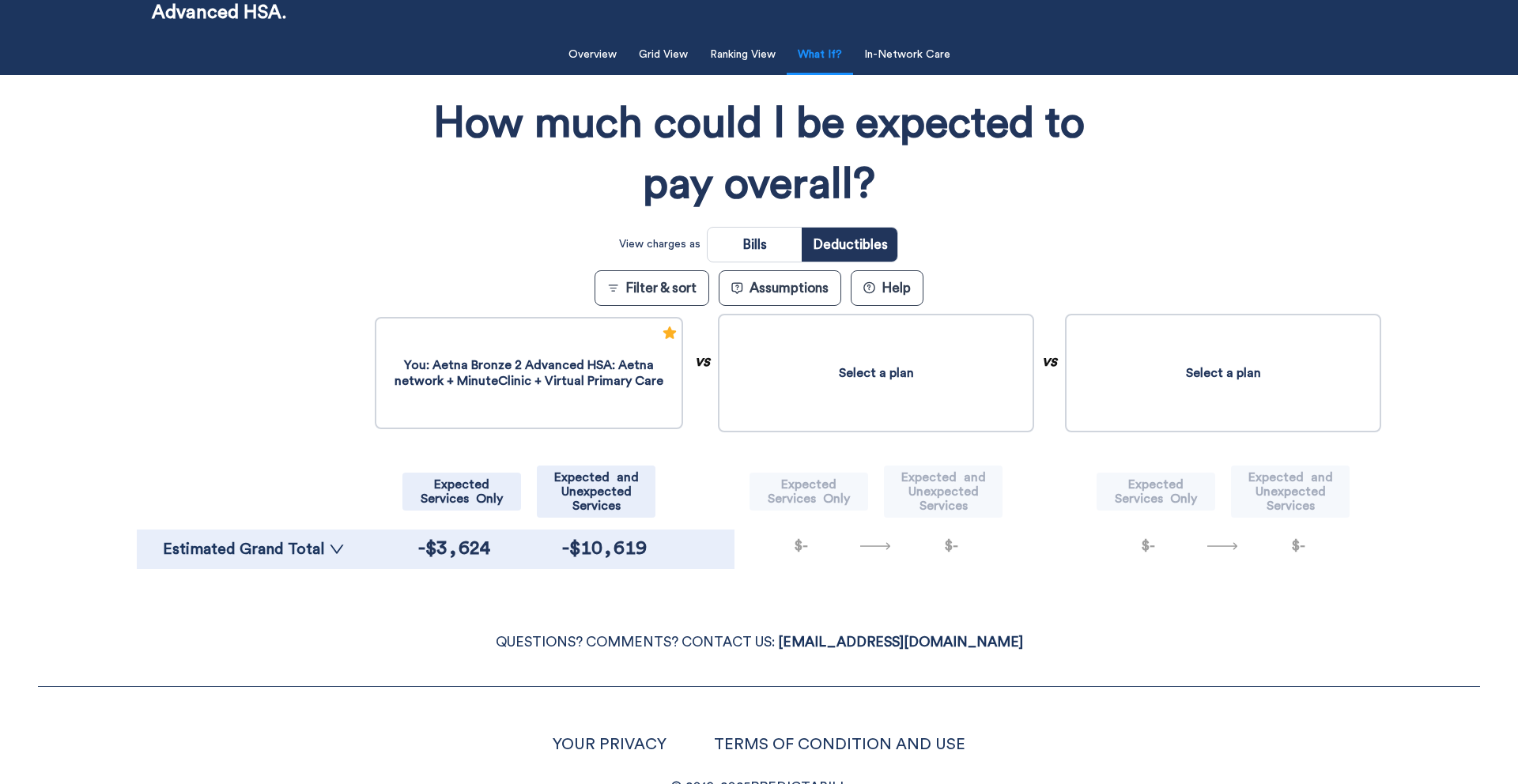
click at [955, 384] on button "Select a plan" at bounding box center [876, 373] width 316 height 119
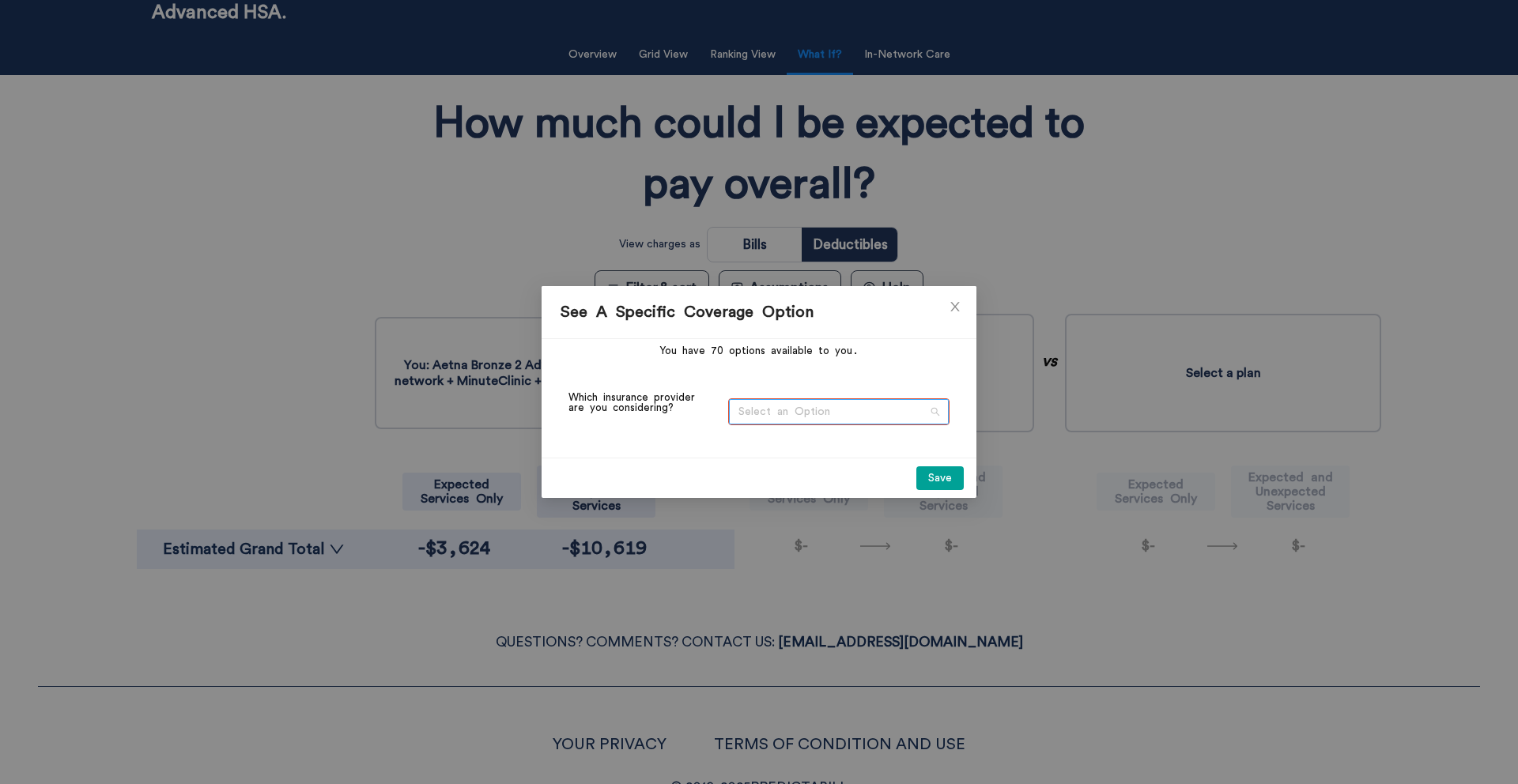
click at [873, 410] on span "Select an Option" at bounding box center [838, 411] width 201 height 24
click at [856, 450] on div "Marketplace [US_STATE]" at bounding box center [838, 442] width 202 height 18
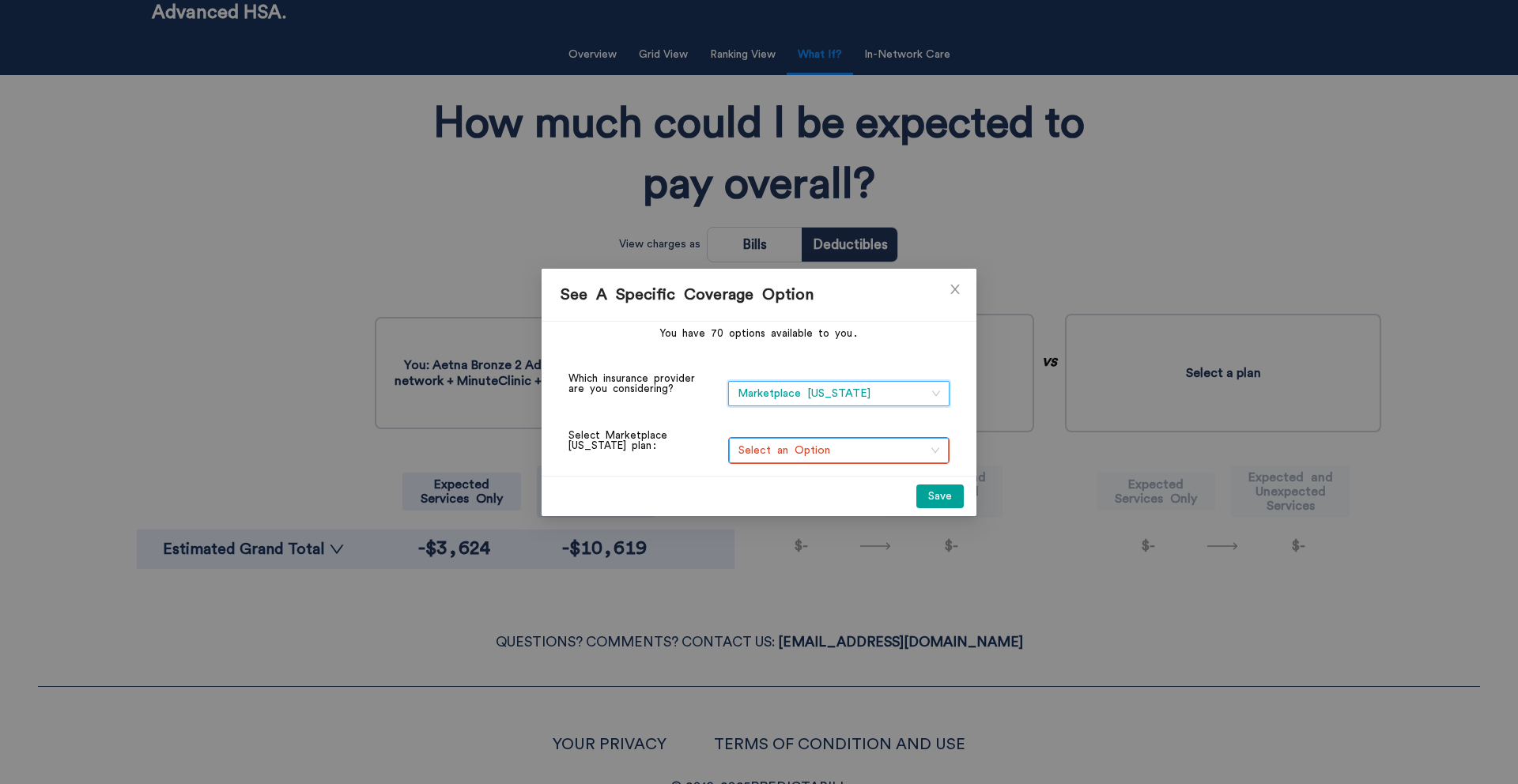
click at [846, 450] on span "Select an Option" at bounding box center [838, 450] width 201 height 24
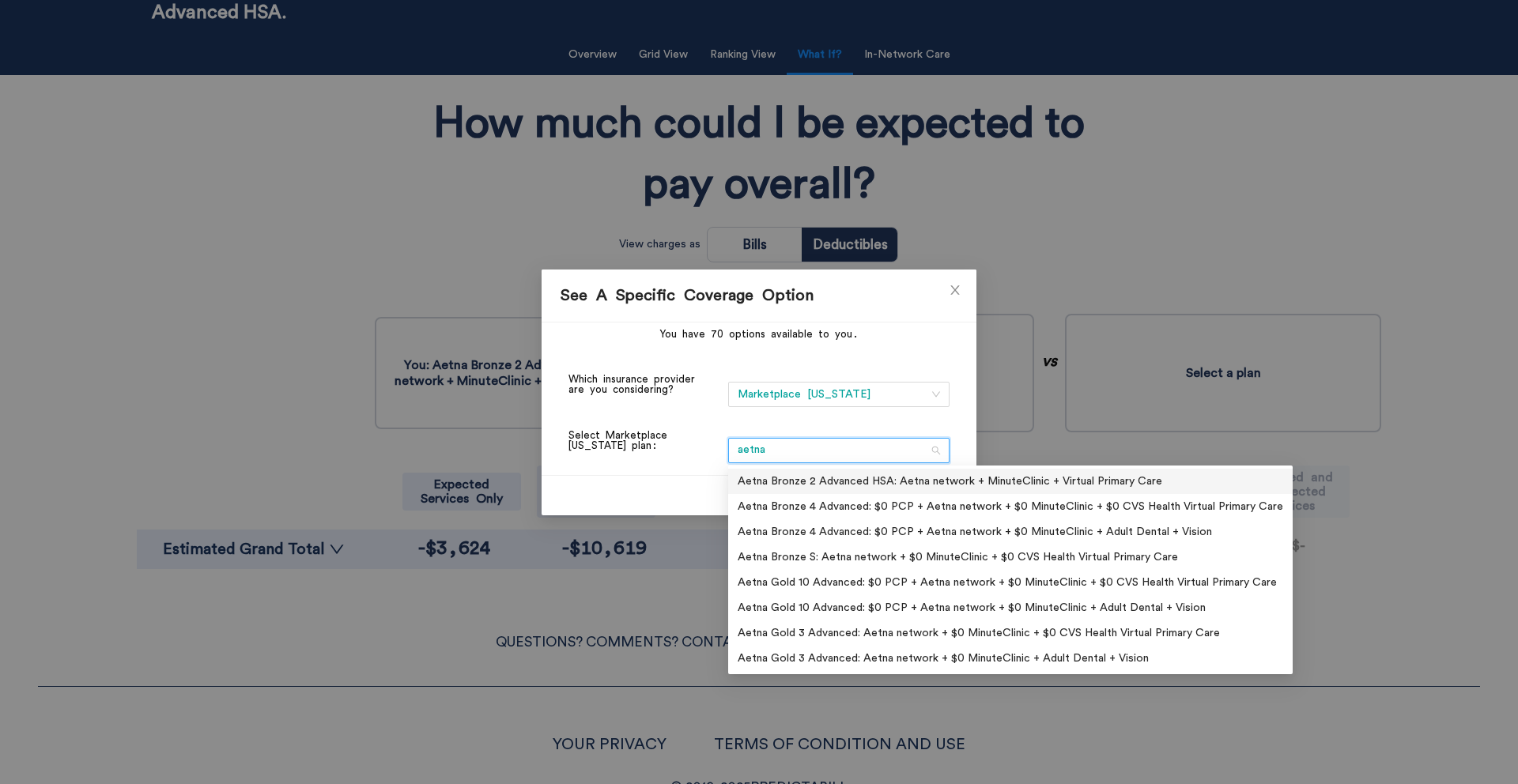
type input "aetna s"
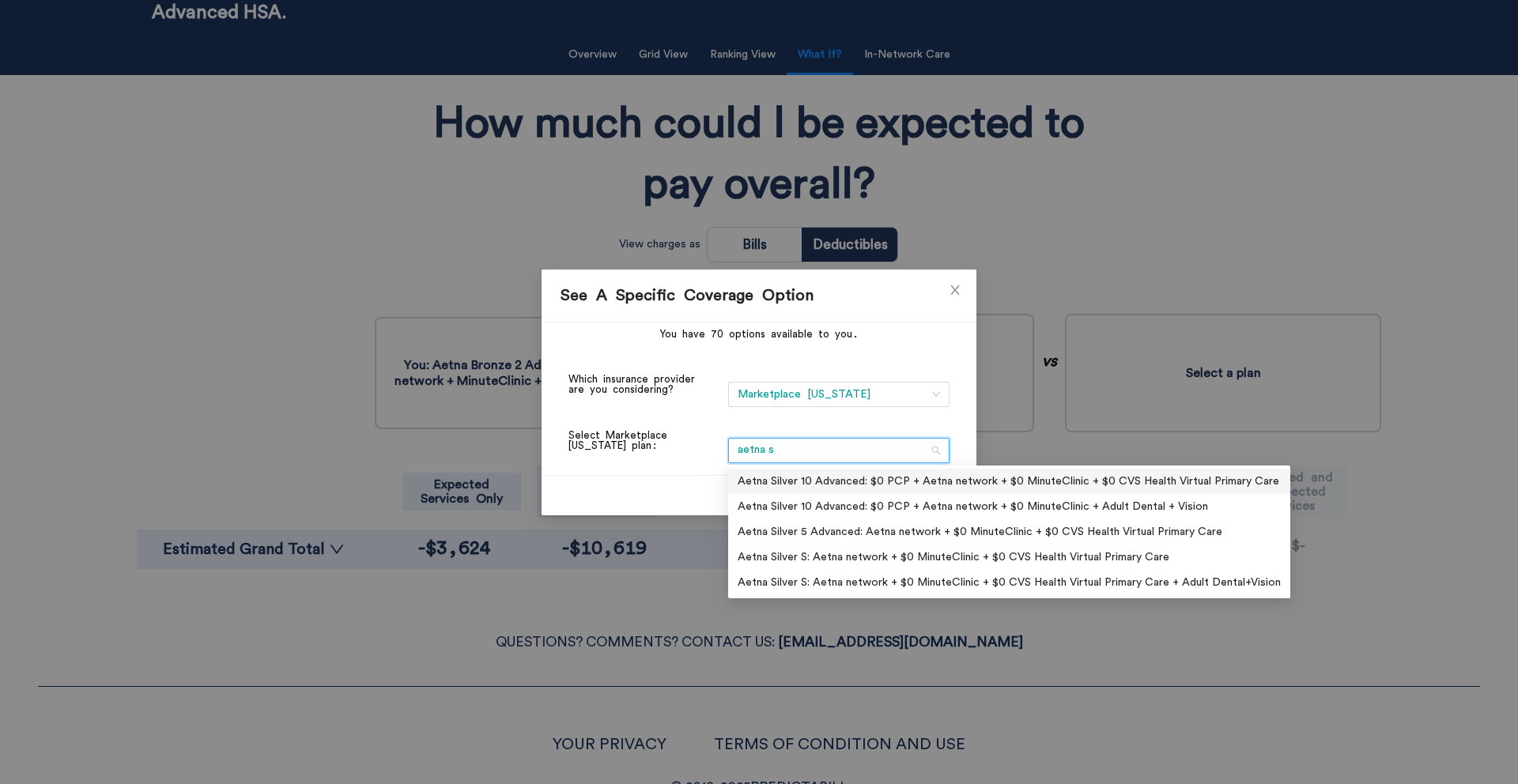
click at [970, 485] on div "Aetna Silver 10 Advanced: $0 PCP + Aetna network + $0 MinuteClinic + $0 CVS Hea…" at bounding box center [1008, 481] width 543 height 18
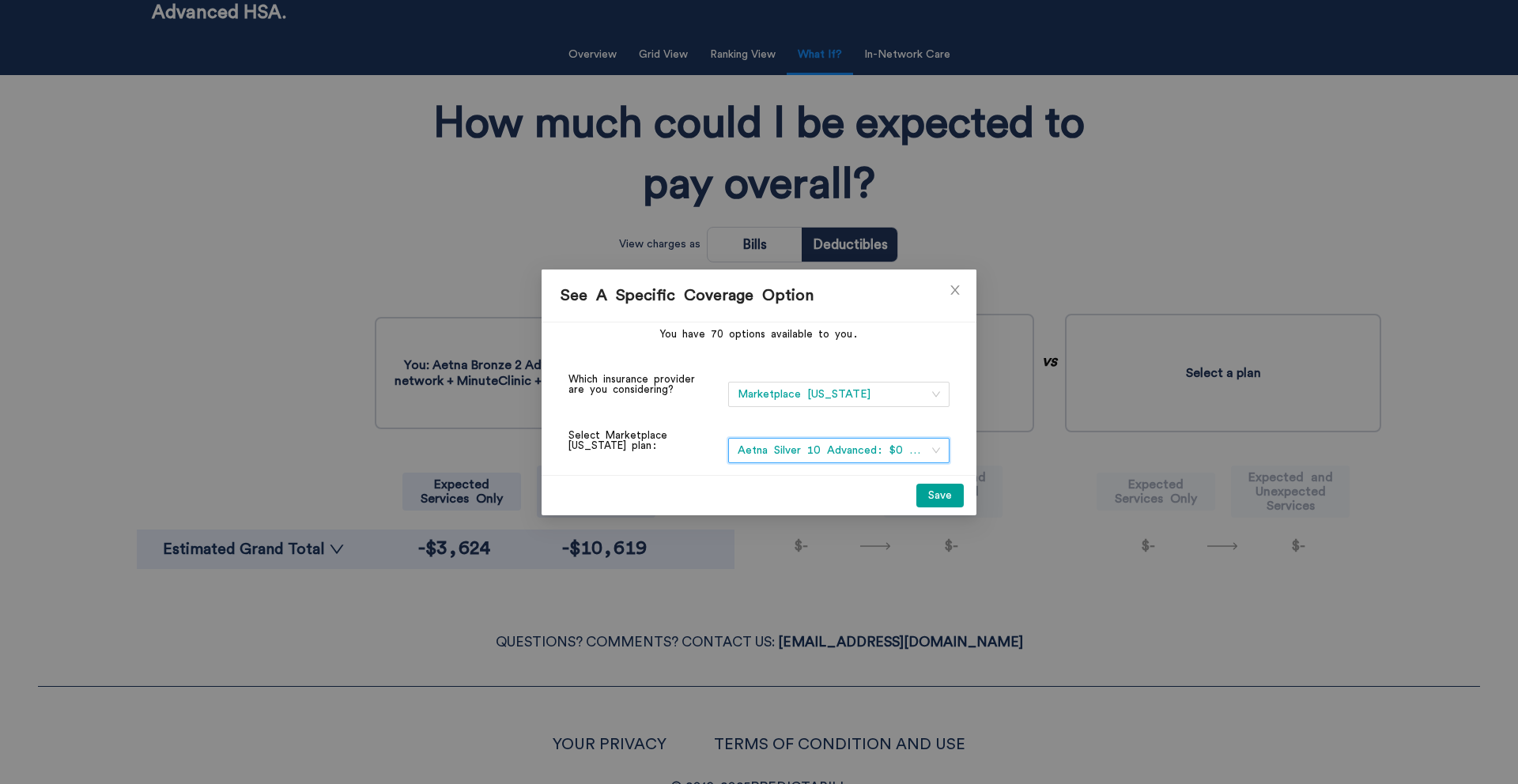
click at [947, 495] on button "Save" at bounding box center [940, 495] width 47 height 24
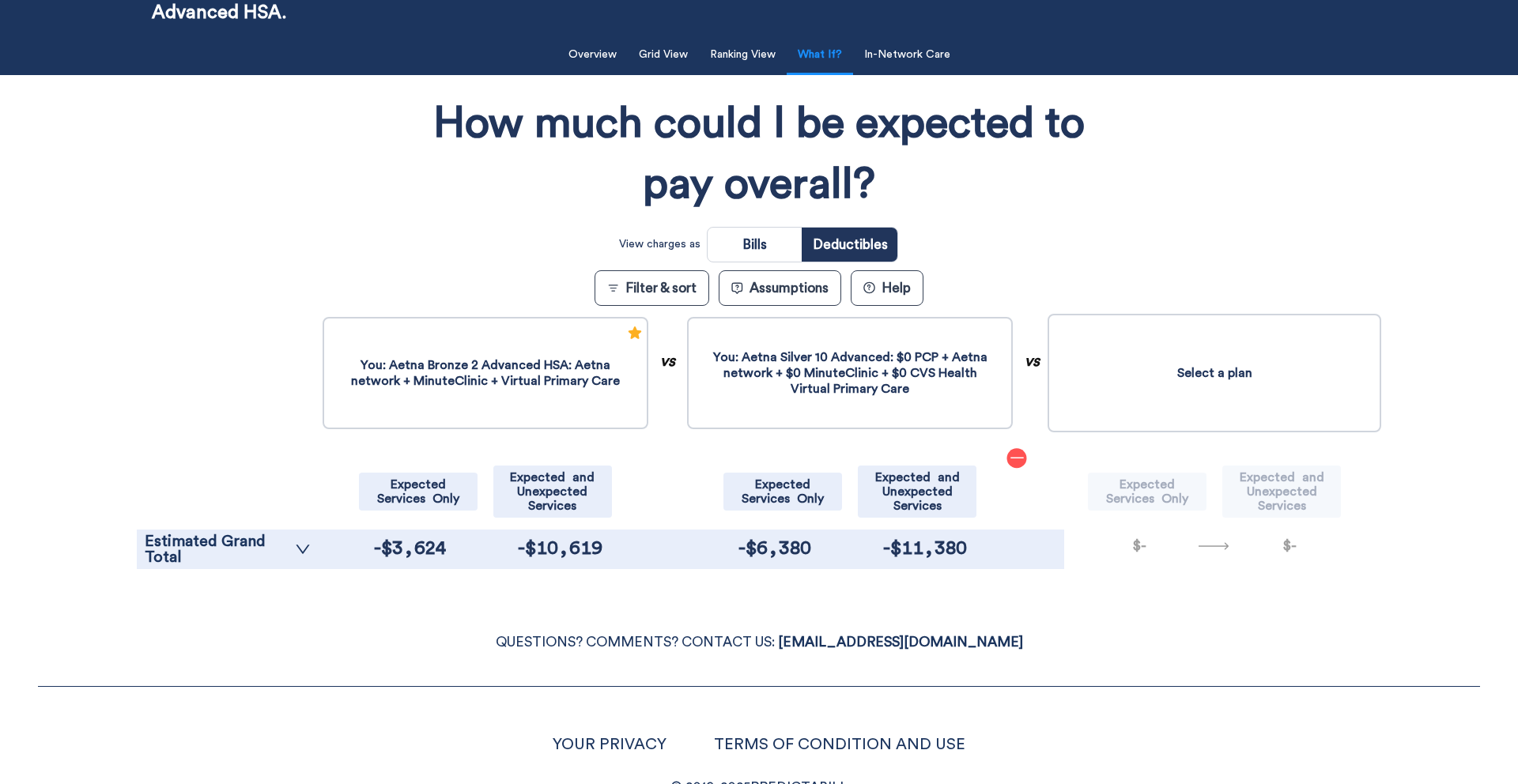
click at [1196, 372] on button "Select a plan" at bounding box center [1214, 373] width 333 height 119
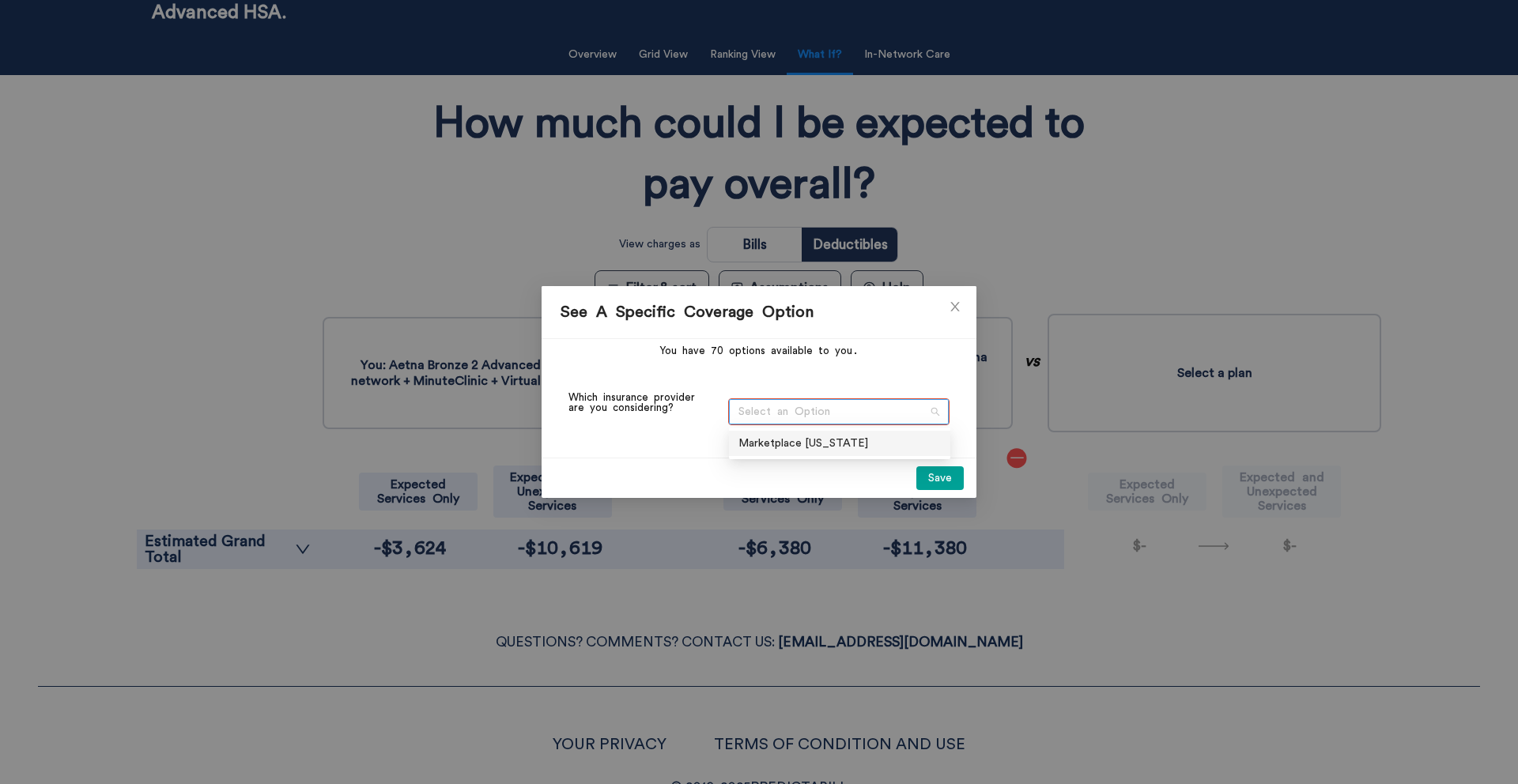
click at [803, 411] on span "Select an Option" at bounding box center [838, 411] width 201 height 24
click at [798, 441] on div "Marketplace [US_STATE]" at bounding box center [838, 442] width 202 height 18
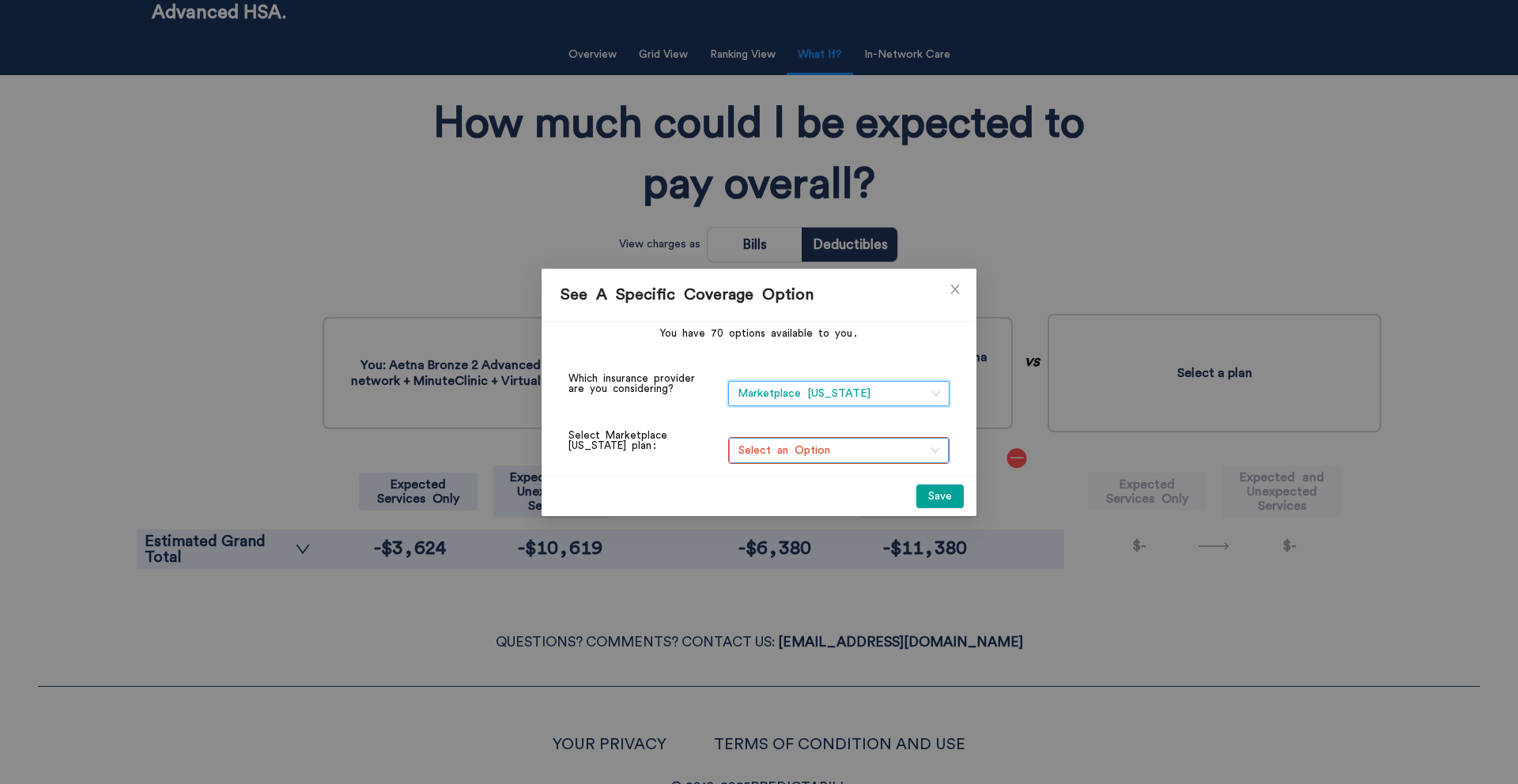
click at [795, 443] on span "Select an Option" at bounding box center [838, 450] width 201 height 24
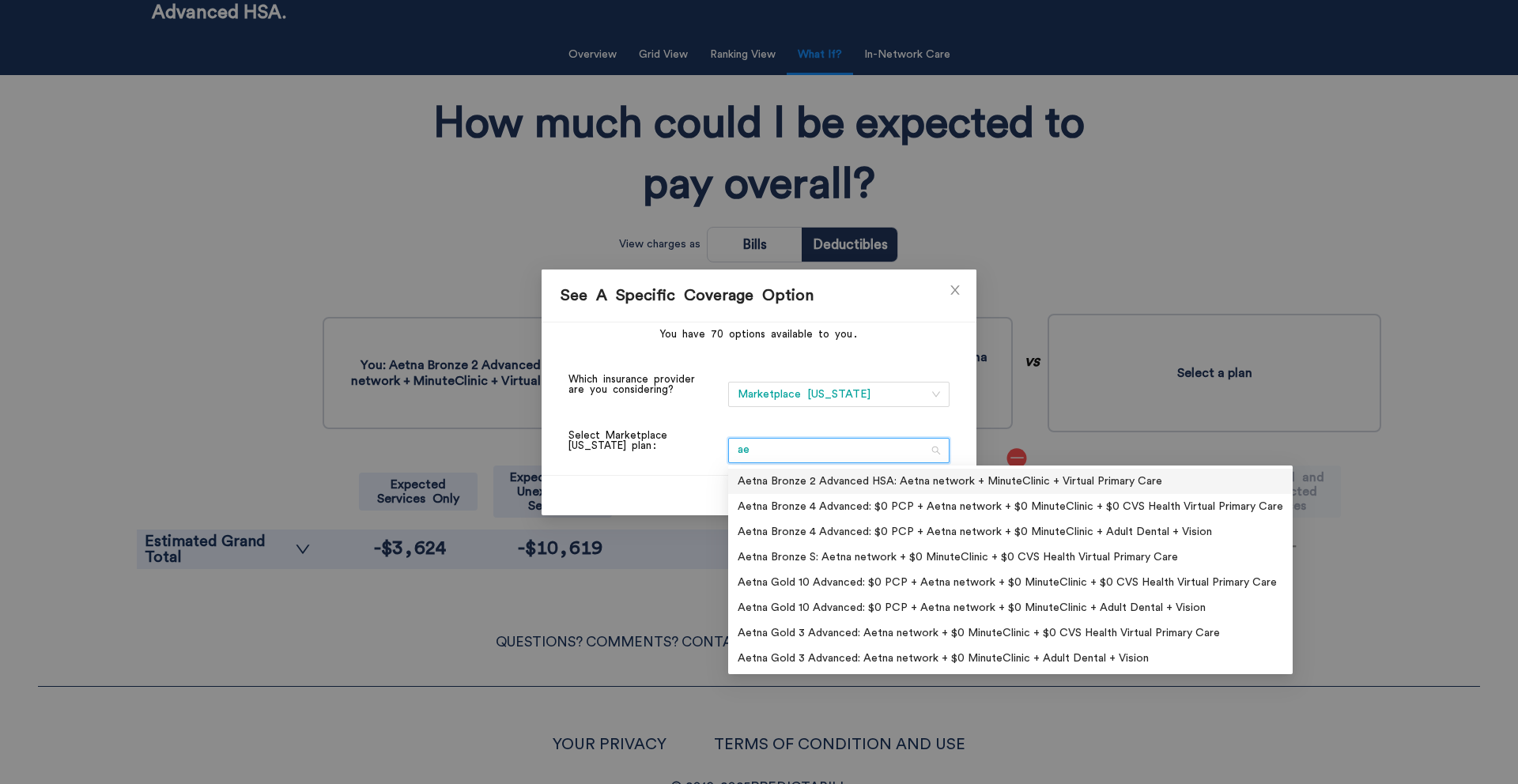
type input "aet"
click at [799, 580] on div "Aetna Gold 10 Advanced: $0 PCP + Aetna network + $0 MinuteClinic + $0 CVS Healt…" at bounding box center [1010, 582] width 545 height 18
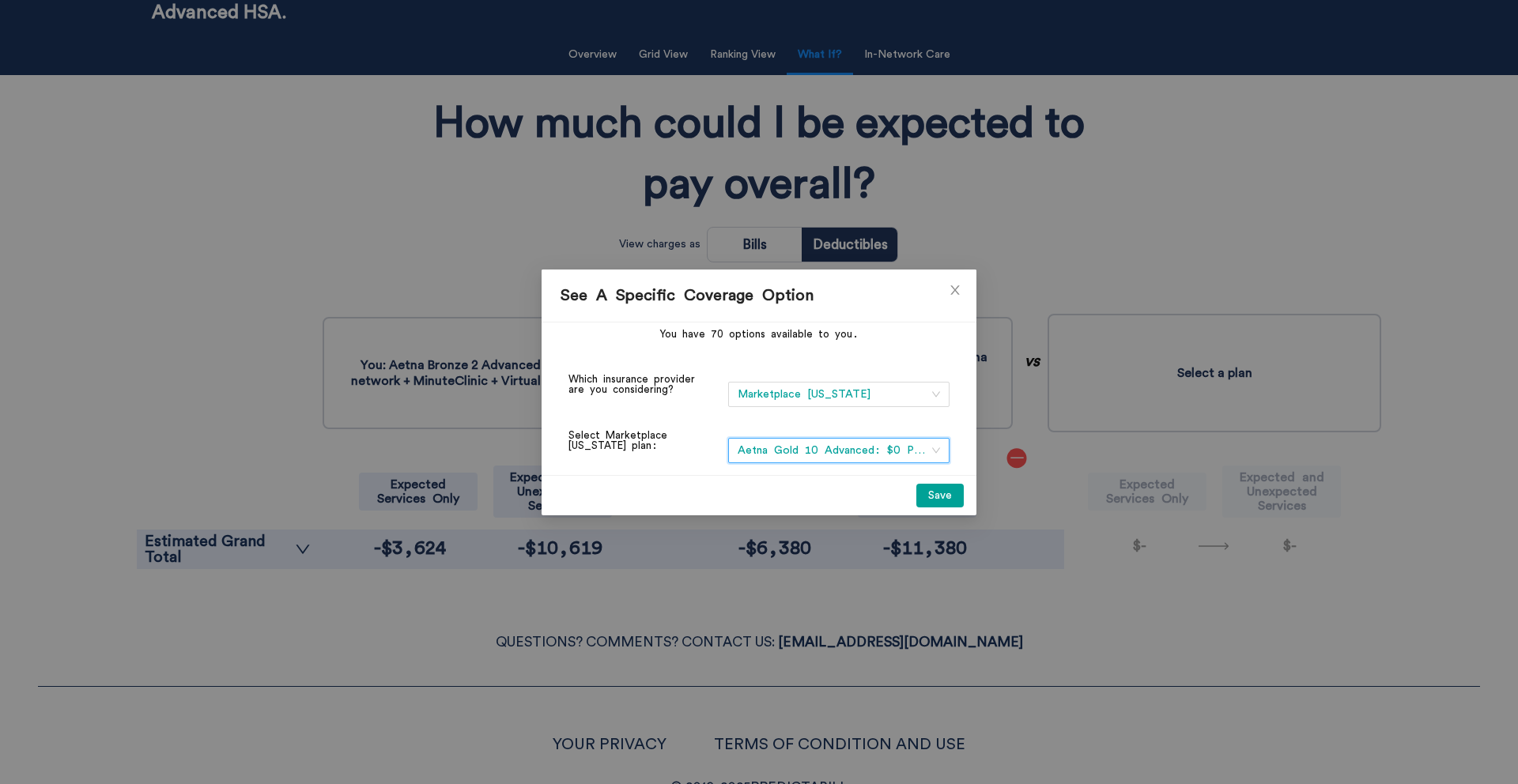
click at [944, 499] on button "Save" at bounding box center [940, 495] width 47 height 24
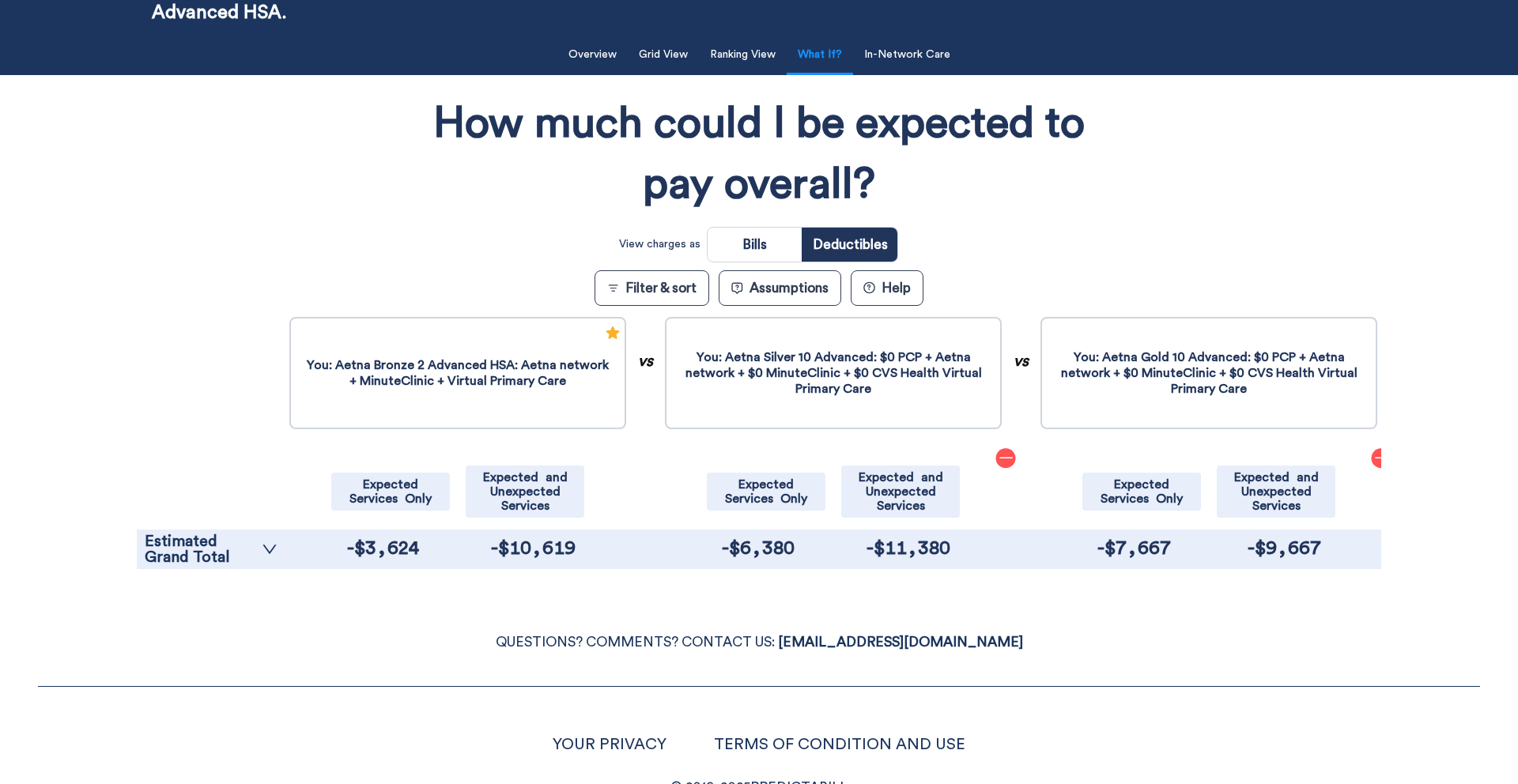
click at [368, 645] on p "QUESTIONS? COMMENTS? CONTACT US: HI@PREDICTABILL.COM" at bounding box center [758, 643] width 1441 height 24
click at [256, 540] on link "Estimated Grand Total" at bounding box center [211, 549] width 133 height 32
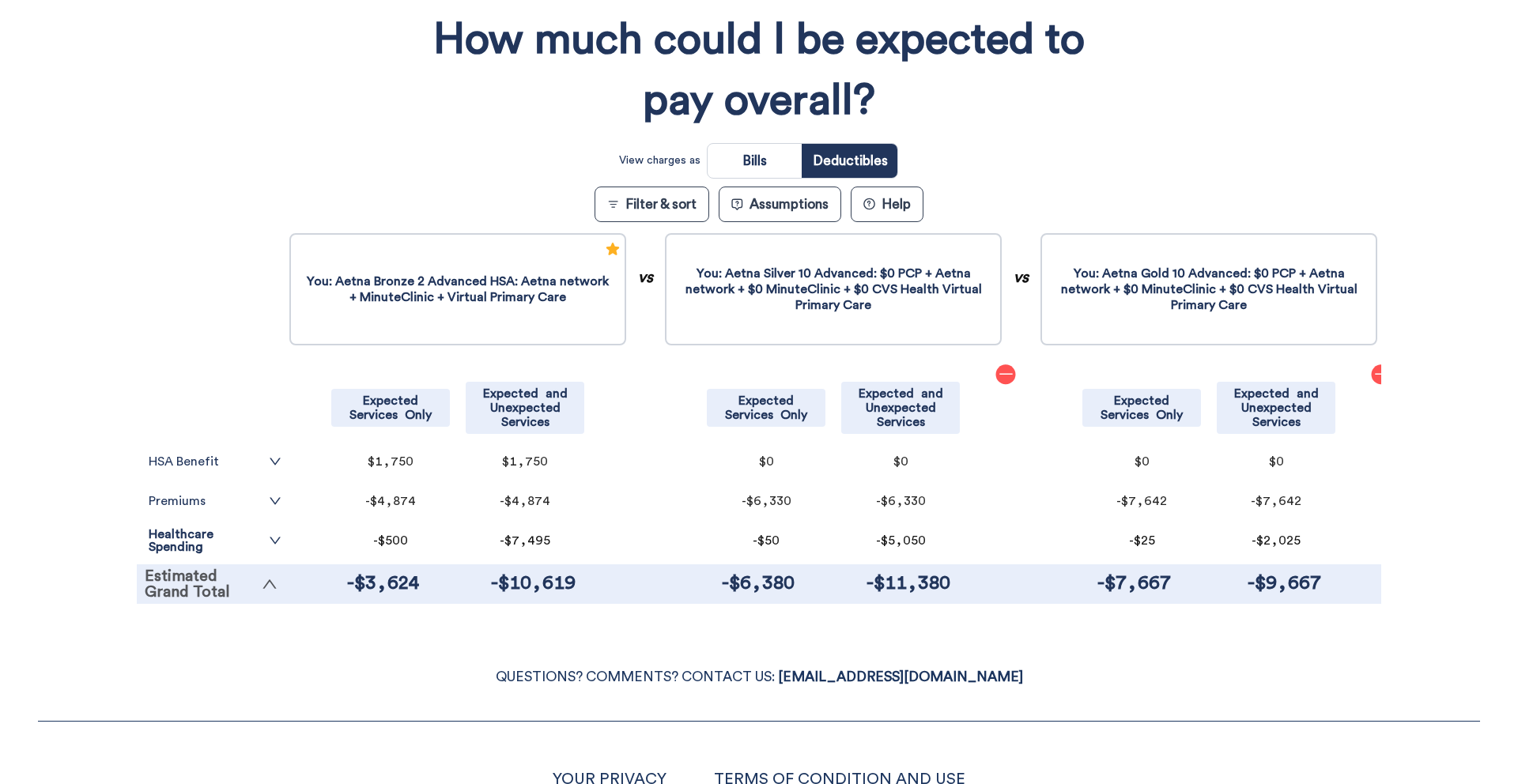
scroll to position [215, 0]
click at [256, 540] on link "Healthcare Spending" at bounding box center [215, 540] width 133 height 25
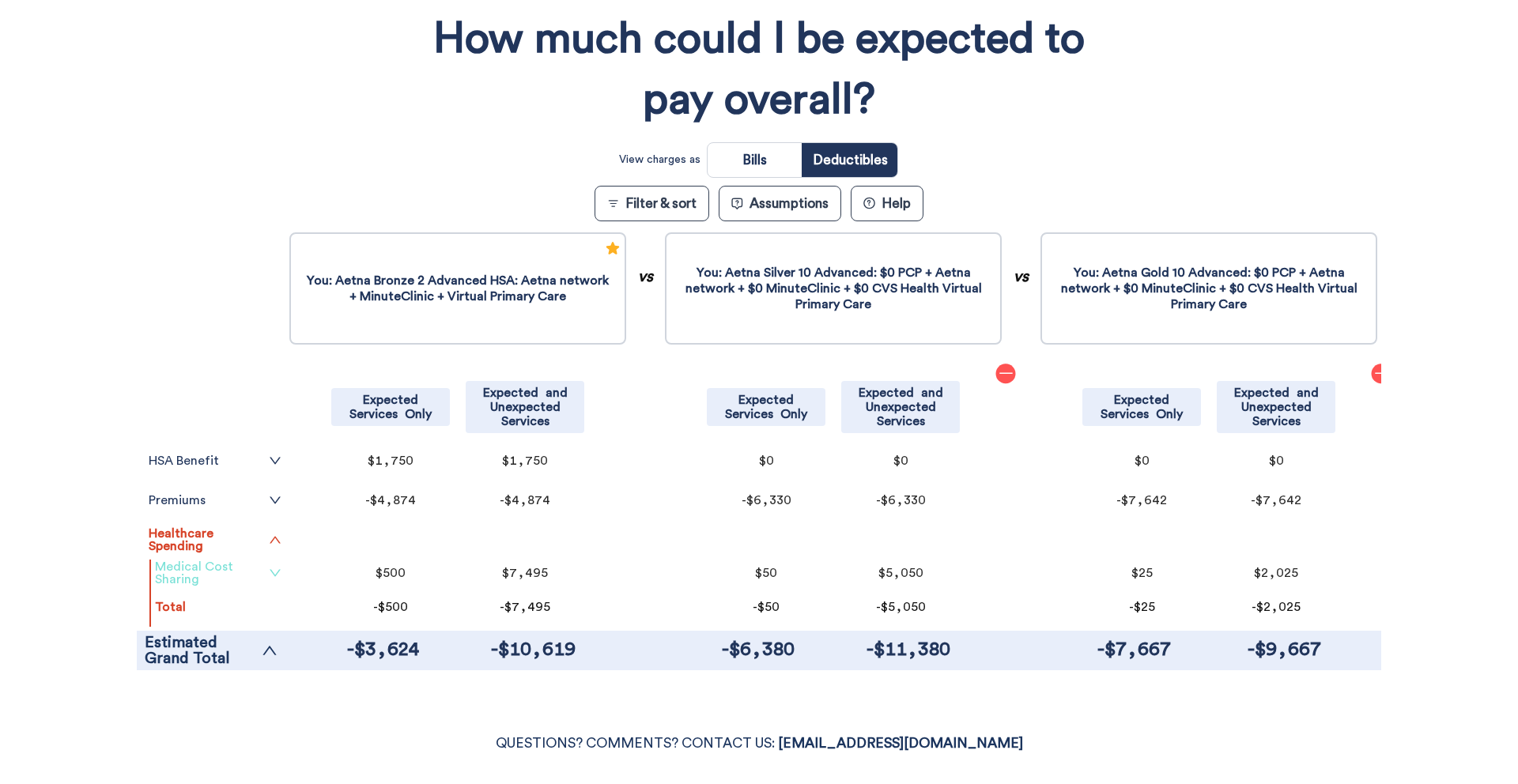
click at [270, 569] on icon "down" at bounding box center [274, 573] width 13 height 13
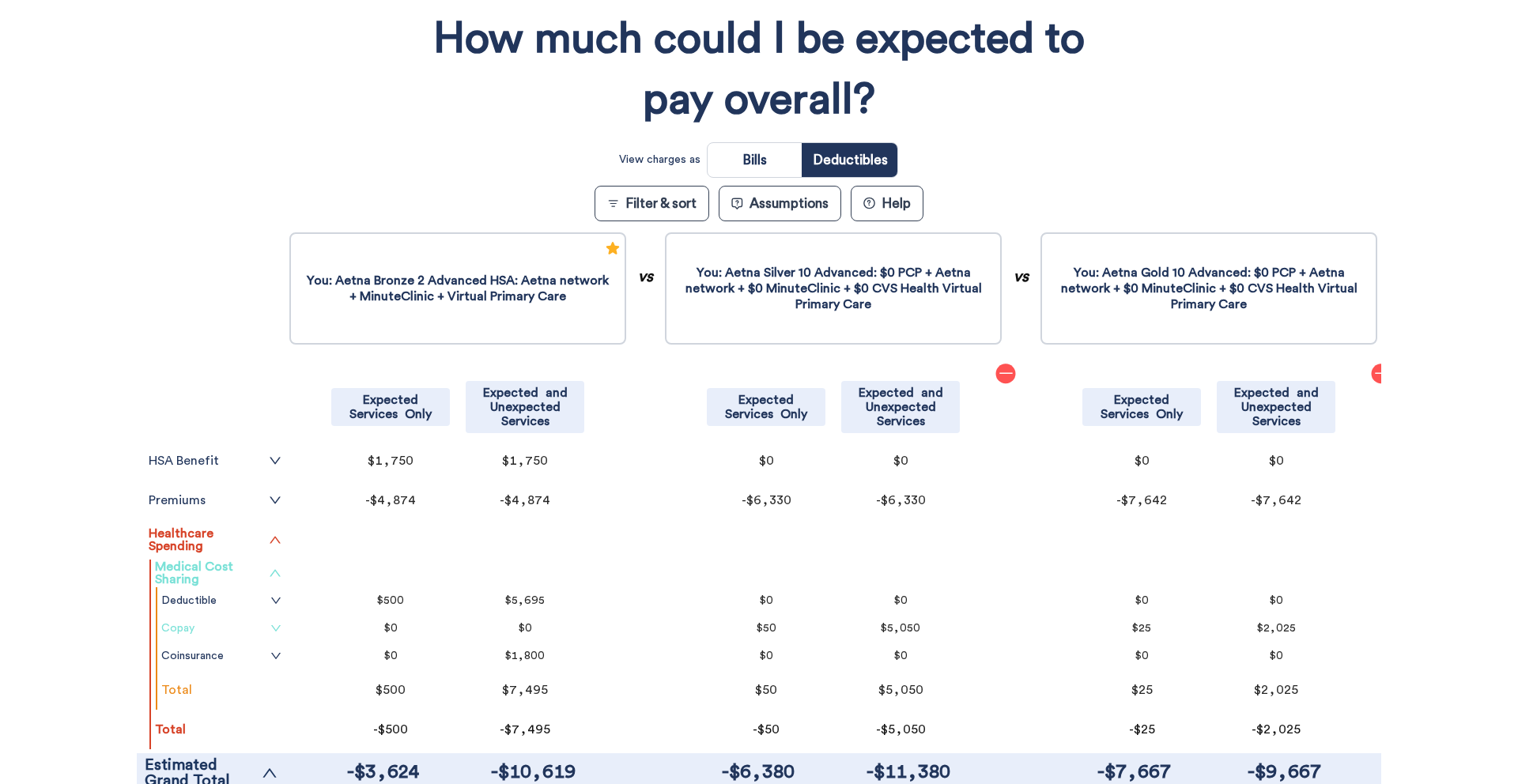
click at [271, 625] on icon "down" at bounding box center [275, 628] width 11 height 11
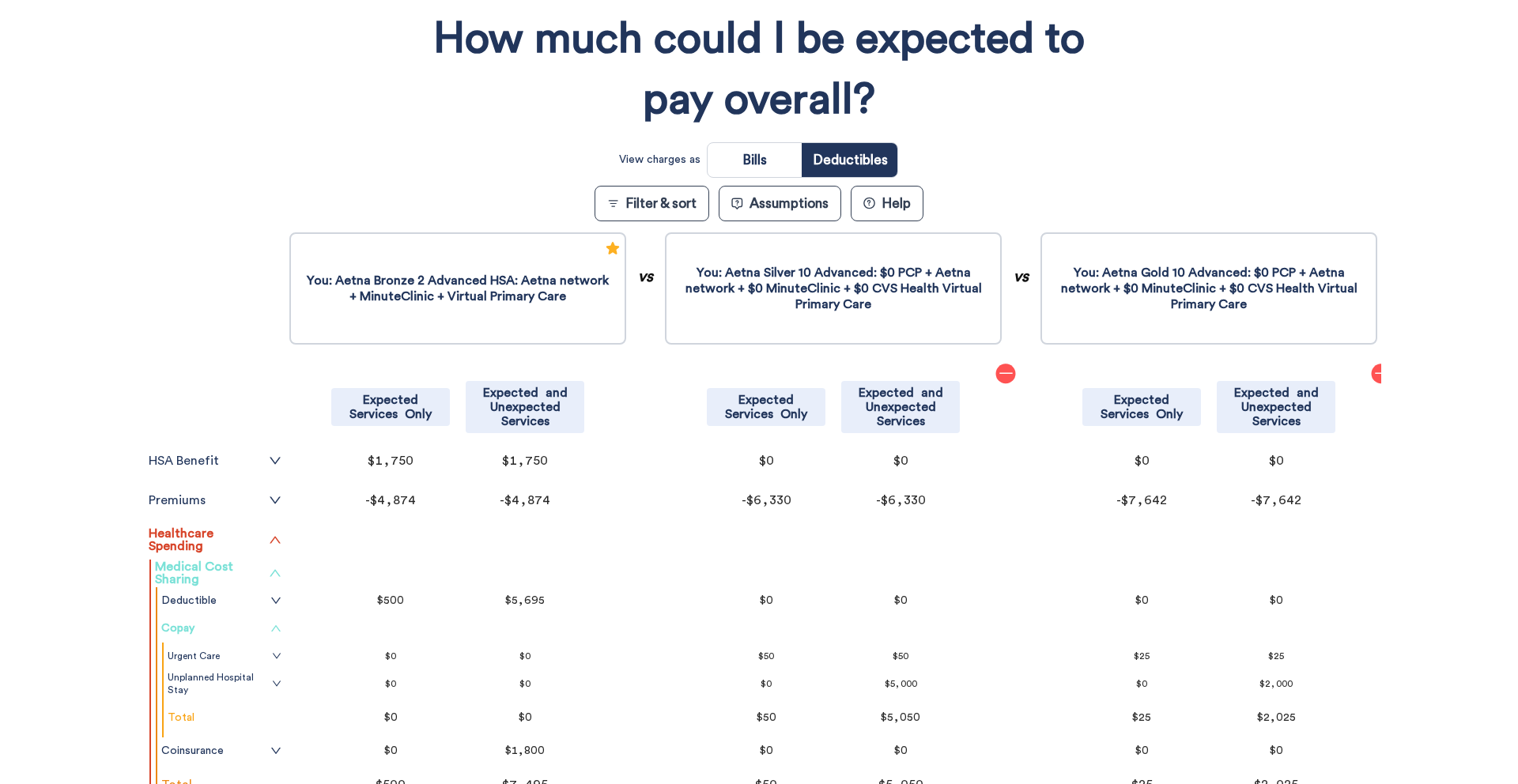
click at [273, 625] on icon "up" at bounding box center [275, 628] width 11 height 11
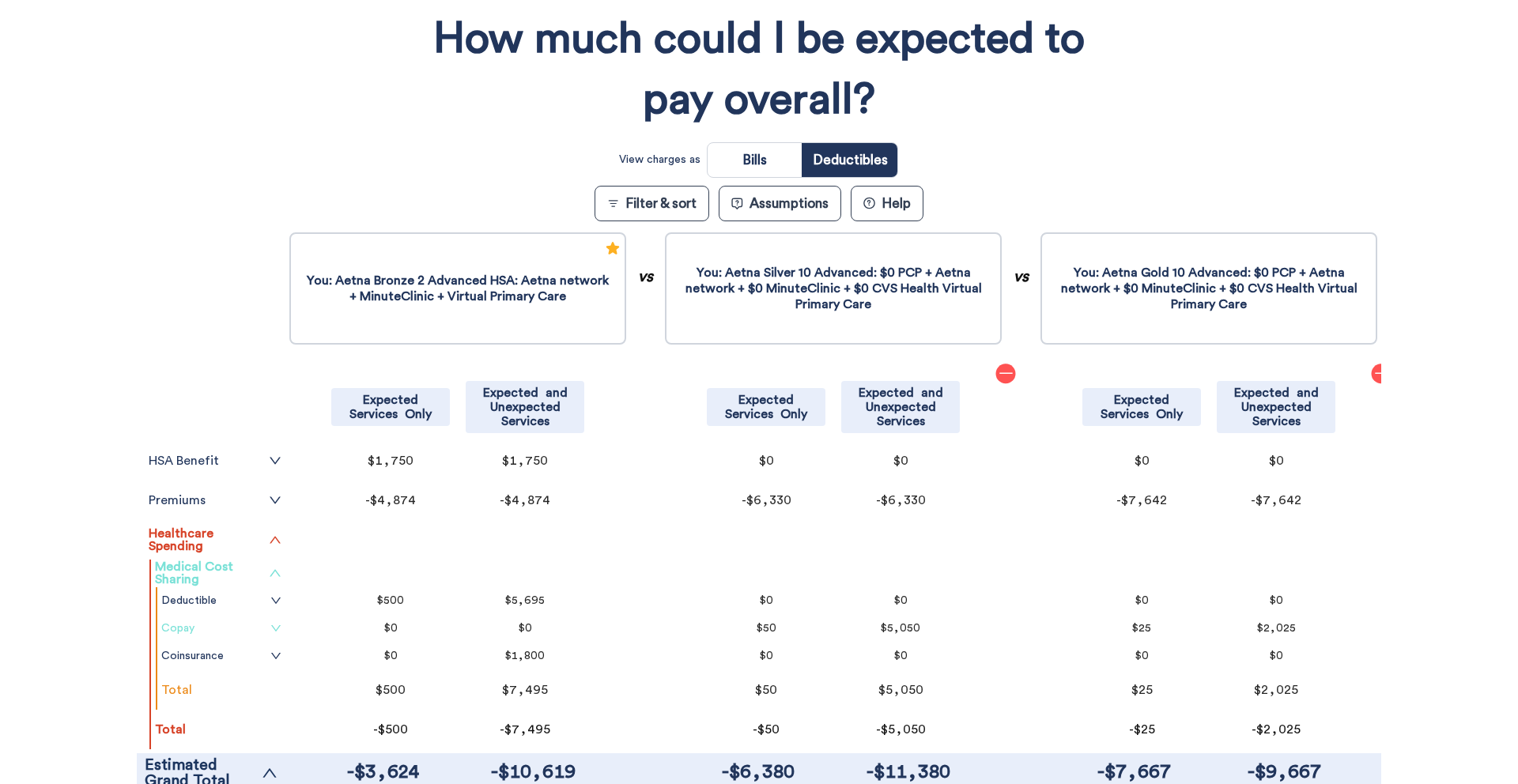
click at [187, 279] on tr at bounding box center [211, 282] width 149 height 107
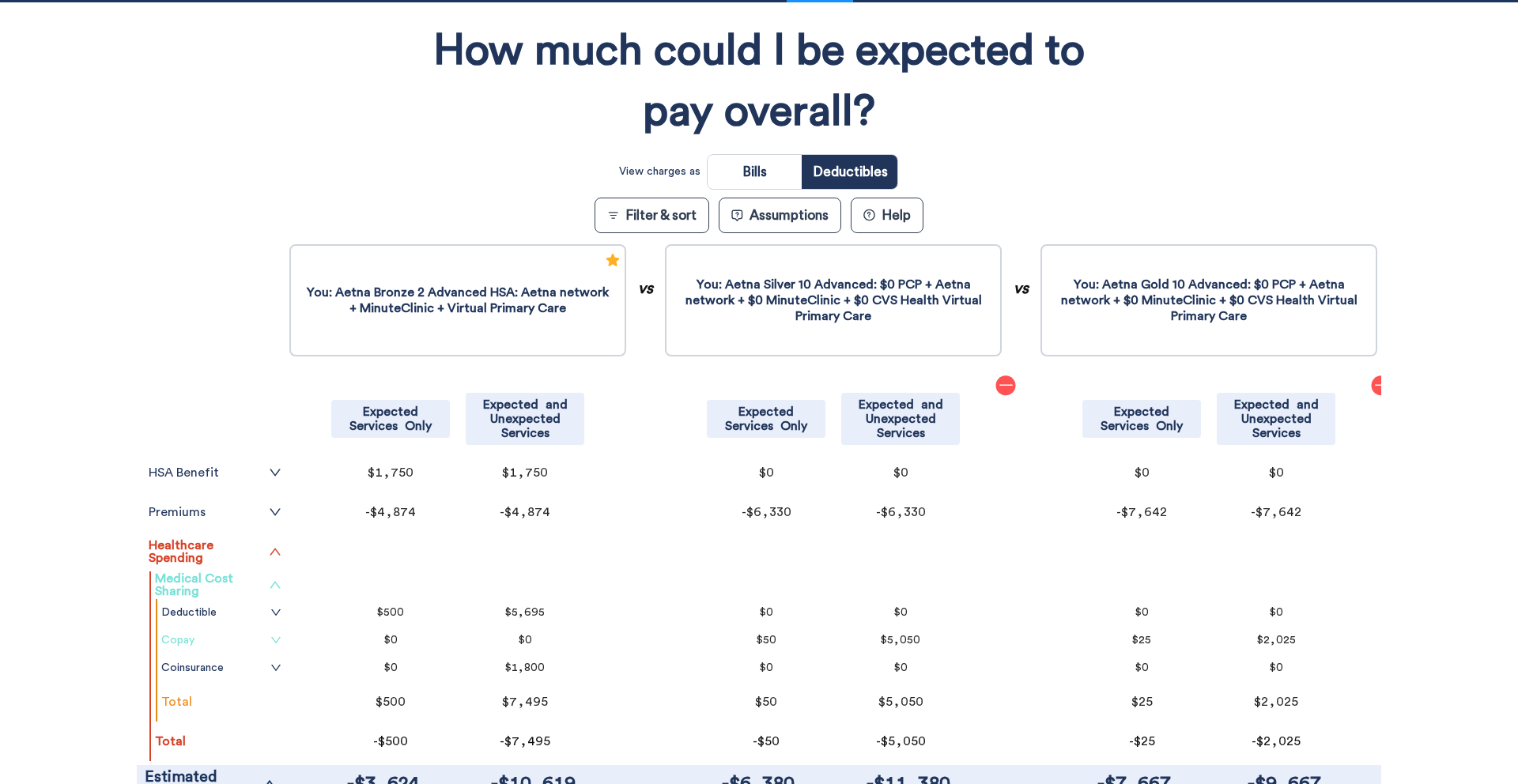
scroll to position [0, 0]
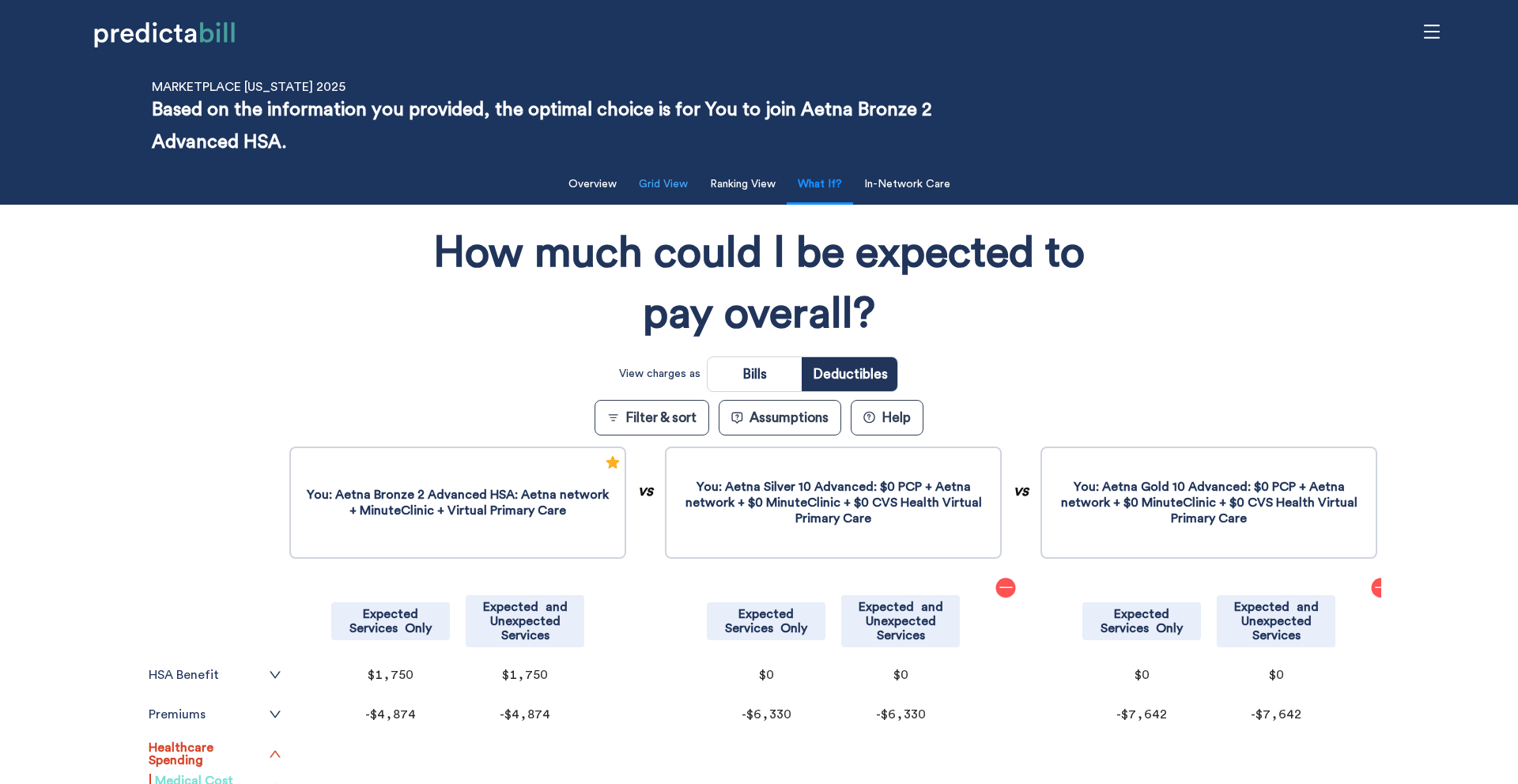
click at [650, 176] on button "Grid View" at bounding box center [663, 184] width 68 height 33
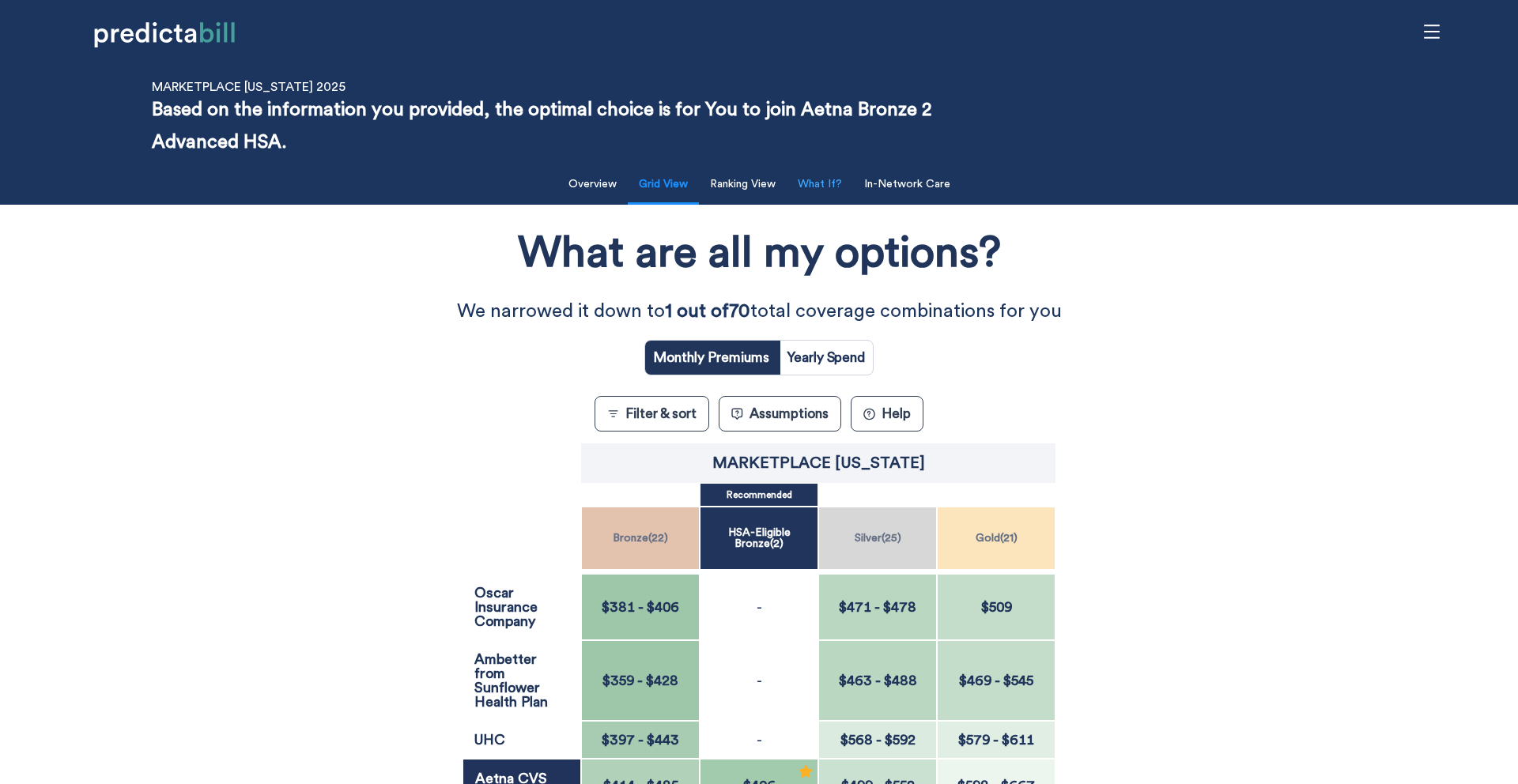
click at [833, 183] on button "What If?" at bounding box center [820, 184] width 63 height 33
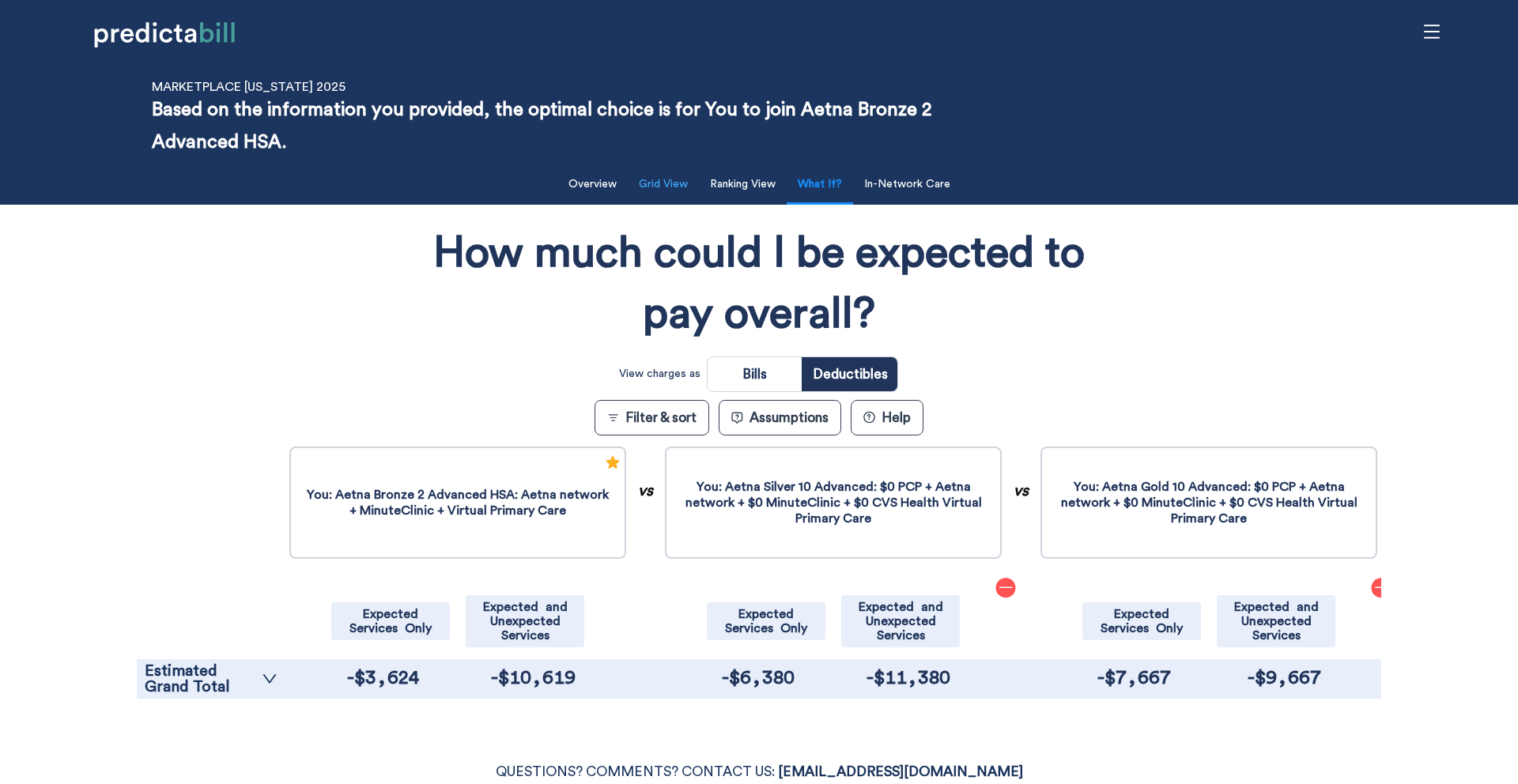
click at [668, 184] on button "Grid View" at bounding box center [663, 184] width 68 height 33
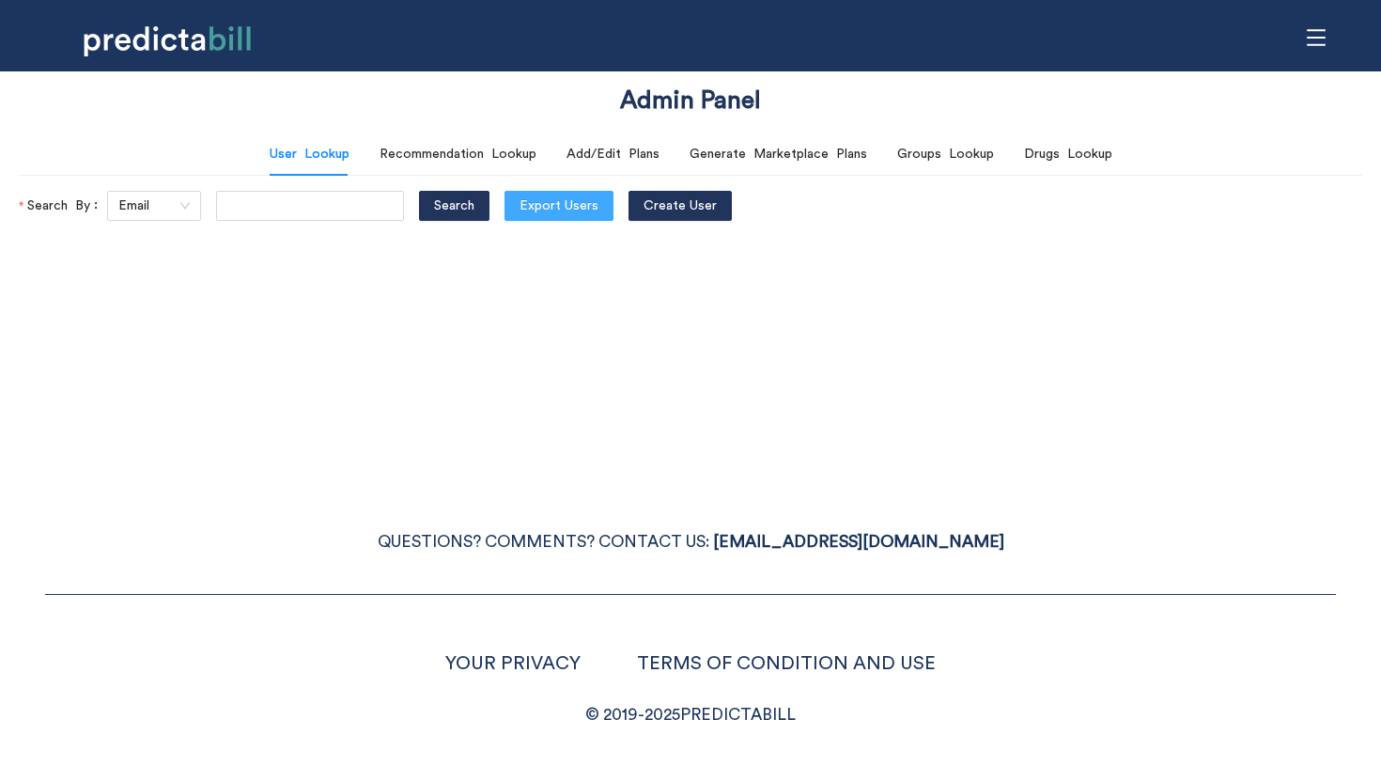
click at [537, 201] on span "Export Users" at bounding box center [558, 205] width 79 height 21
click at [192, 410] on div "Admin Panel User Lookup Recommendation Lookup Add/Edit Plans Generate Marketpla…" at bounding box center [690, 391] width 1381 height 782
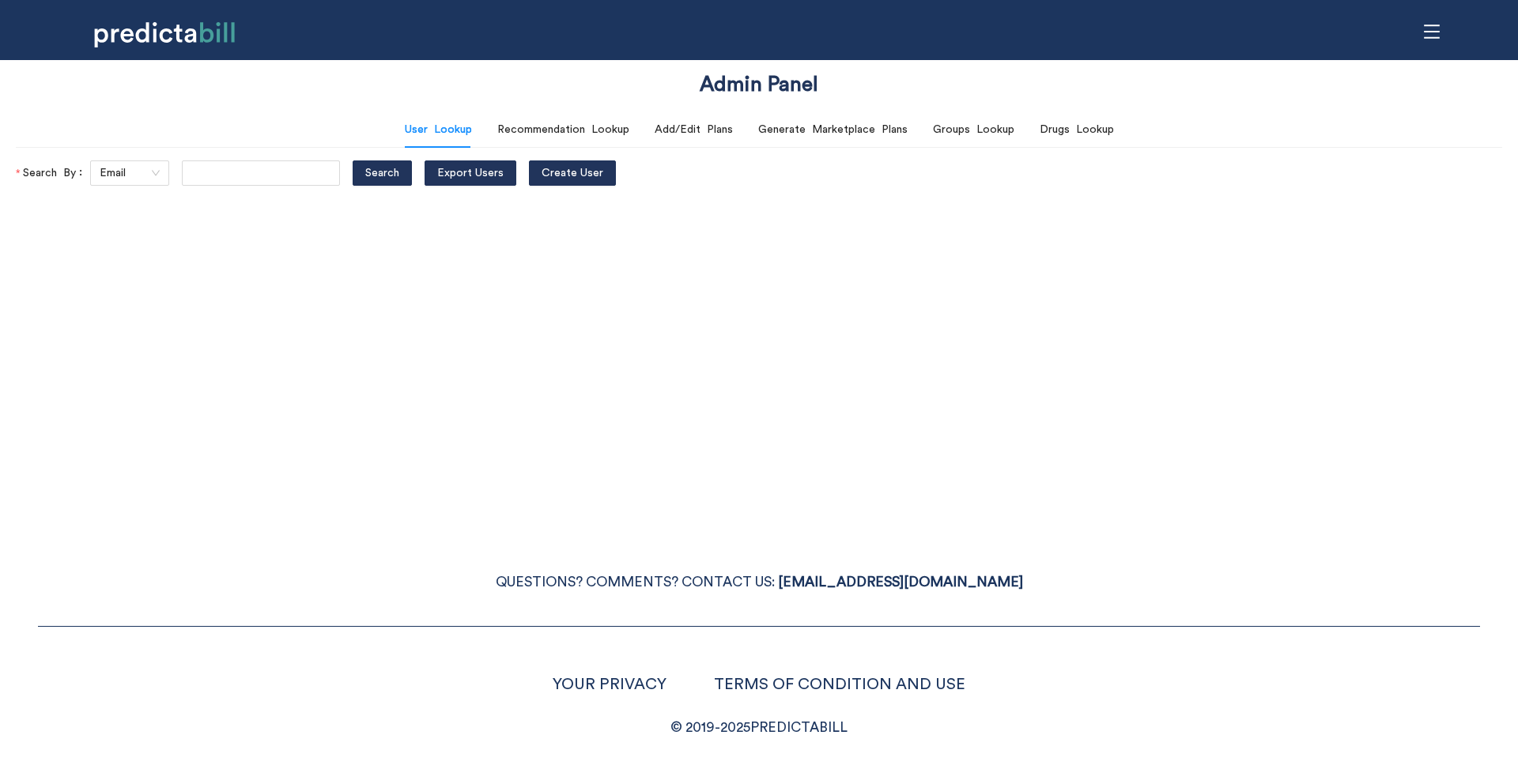
click at [428, 447] on div "Admin Panel User Lookup Recommendation Lookup Add/Edit Plans Generate Marketpla…" at bounding box center [759, 392] width 1518 height 784
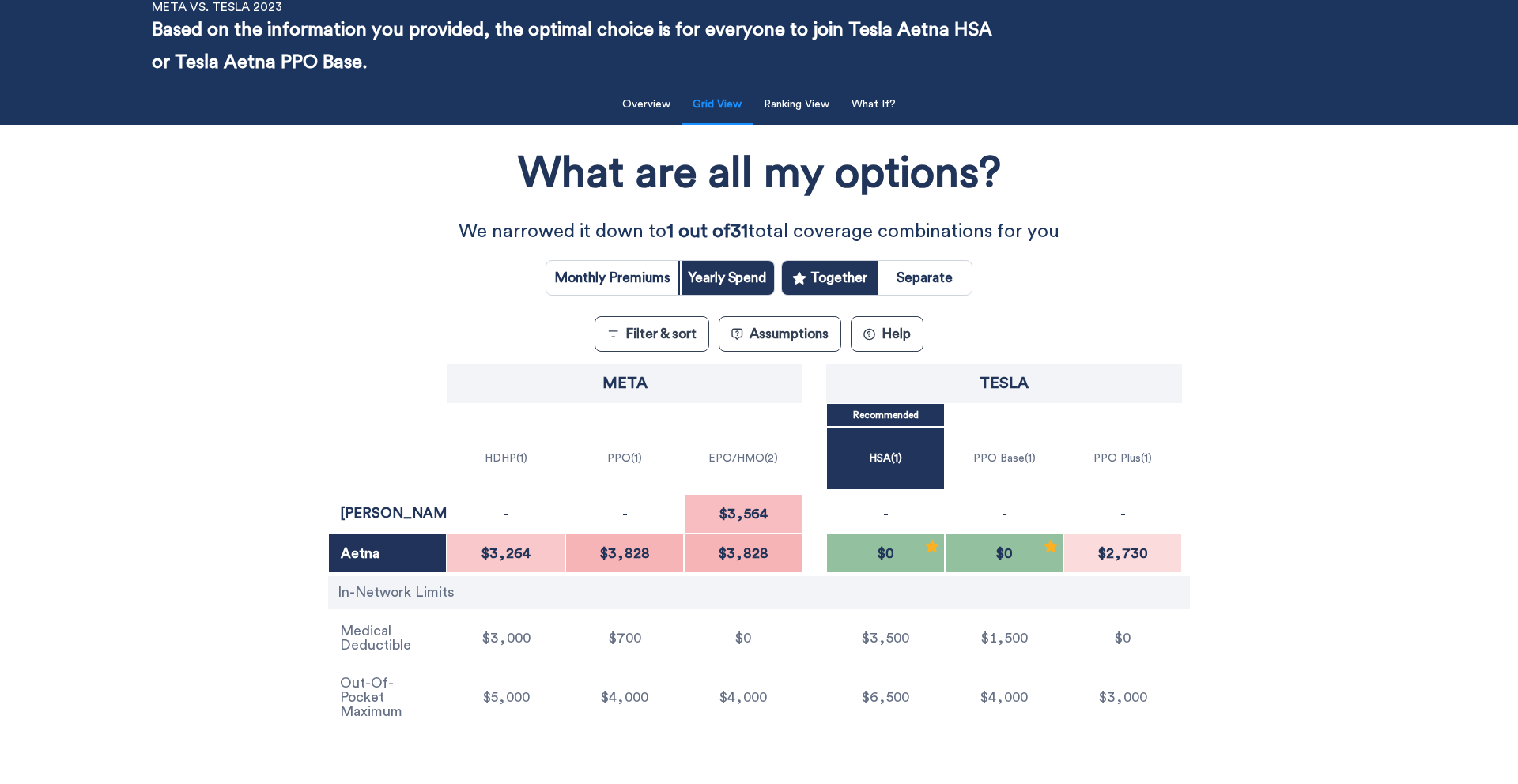
scroll to position [87, 0]
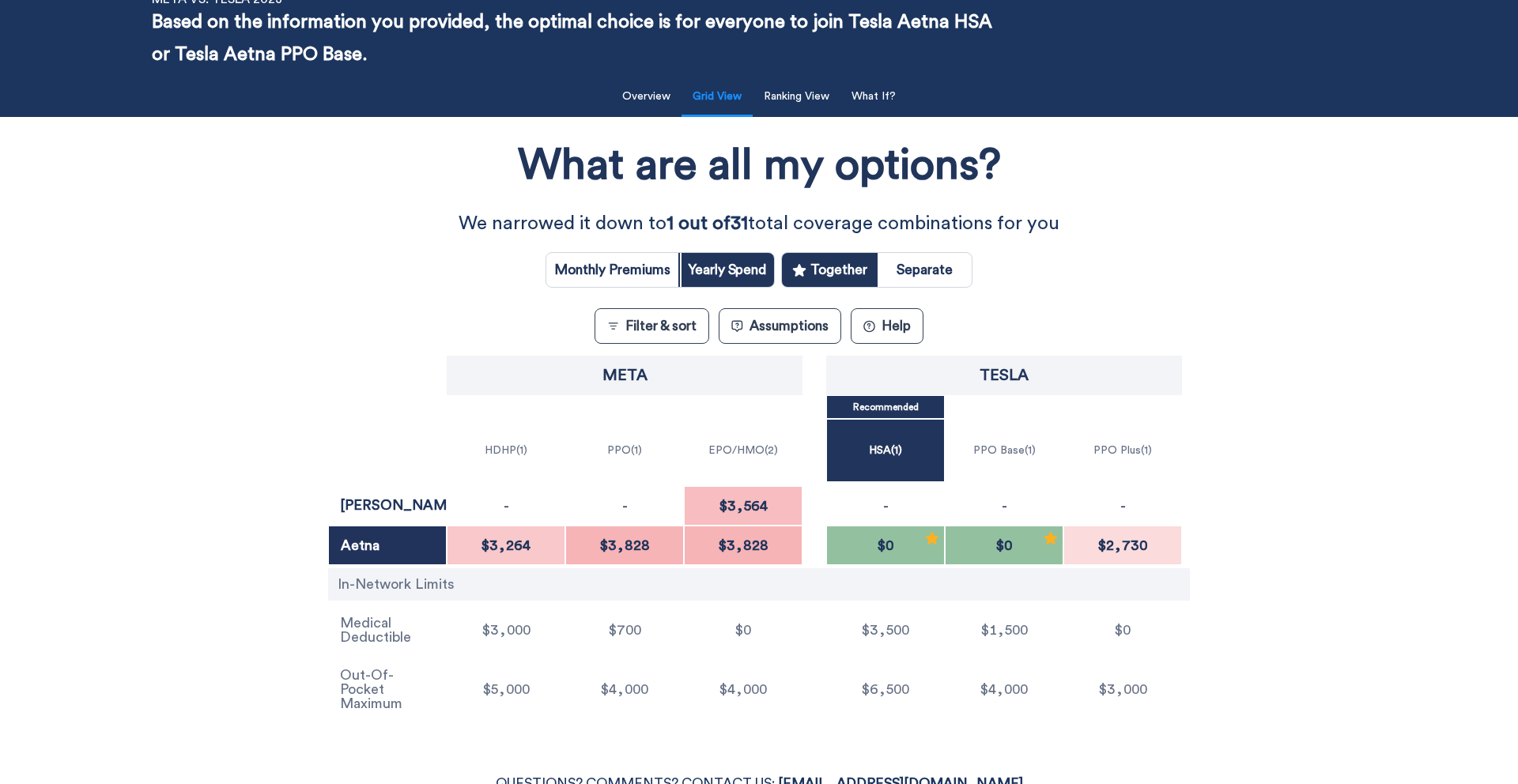
click at [932, 273] on input "radio" at bounding box center [925, 270] width 94 height 34
radio input "true"
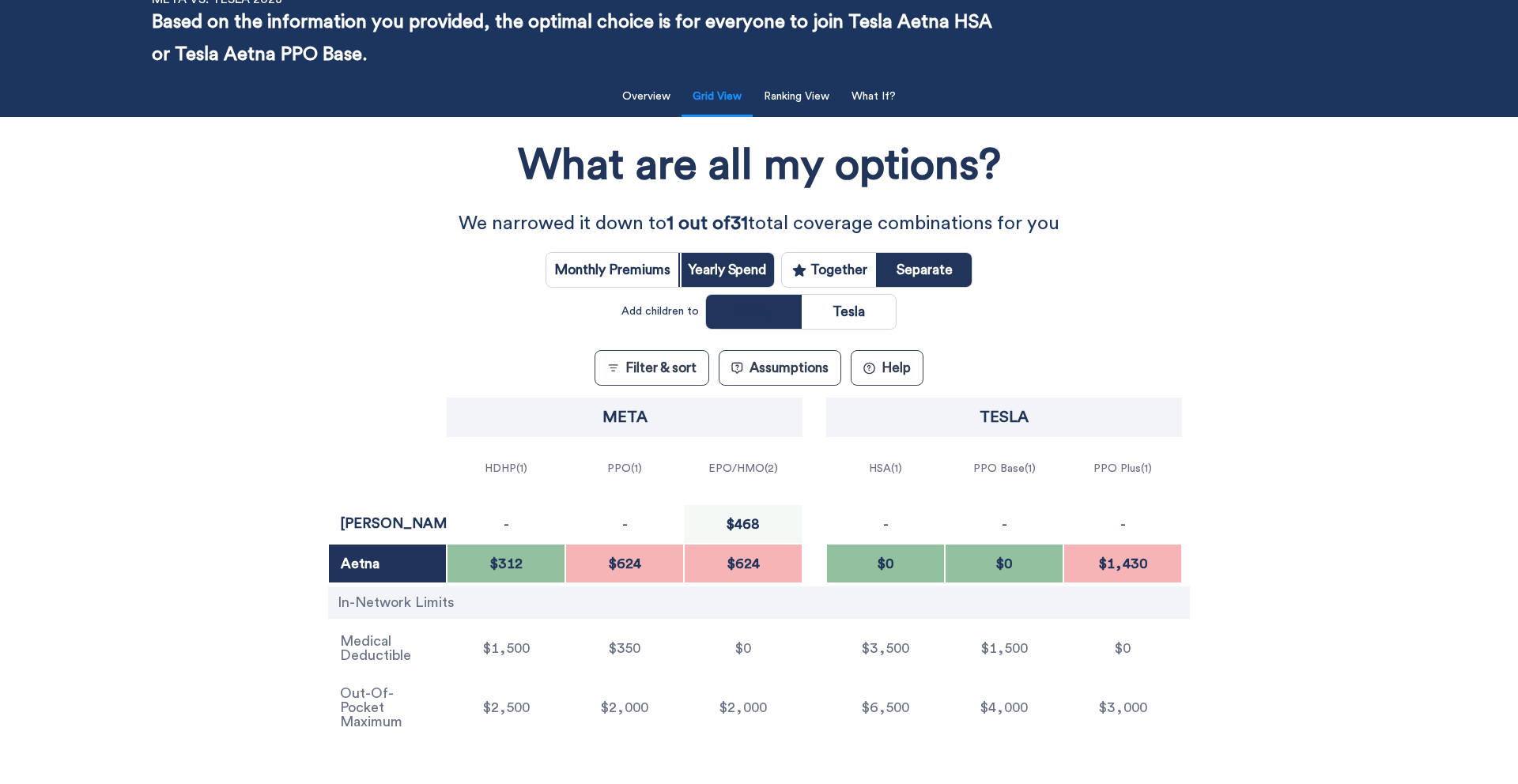
click at [857, 269] on input "radio" at bounding box center [829, 270] width 94 height 34
radio input "true"
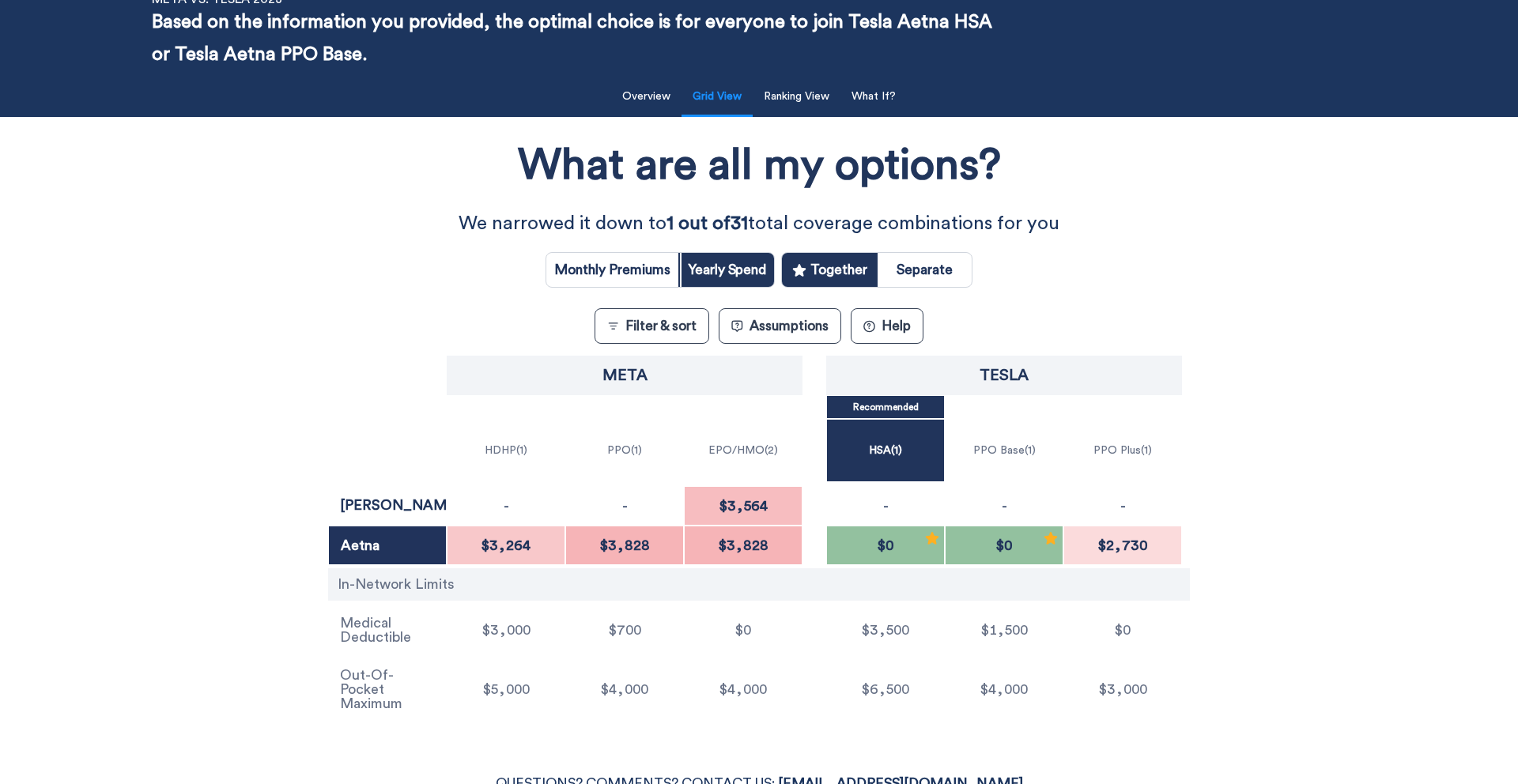
click at [933, 270] on input "radio" at bounding box center [925, 270] width 94 height 34
radio input "true"
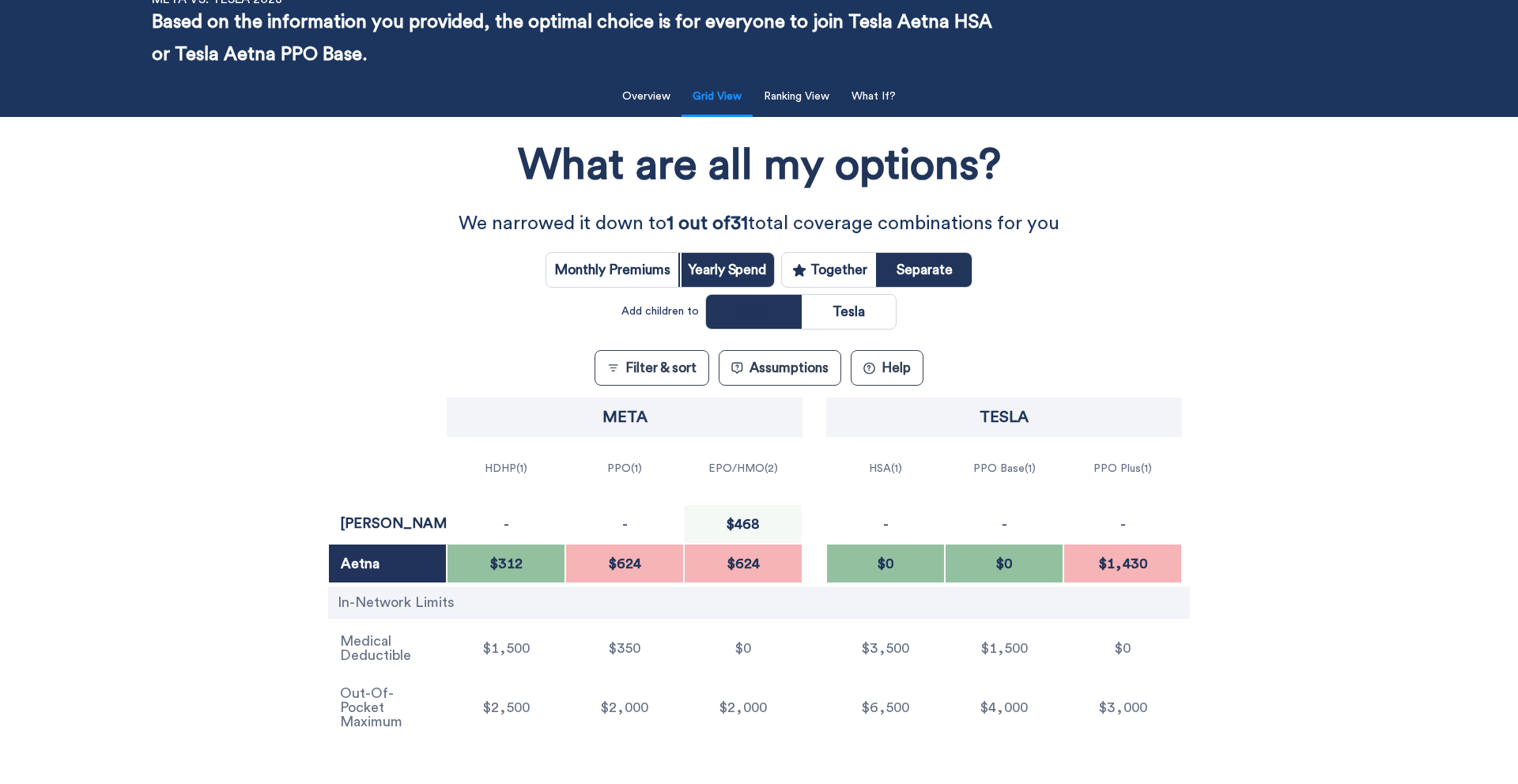
click at [874, 320] on input "radio" at bounding box center [849, 311] width 94 height 34
radio input "true"
click at [778, 320] on input "radio" at bounding box center [753, 311] width 94 height 34
radio input "true"
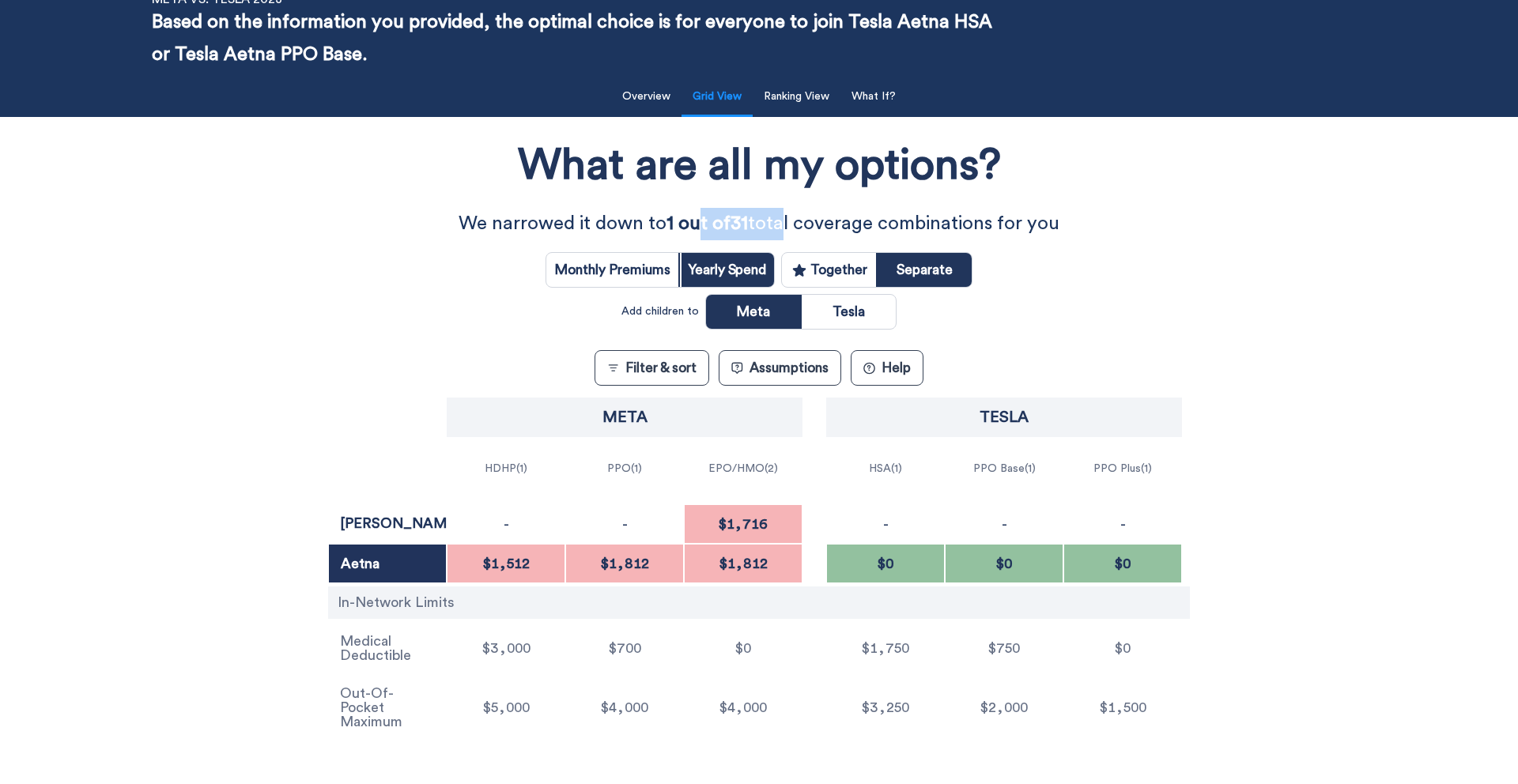
drag, startPoint x: 701, startPoint y: 228, endPoint x: 776, endPoint y: 226, distance: 75.0
click at [776, 227] on p "We narrowed it down to 1 out of 31 total coverage combinations for you" at bounding box center [759, 224] width 759 height 33
click at [779, 215] on p "We narrowed it down to 1 out of 31 total coverage combinations for you" at bounding box center [759, 224] width 759 height 33
click at [813, 102] on button "Ranking View" at bounding box center [796, 97] width 85 height 33
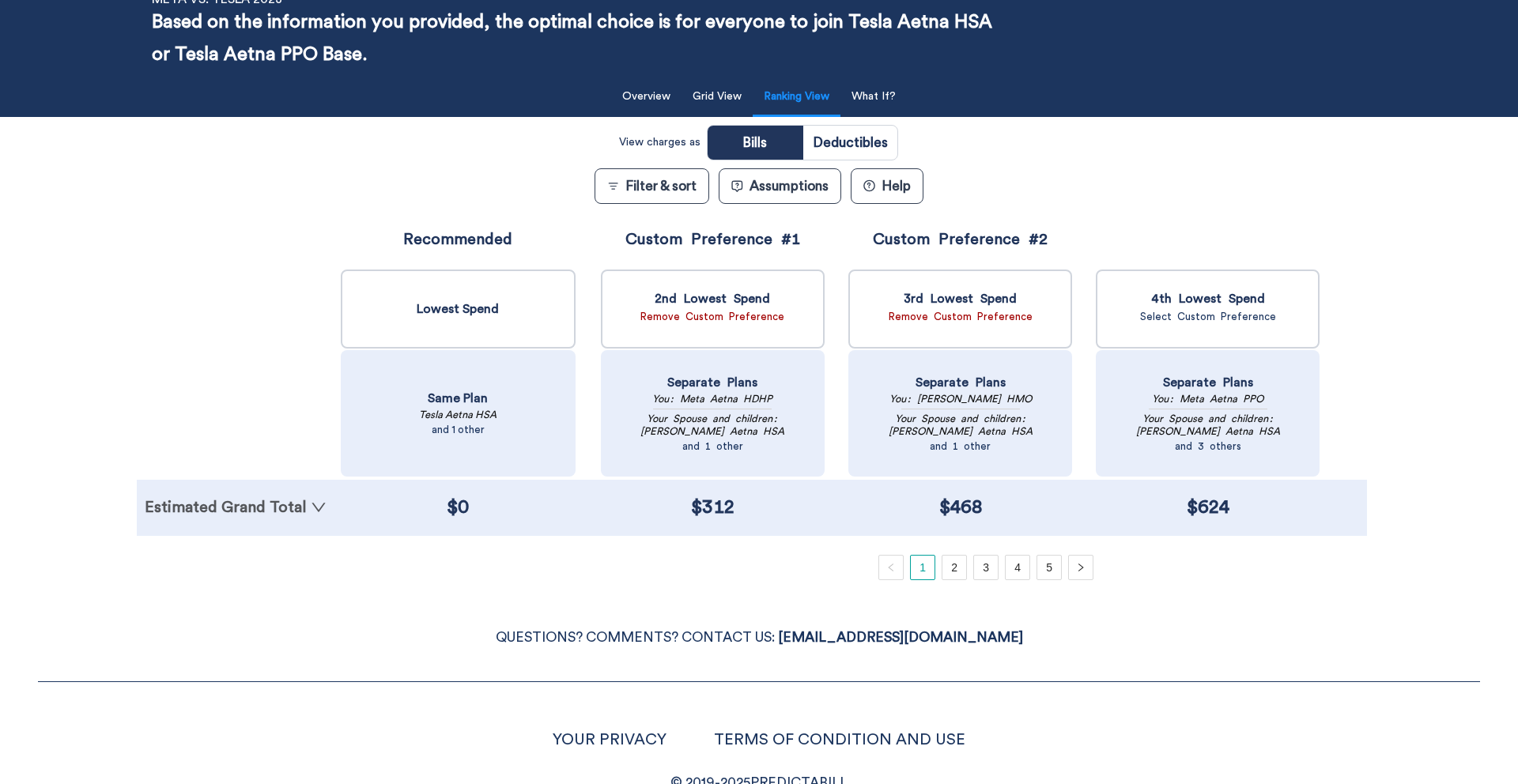
click at [242, 506] on link "Estimated Grand Total" at bounding box center [236, 507] width 182 height 16
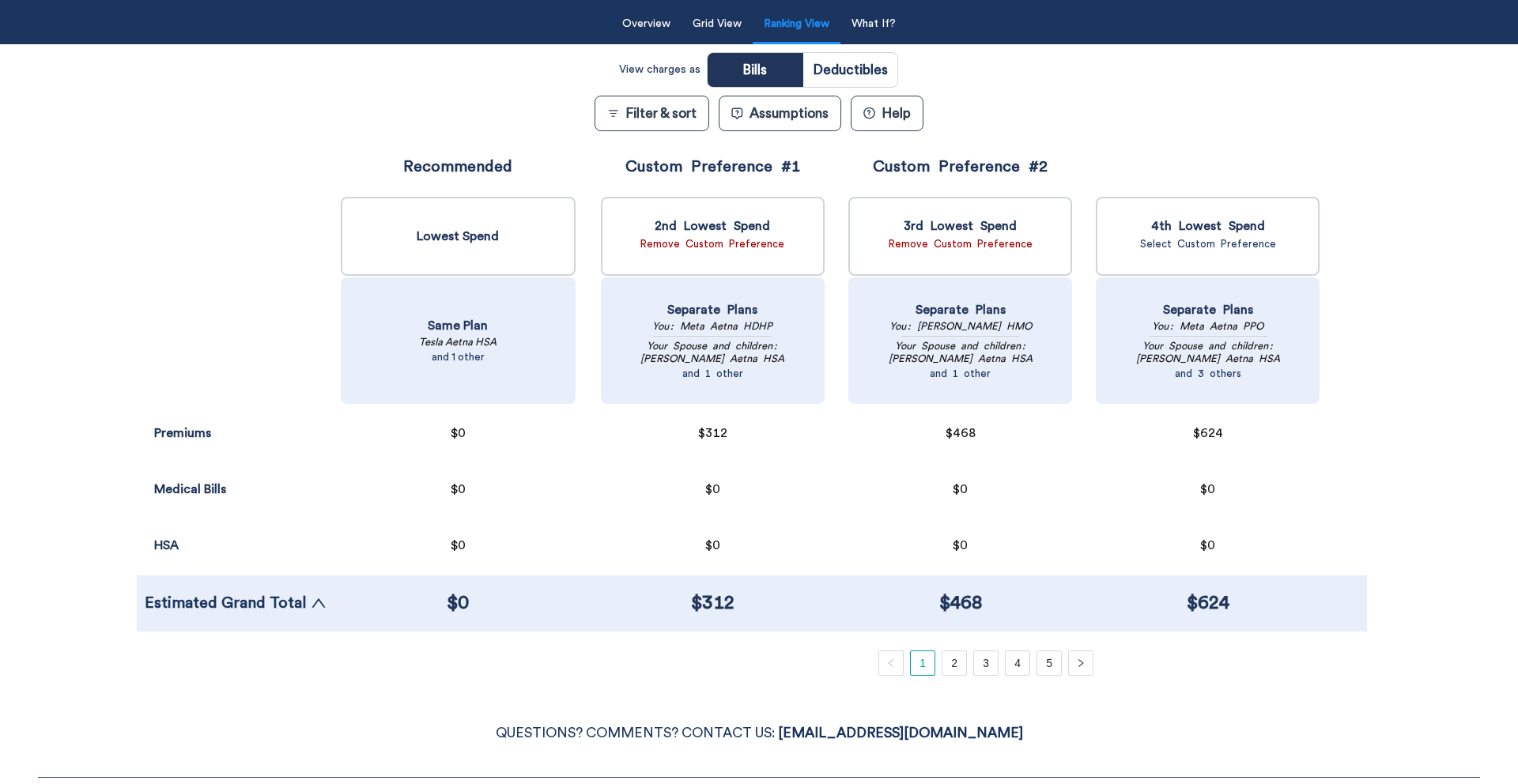
scroll to position [162, 0]
click at [1037, 664] on link "5" at bounding box center [1048, 662] width 24 height 24
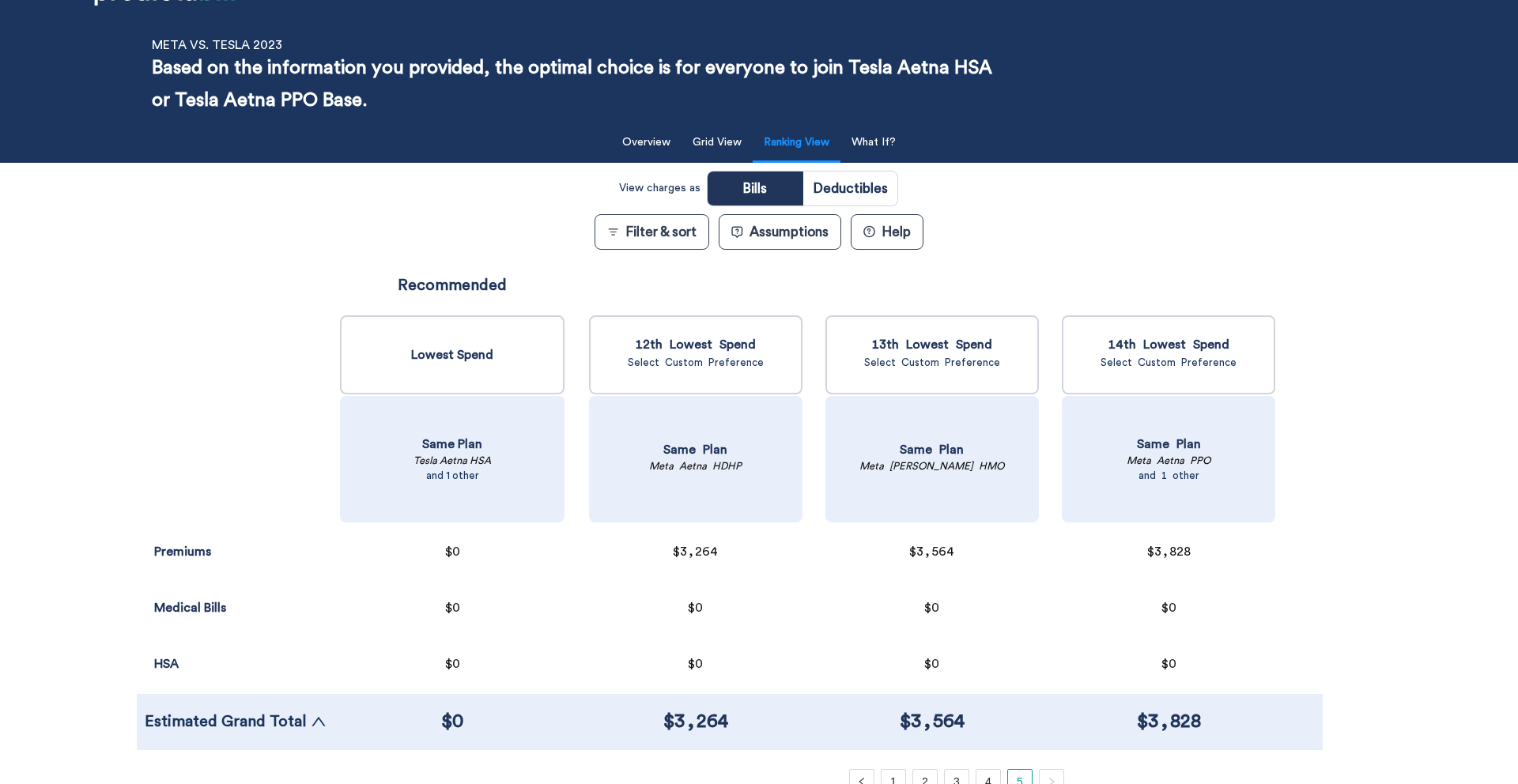
scroll to position [0, 0]
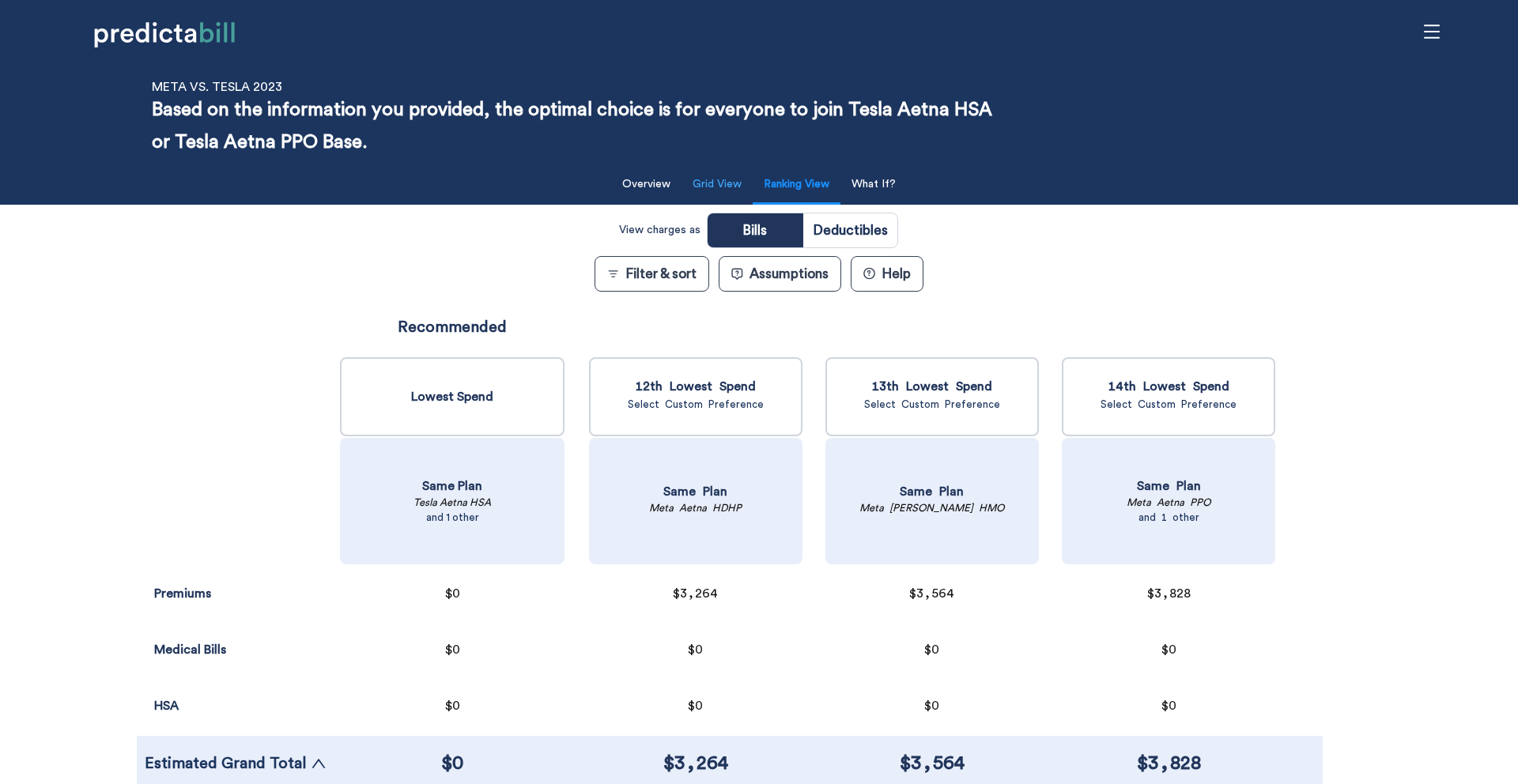
click at [723, 189] on button "Grid View" at bounding box center [717, 184] width 68 height 33
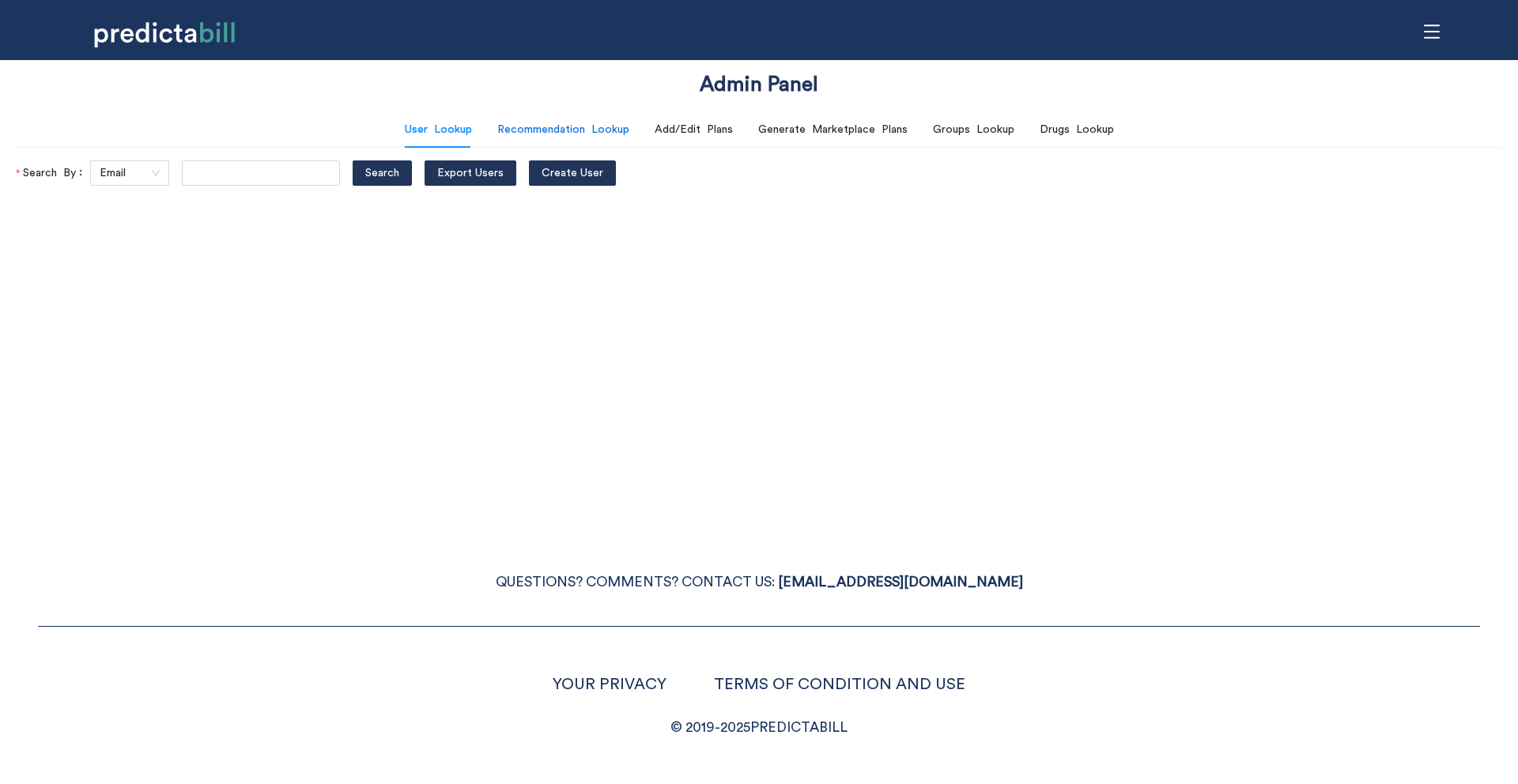
click at [560, 130] on div "Recommendation Lookup" at bounding box center [563, 130] width 132 height 18
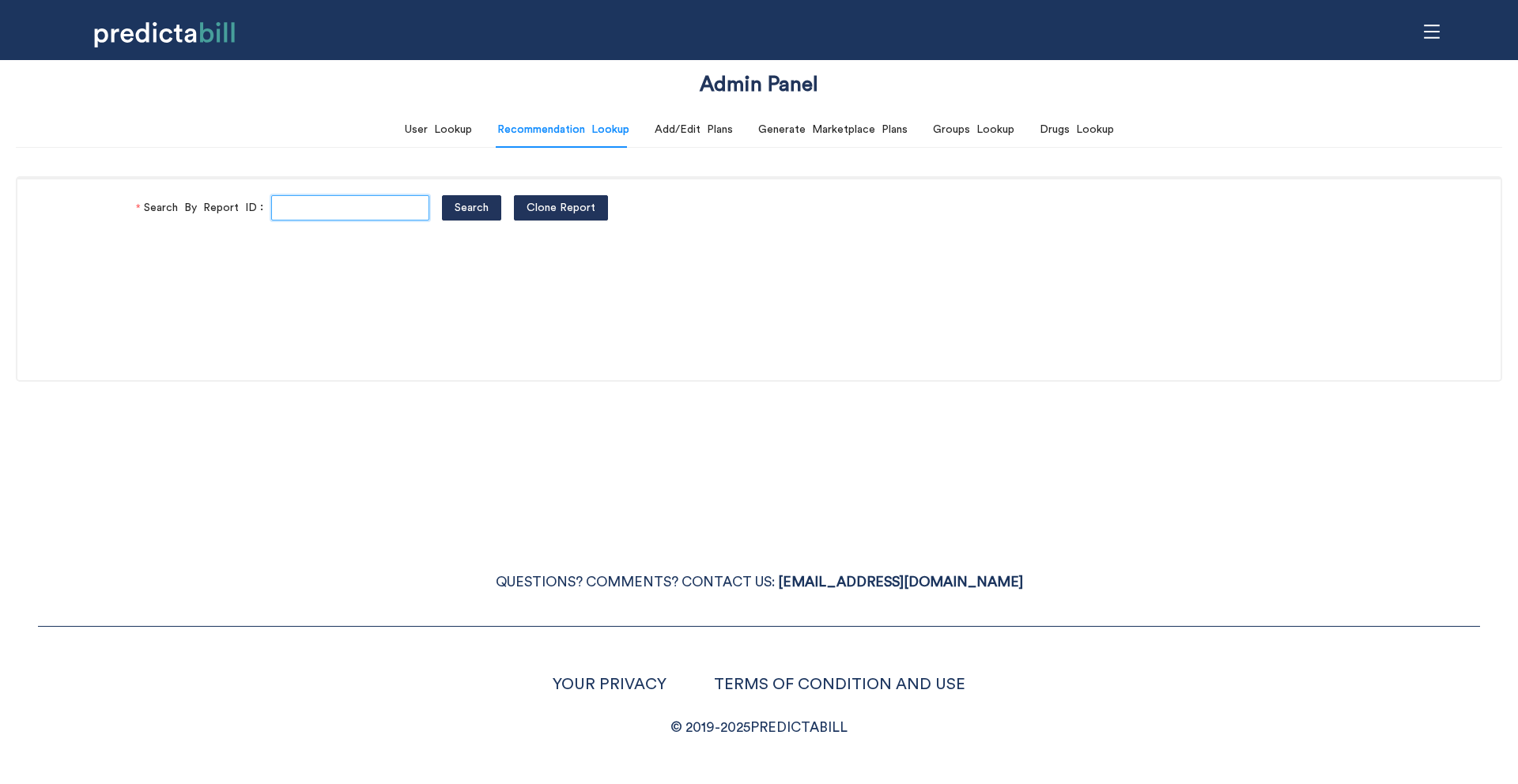
click at [341, 196] on input "Search By Report ID" at bounding box center [350, 208] width 158 height 25
paste input "g6OJ_aLG9"
type input "g6OJ_aLG9"
click at [442, 195] on button "Search" at bounding box center [471, 208] width 59 height 25
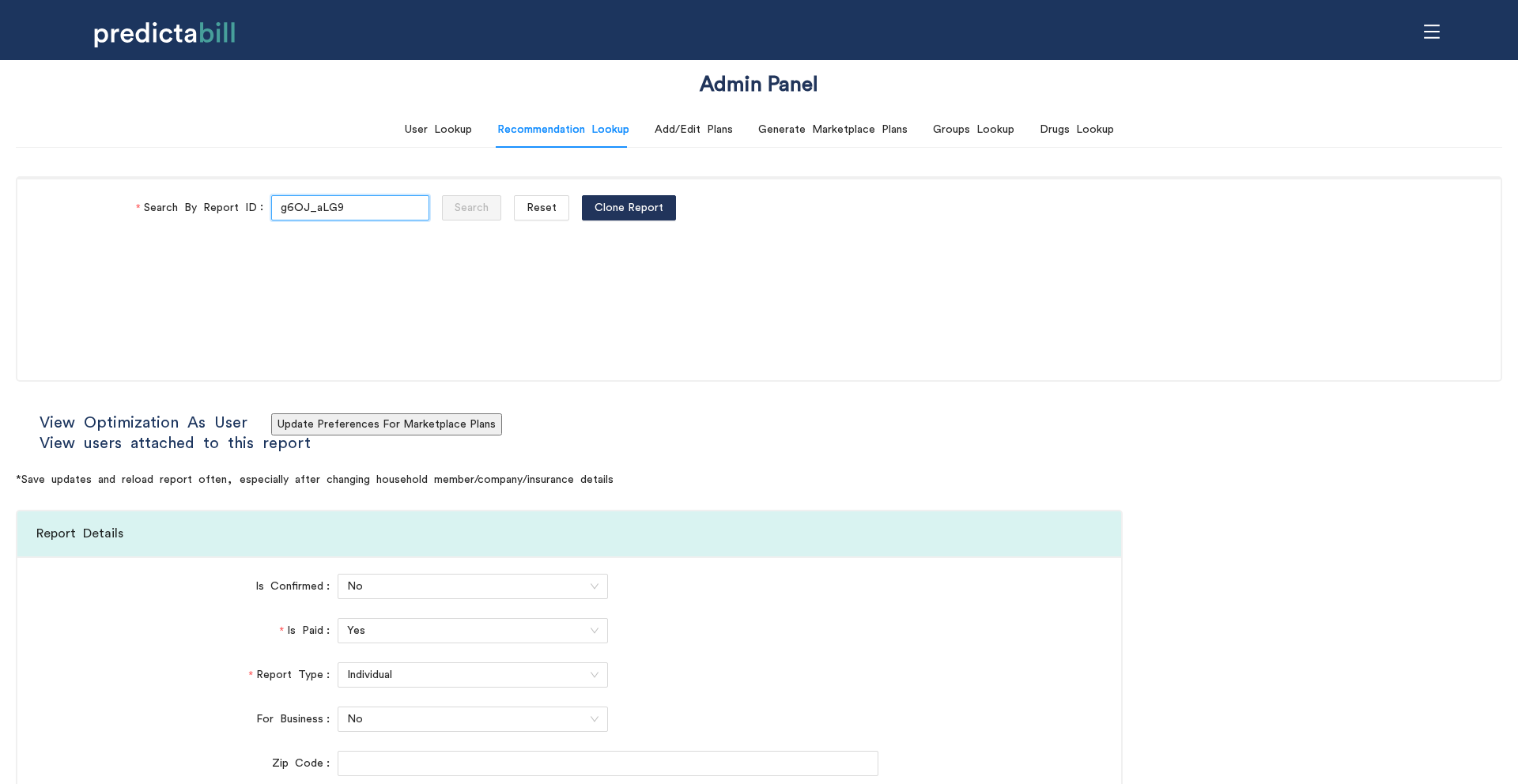
type input "Ambetter from Sunflower Health Plan"
type input "Oscar Insurance Company"
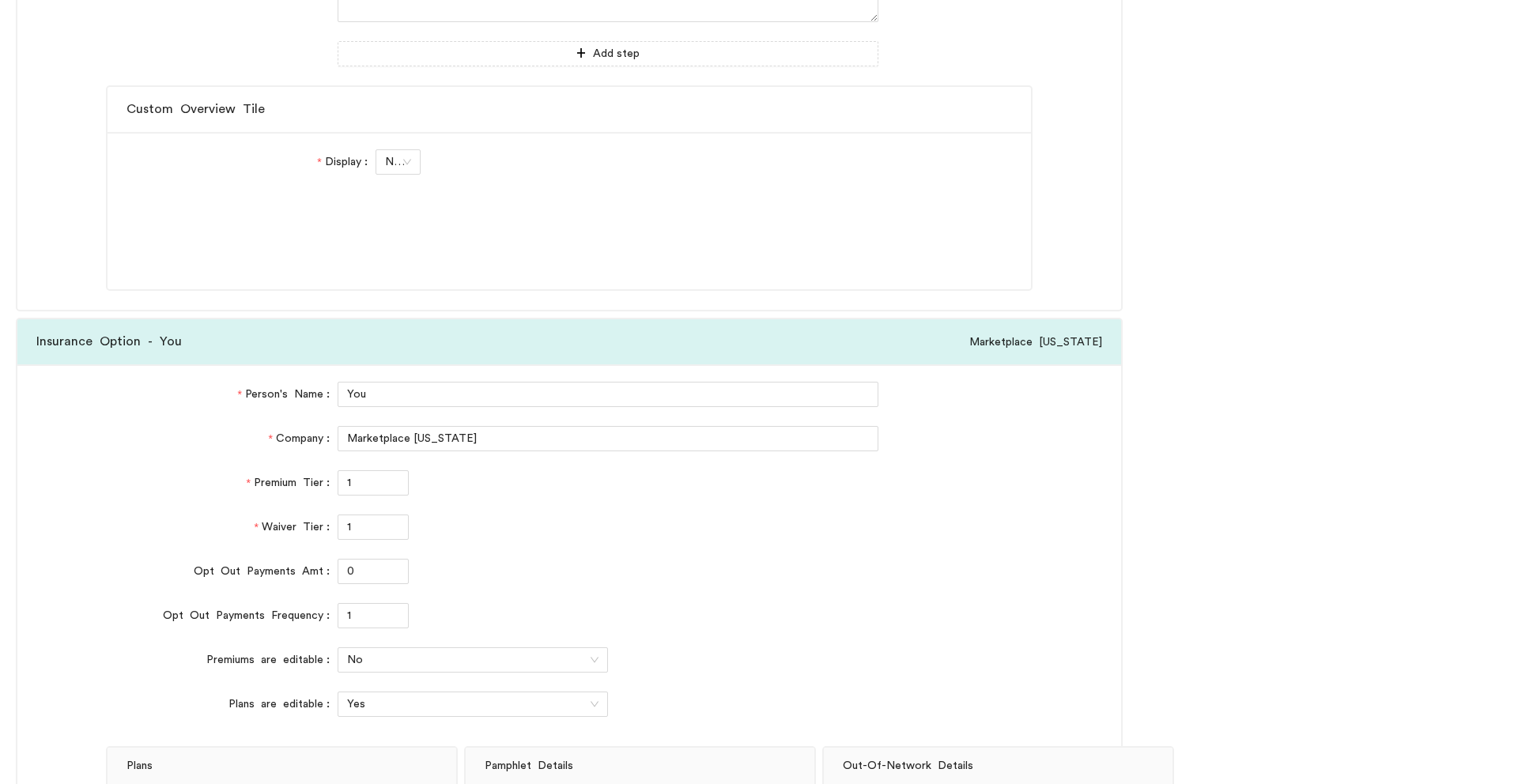
scroll to position [3871, 0]
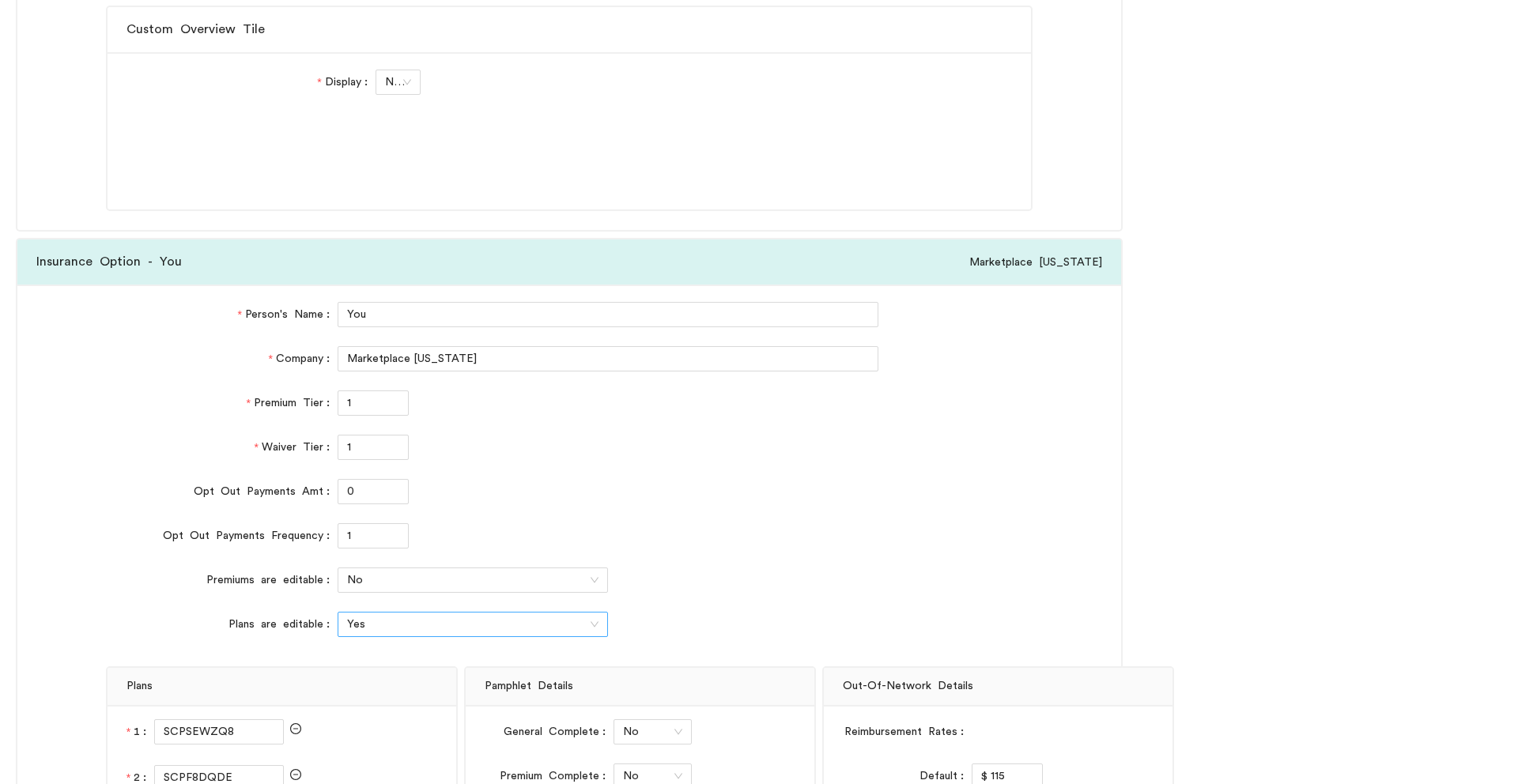
click at [364, 632] on span "Yes" at bounding box center [472, 624] width 252 height 24
click at [364, 687] on div "No" at bounding box center [471, 683] width 252 height 18
click at [365, 543] on input "1" at bounding box center [373, 536] width 70 height 24
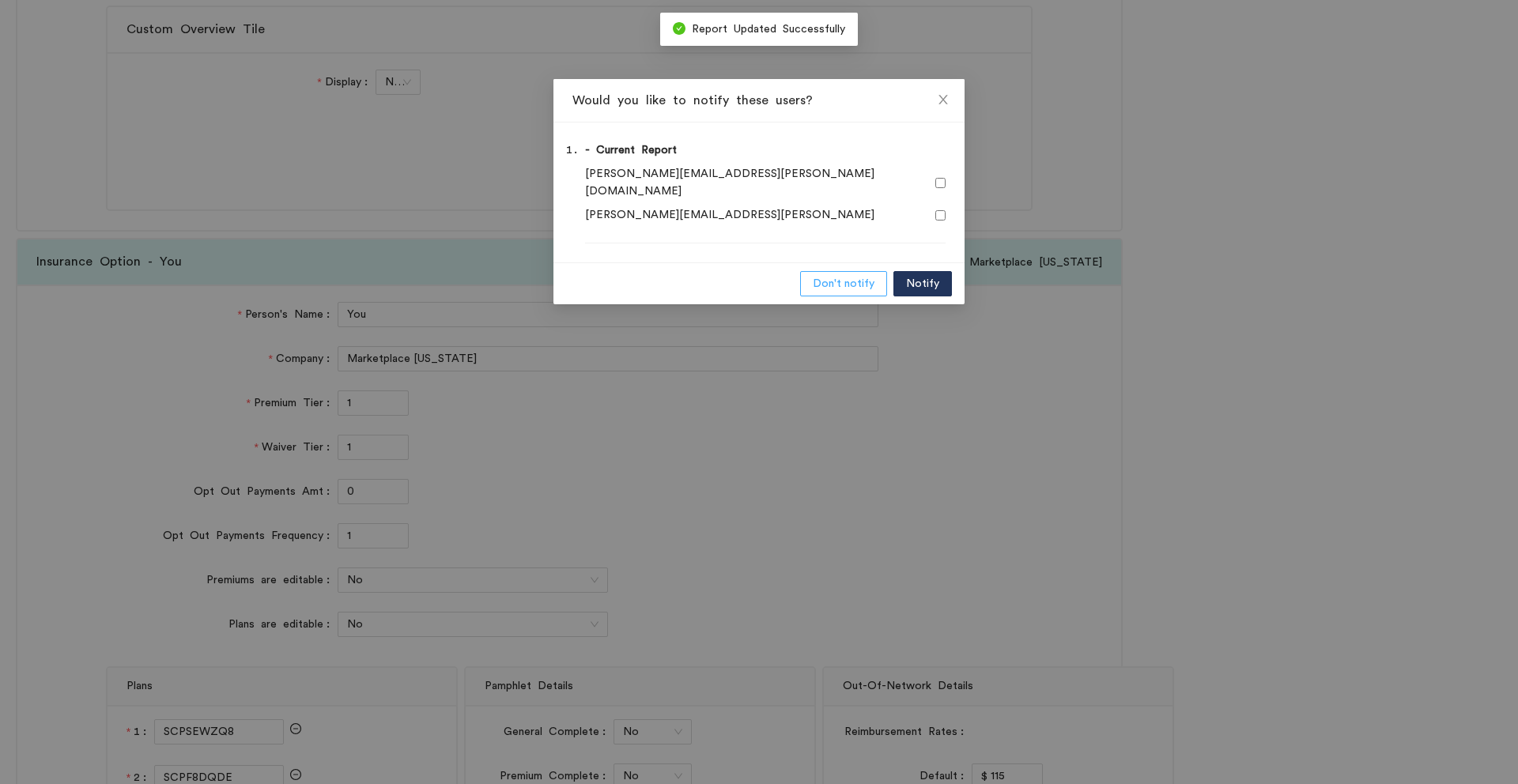
click at [840, 275] on span "Don't notify" at bounding box center [843, 283] width 61 height 18
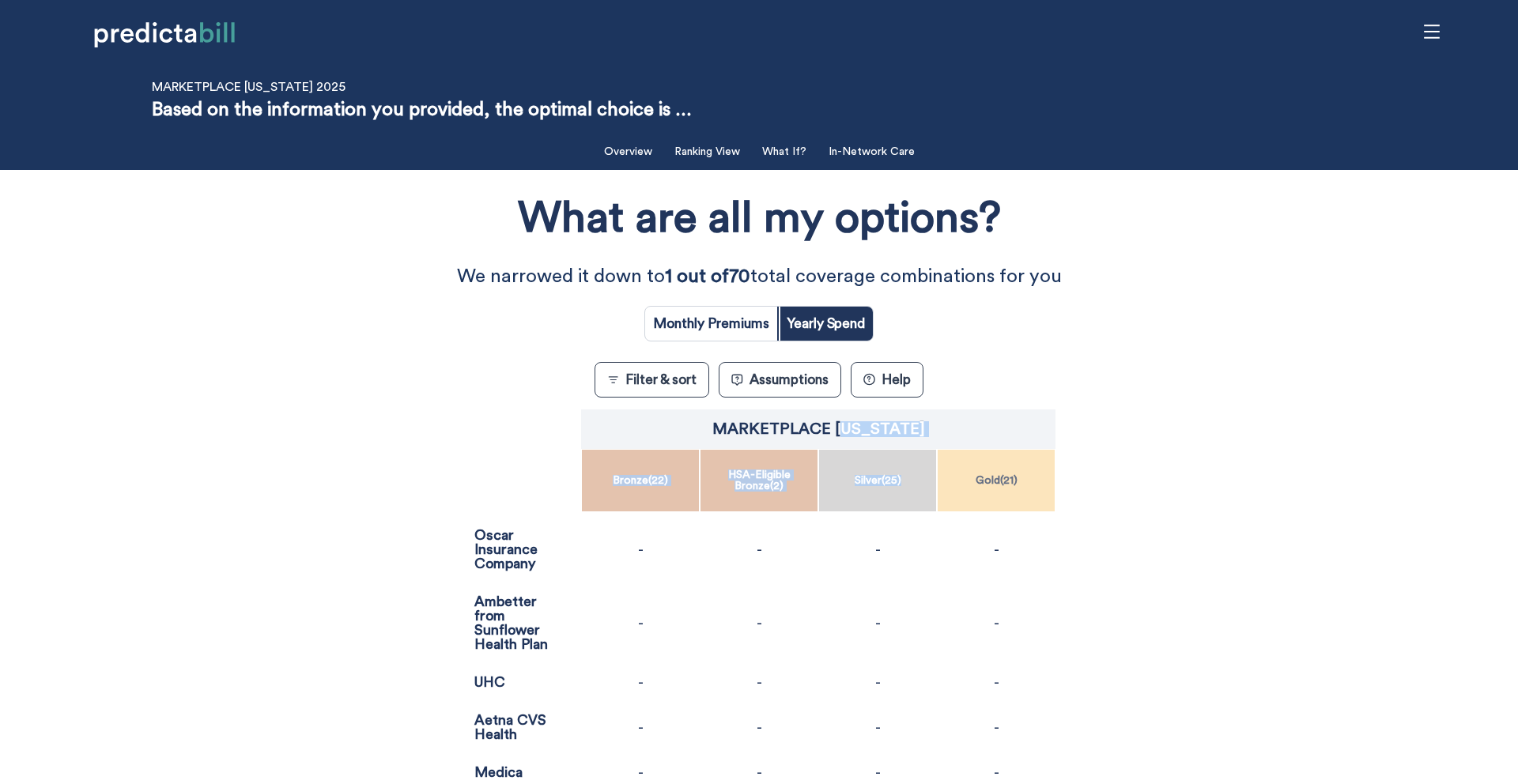
drag, startPoint x: 855, startPoint y: 429, endPoint x: 866, endPoint y: 498, distance: 69.9
click at [867, 500] on div "Marketplace [US_STATE] Bronze ( 22 ) HSA-Eligible Bronze ( 2 ) Silver ( 25 ) Go…" at bounding box center [759, 774] width 593 height 737
click at [901, 546] on div "-" at bounding box center [877, 548] width 119 height 66
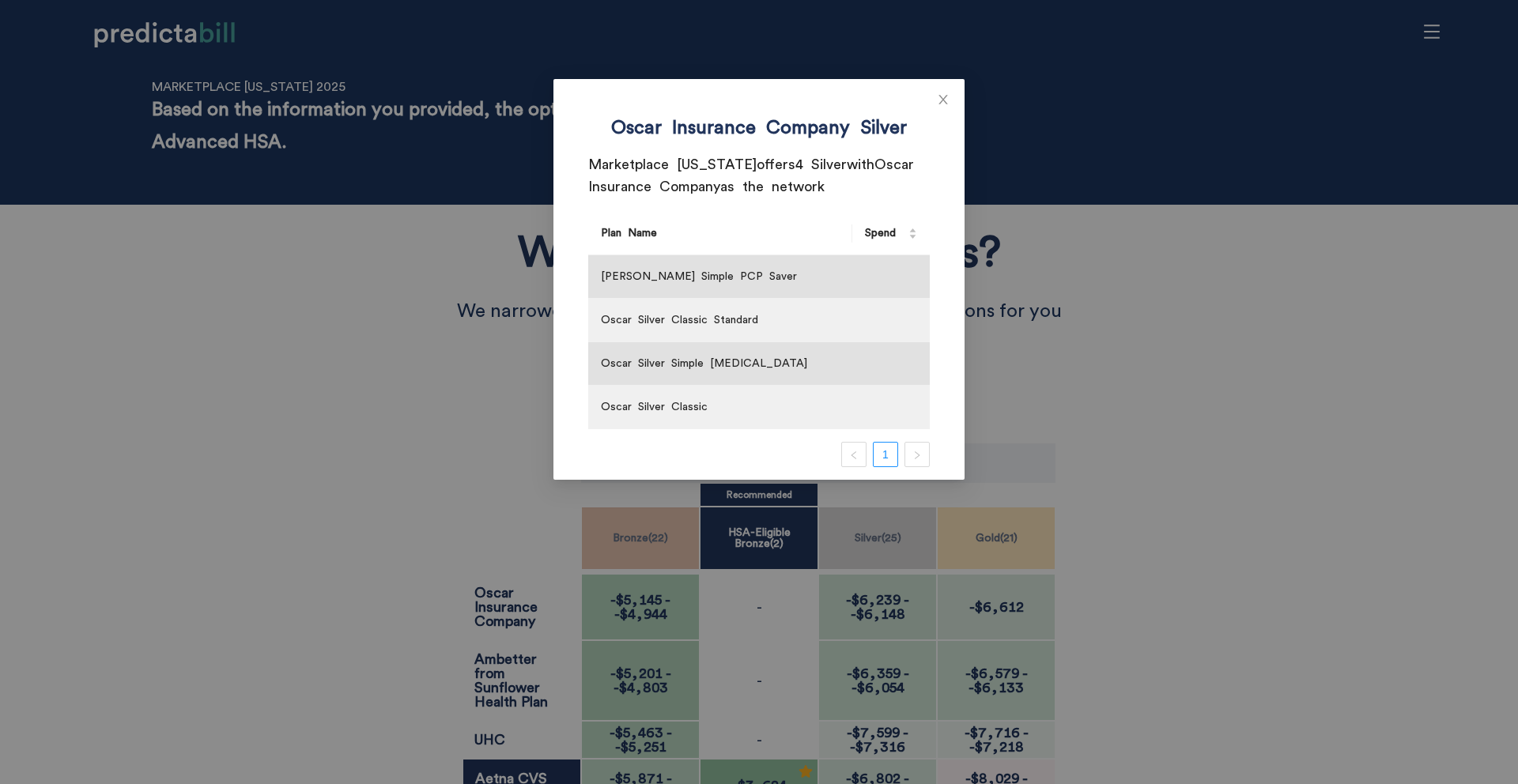
click at [901, 546] on div "Oscar Insurance Company Silver Marketplace [US_STATE] offers 4 Silver with Osca…" at bounding box center [759, 392] width 1518 height 784
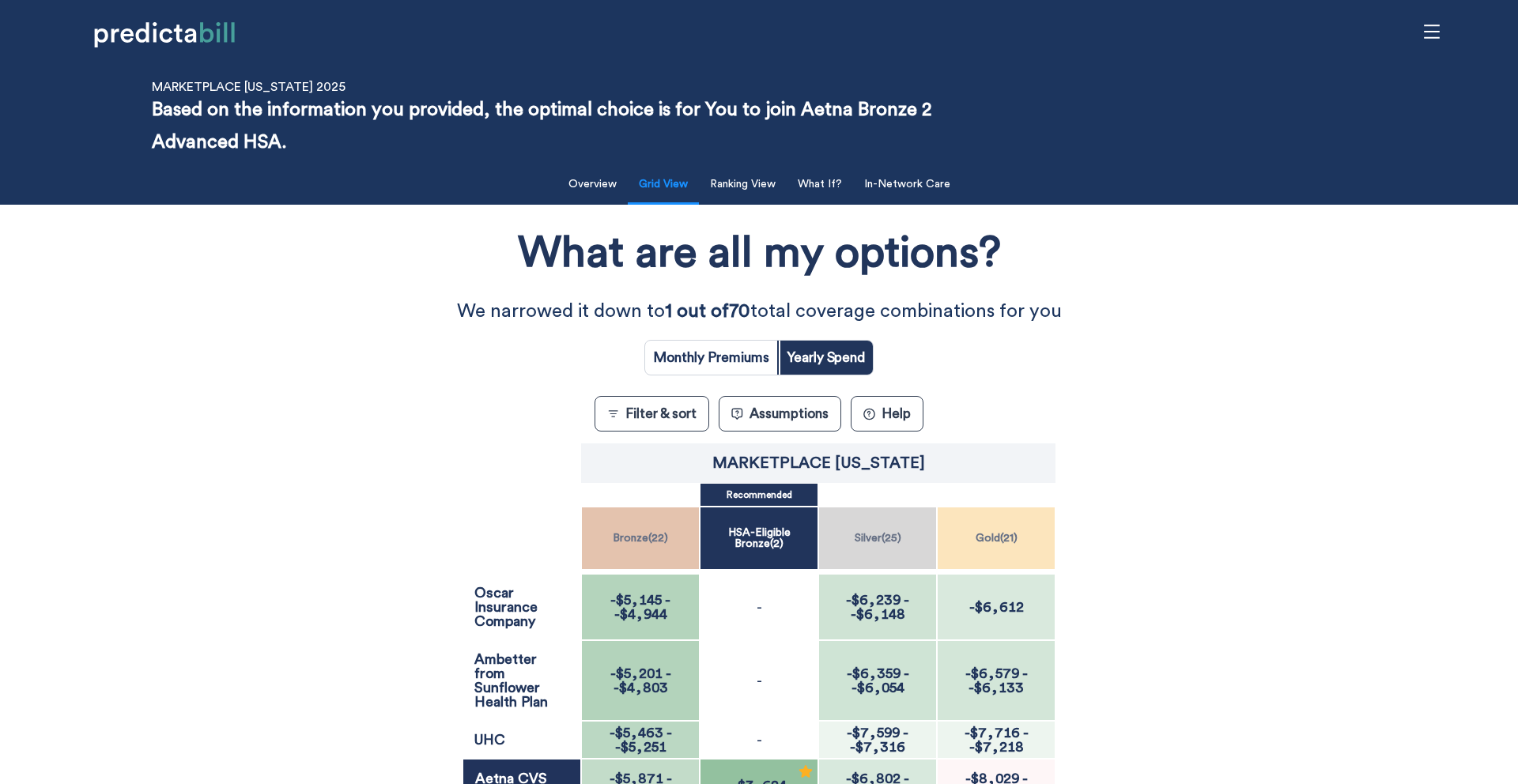
click at [761, 600] on p "-" at bounding box center [759, 607] width 6 height 14
click at [906, 607] on span "-" at bounding box center [906, 600] width 6 height 14
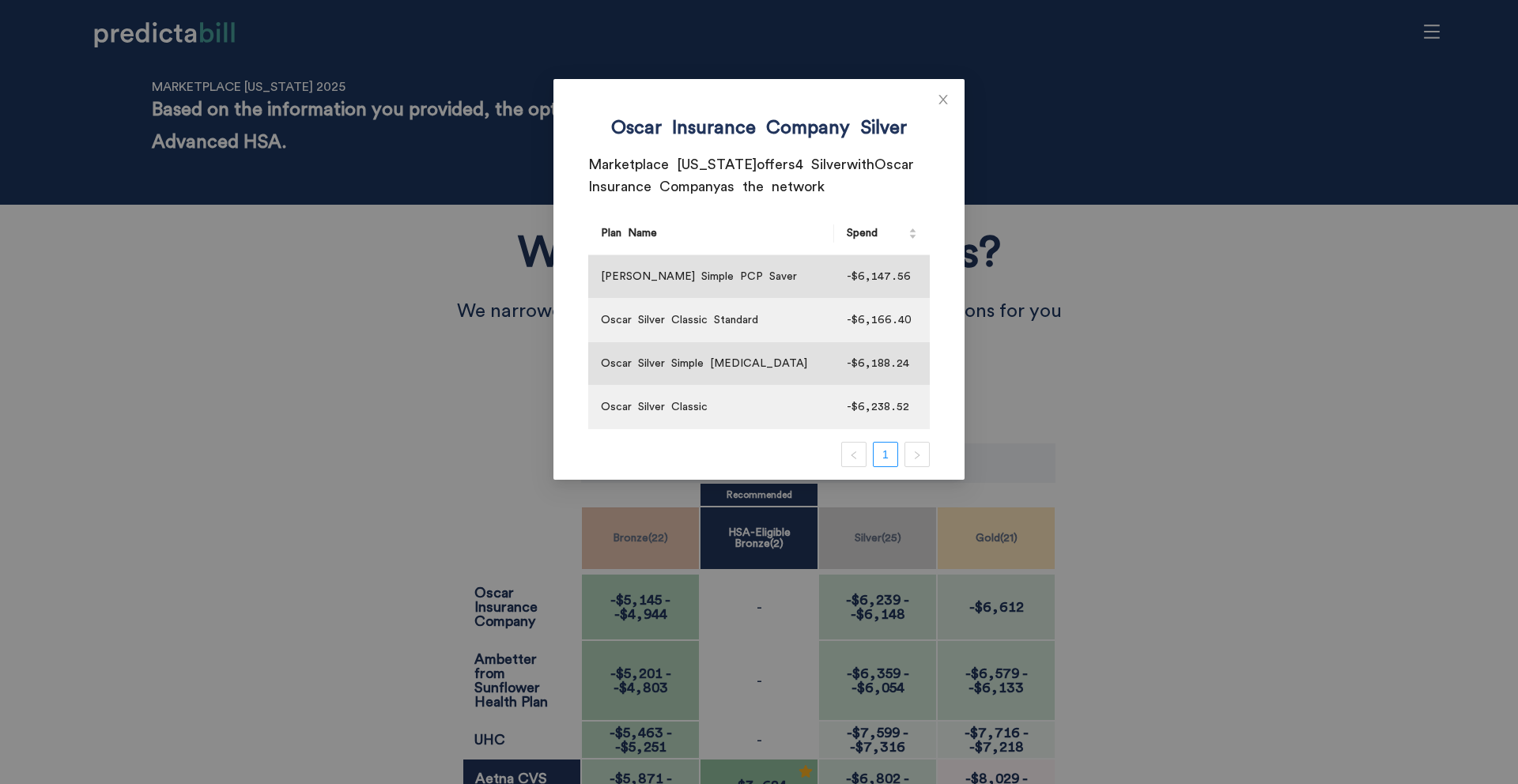
click at [906, 607] on div "Oscar Insurance Company Silver Marketplace [US_STATE] offers 4 Silver with Osca…" at bounding box center [759, 392] width 1518 height 784
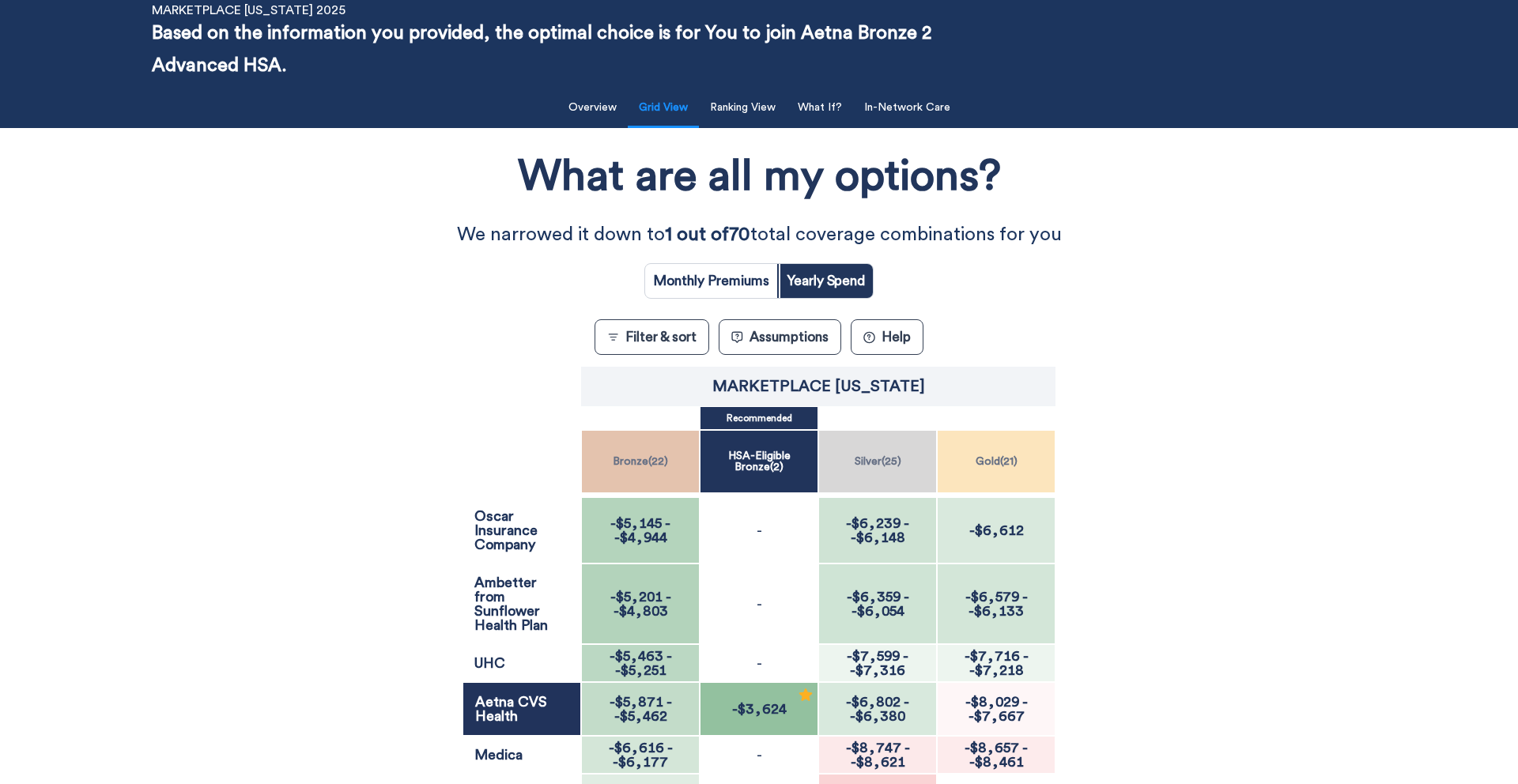
scroll to position [132, 0]
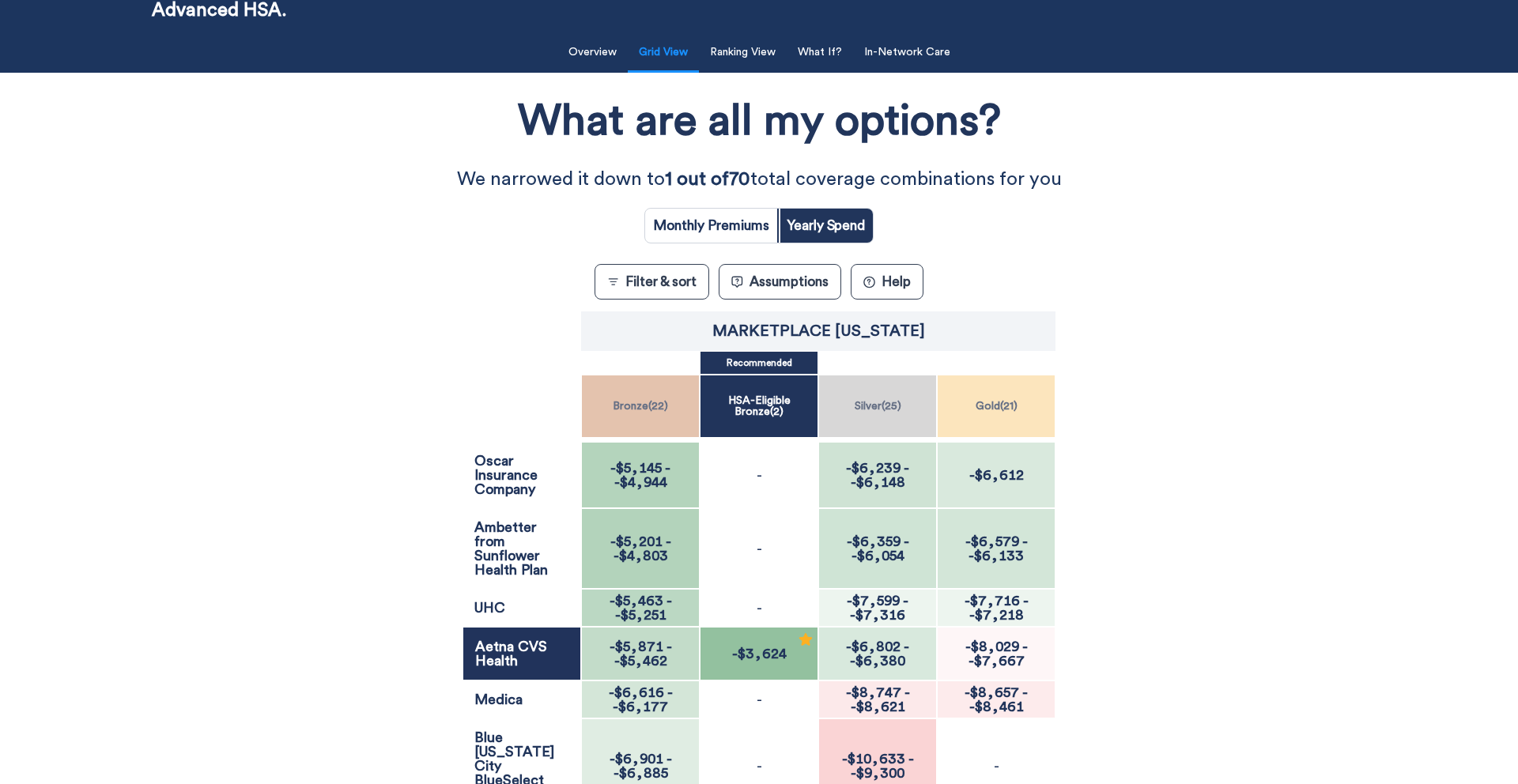
click at [756, 660] on span "-$3,624" at bounding box center [759, 653] width 64 height 14
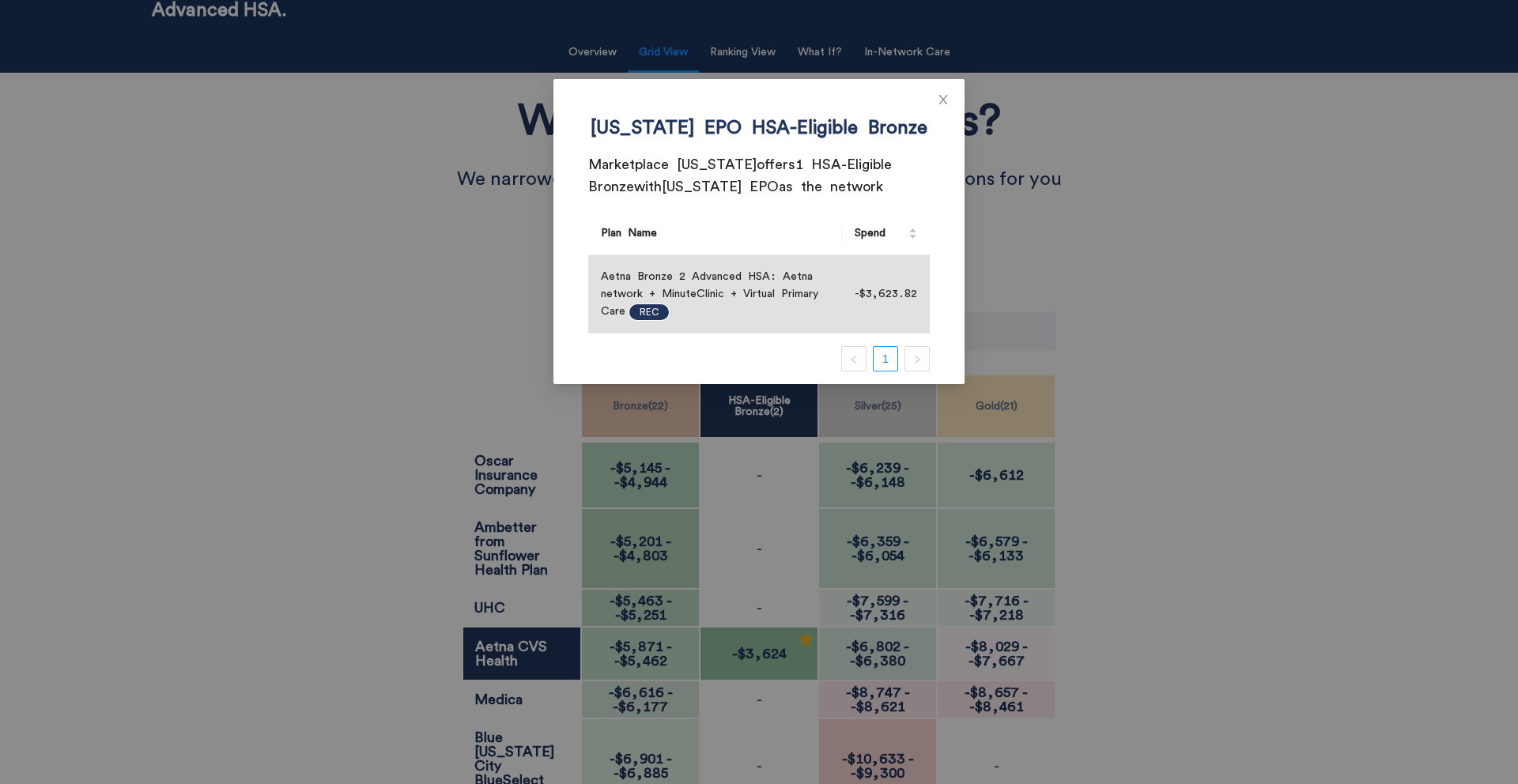
click at [757, 660] on div "[US_STATE] EPO HSA-Eligible Bronze Marketplace [US_STATE] offers 1 HSA-Eligible…" at bounding box center [759, 392] width 1518 height 784
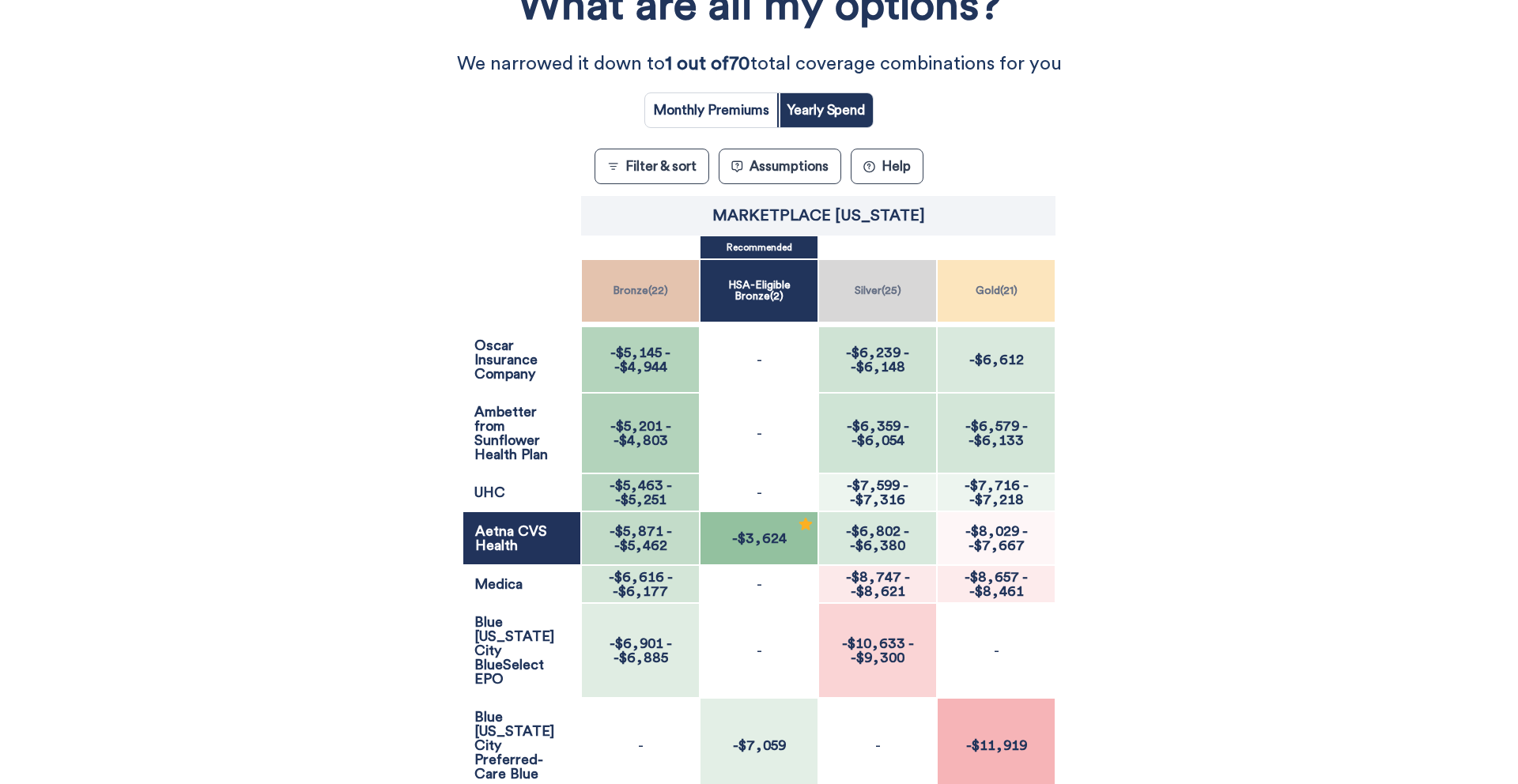
scroll to position [414, 0]
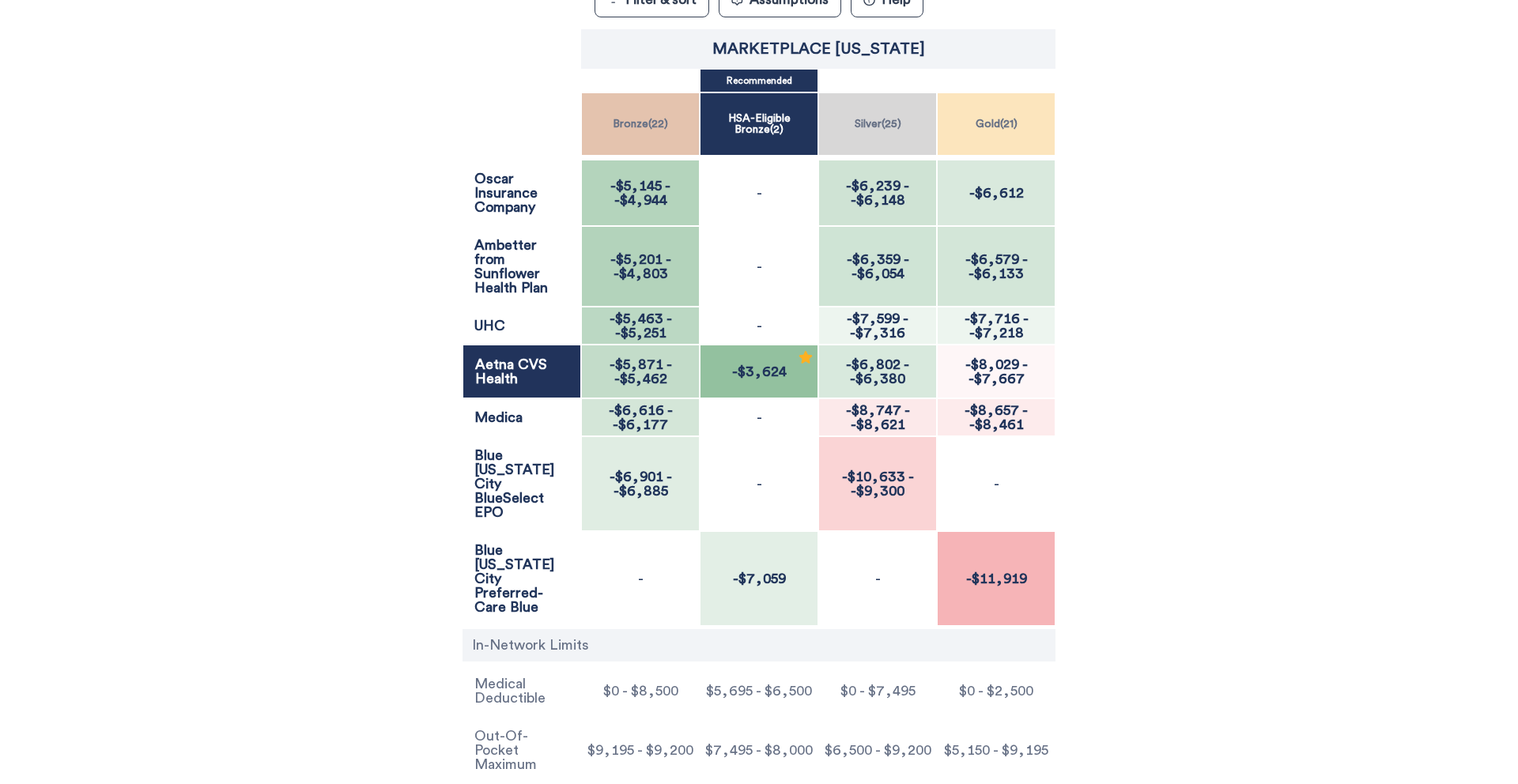
click at [758, 571] on span "-$7,059" at bounding box center [759, 578] width 62 height 14
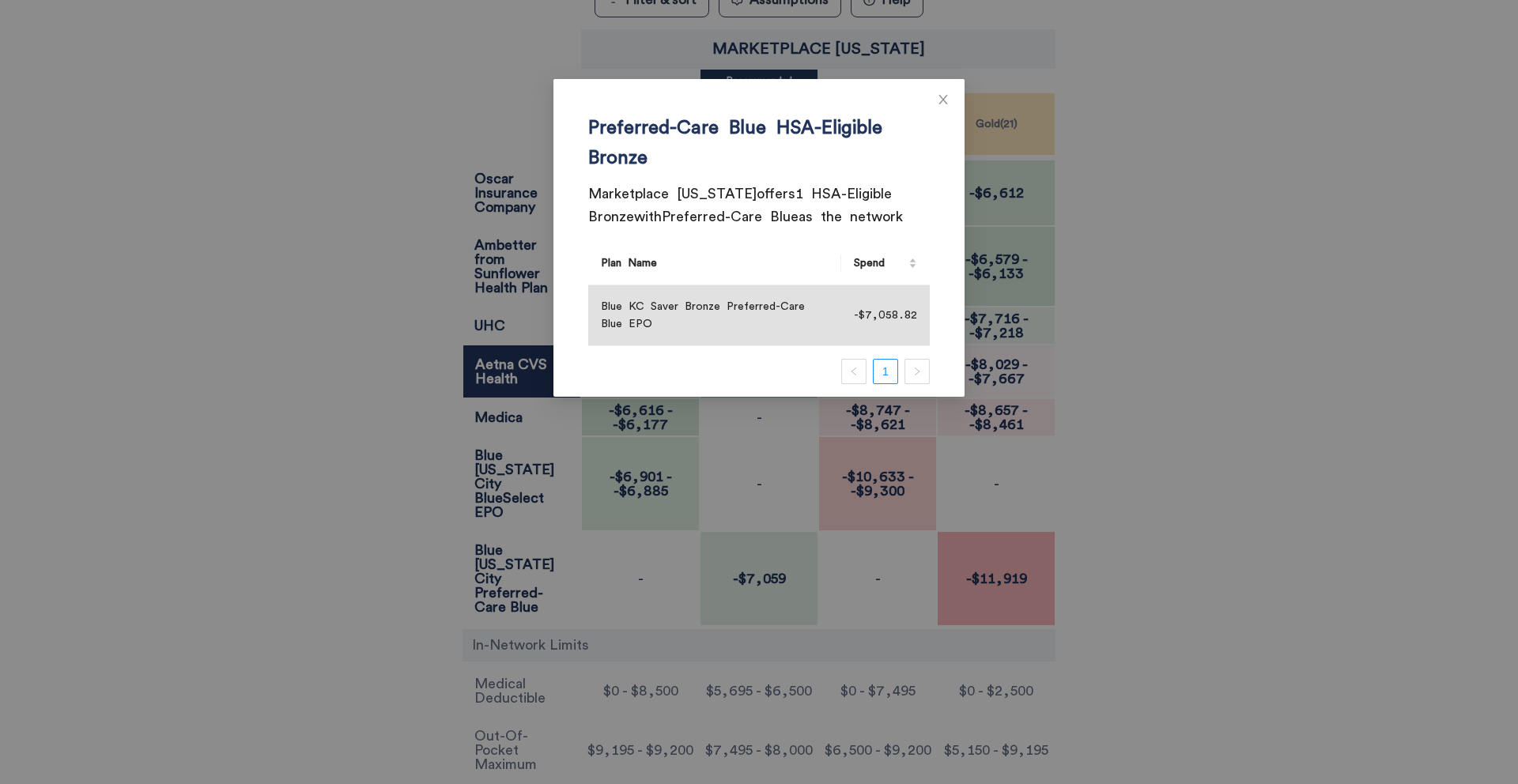
click at [758, 554] on div "Preferred-Care Blue HSA-Eligible Bronze Marketplace [US_STATE] offers 1 HSA-Eli…" at bounding box center [759, 392] width 1518 height 784
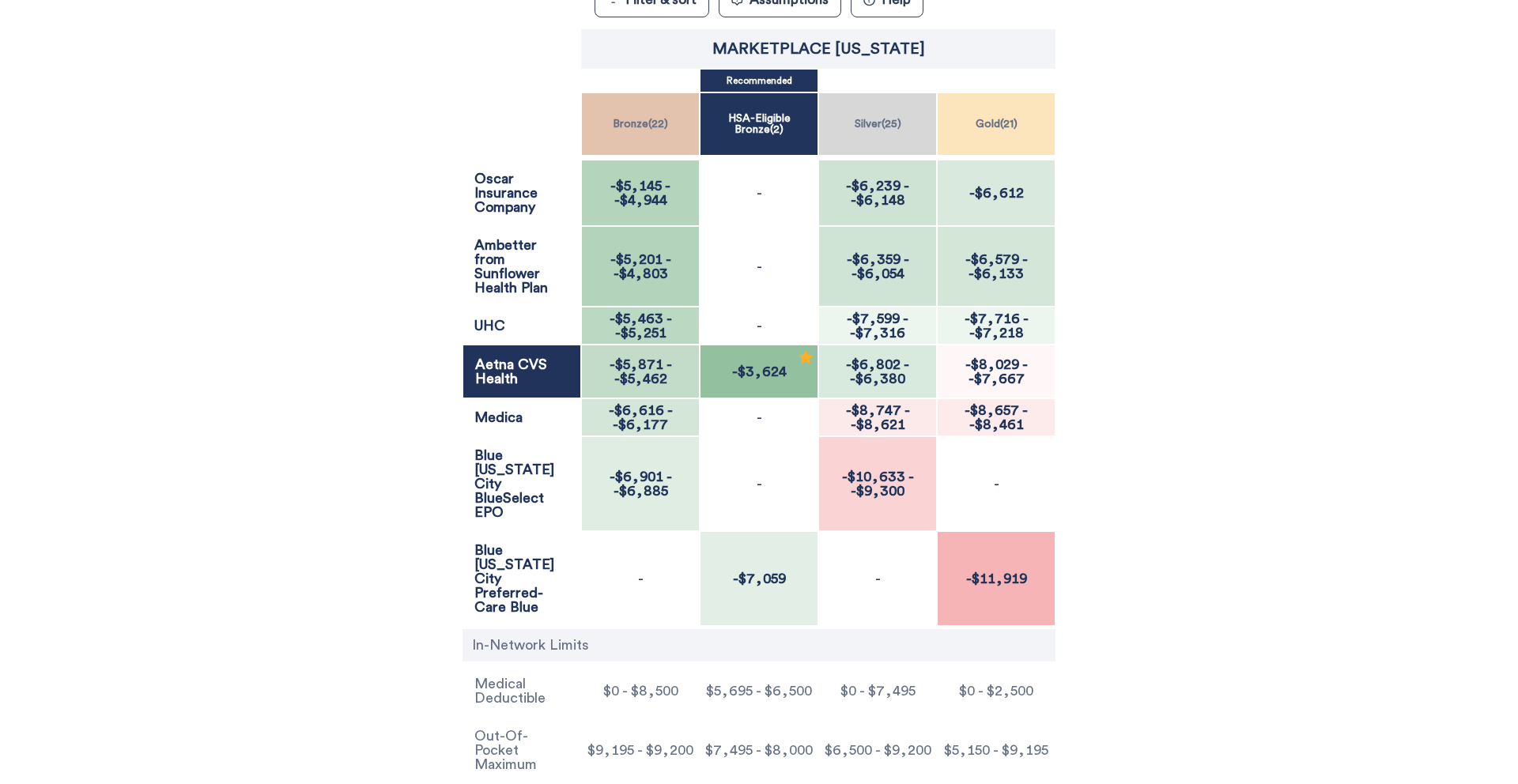
scroll to position [57, 0]
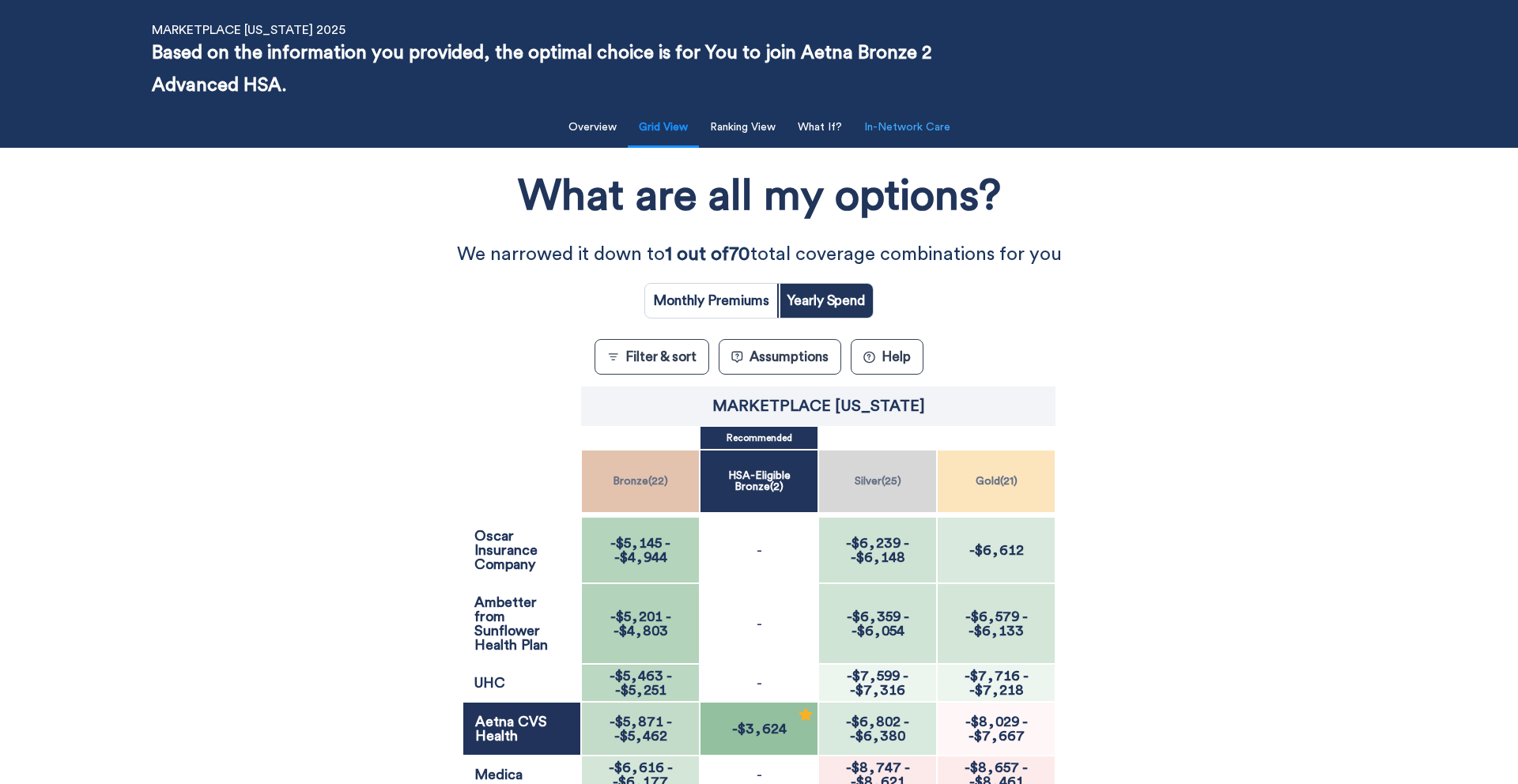
click at [899, 131] on button "In-Network Care" at bounding box center [906, 127] width 105 height 33
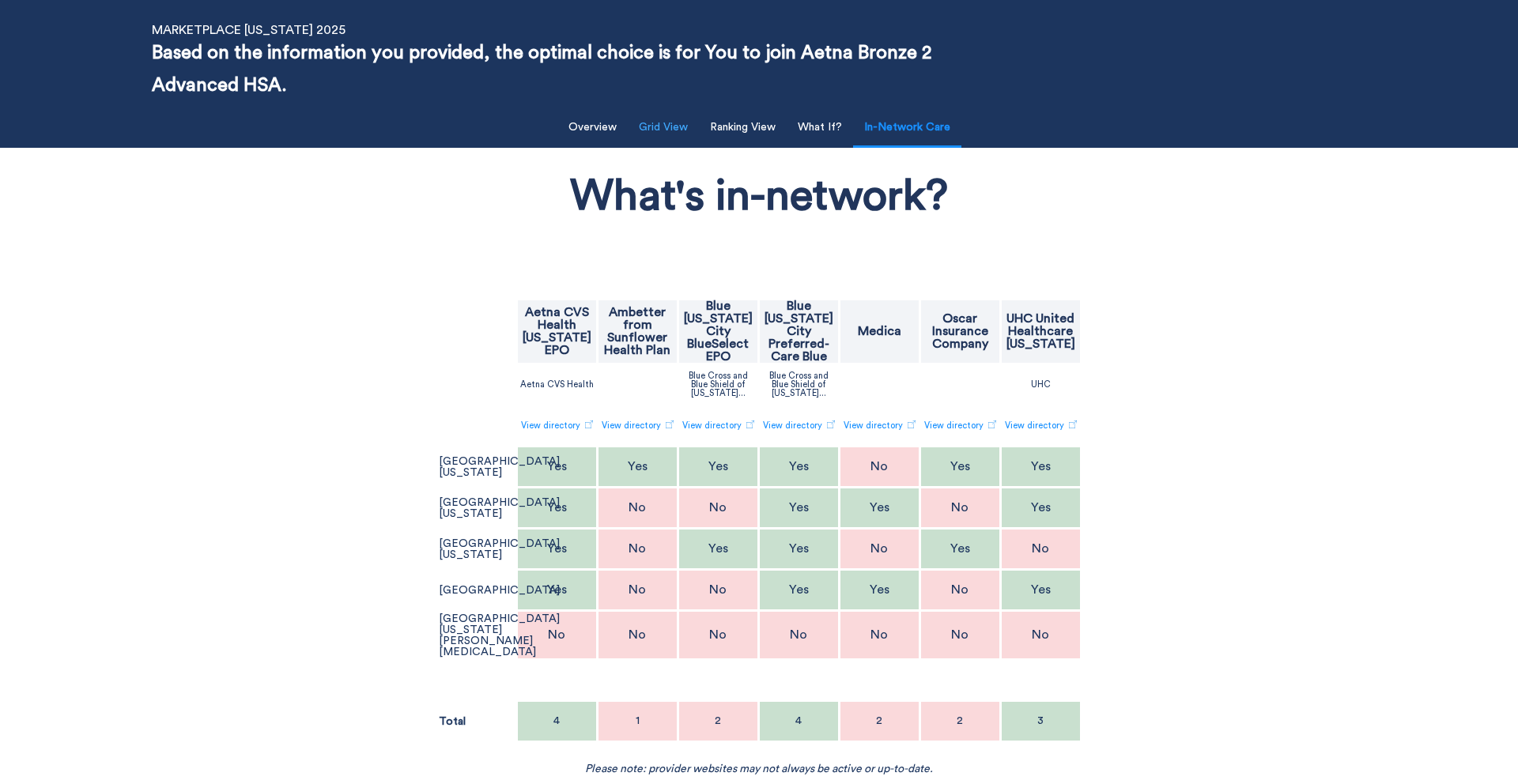
click at [671, 136] on button "Grid View" at bounding box center [663, 127] width 68 height 33
